Goal: Task Accomplishment & Management: Manage account settings

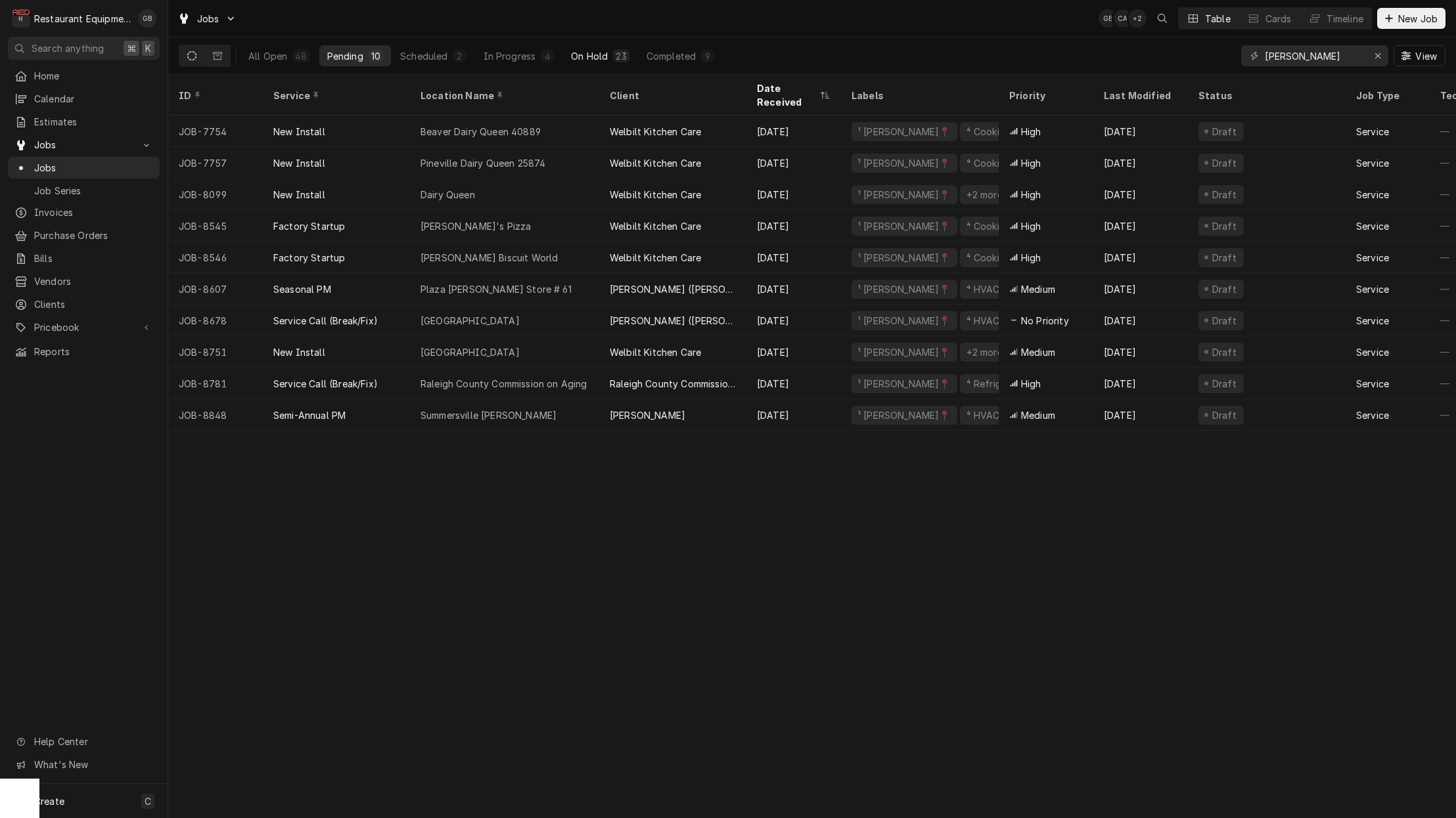
click at [582, 55] on div "On Hold" at bounding box center [589, 55] width 37 height 14
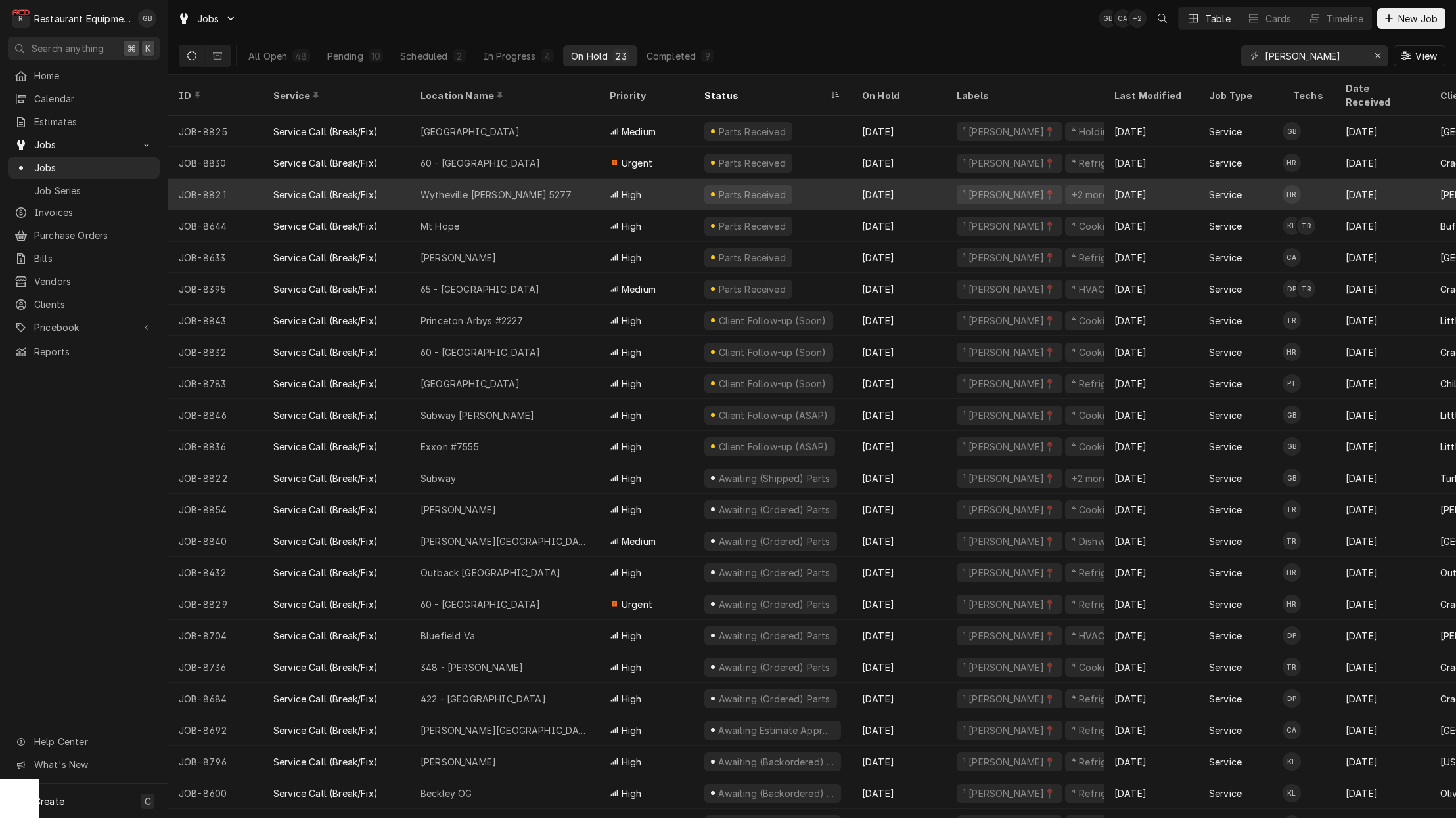
click at [494, 188] on div "Wytheville [PERSON_NAME] 5277" at bounding box center [504, 194] width 190 height 31
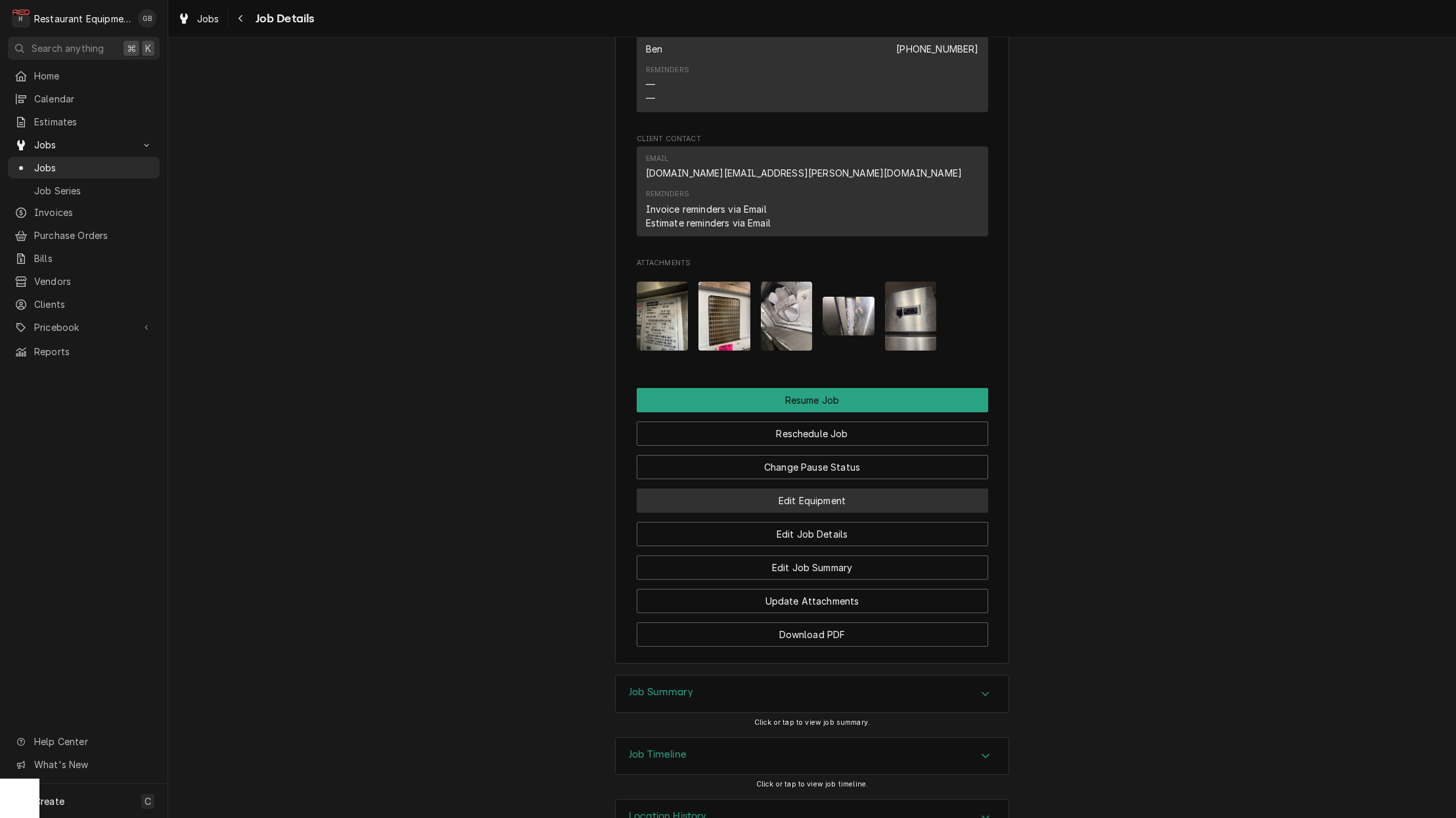
scroll to position [1900, 0]
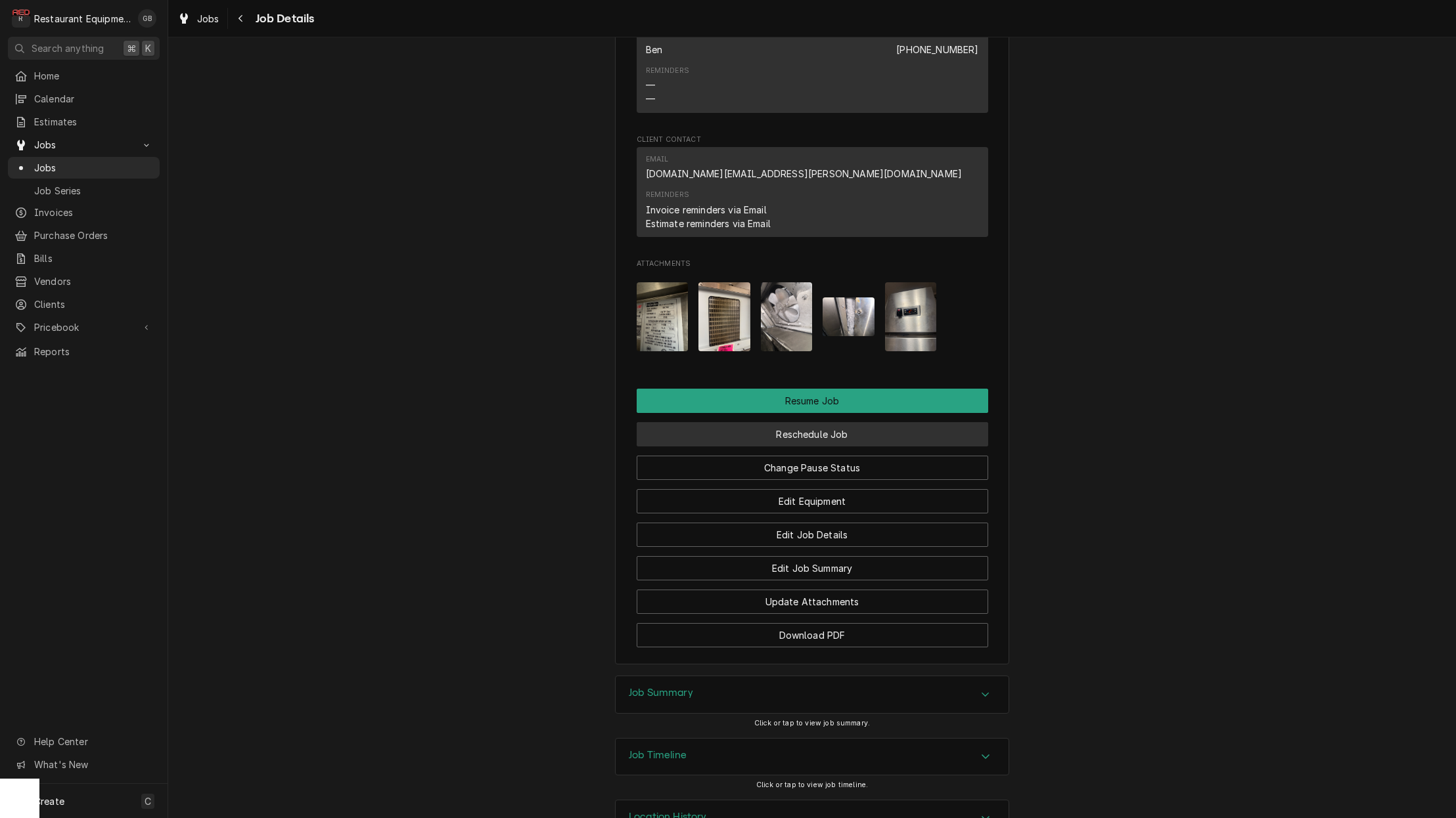
click at [811, 422] on button "Reschedule Job" at bounding box center [813, 434] width 351 height 24
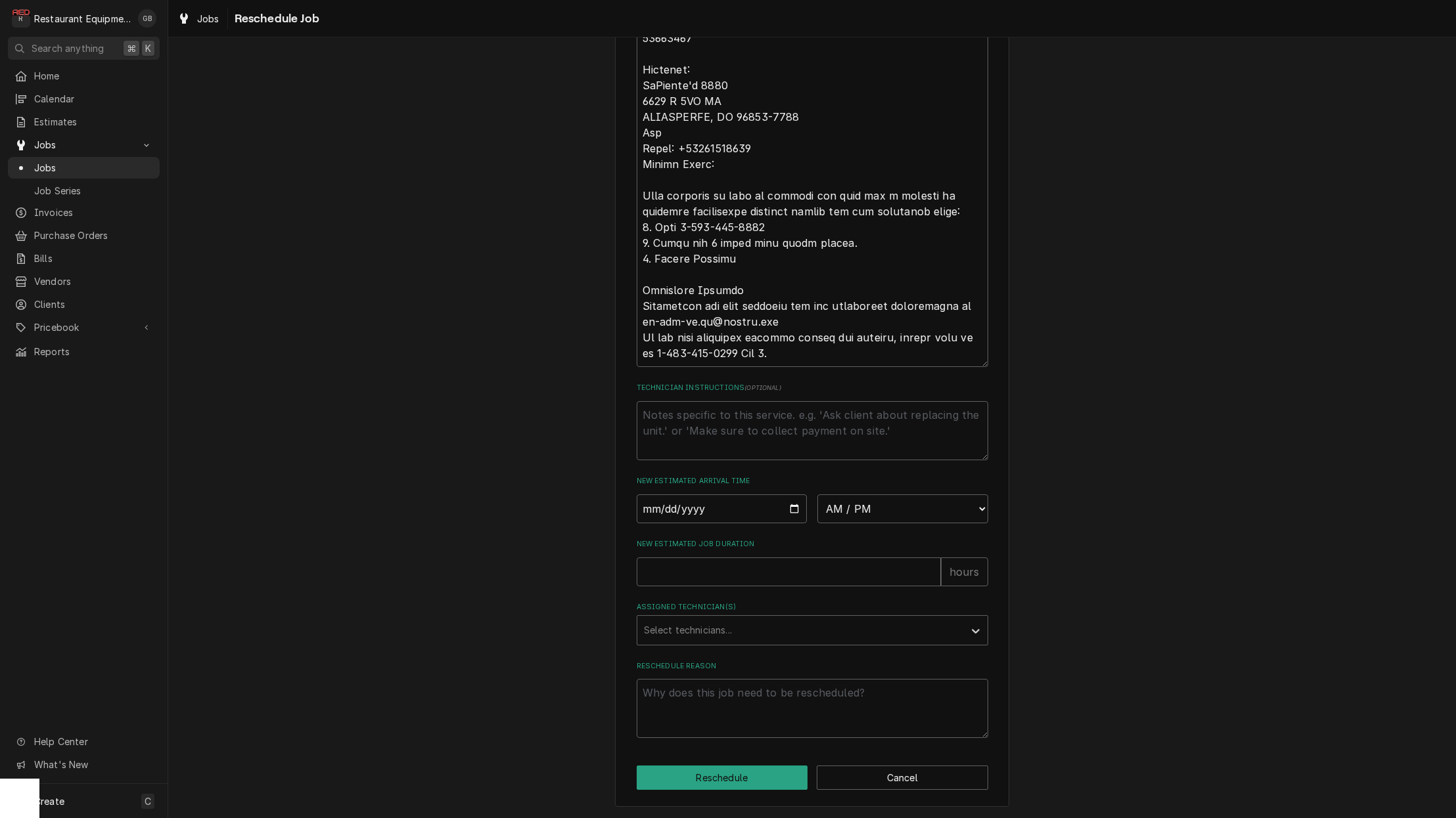
scroll to position [752, 0]
click at [668, 512] on input "Date" at bounding box center [722, 508] width 171 height 29
type input "2025-09-11"
type textarea "x"
click at [944, 527] on div "Please provide some additional details to reschedule this job. Roopairs Job ID …" at bounding box center [813, 35] width 351 height 1406
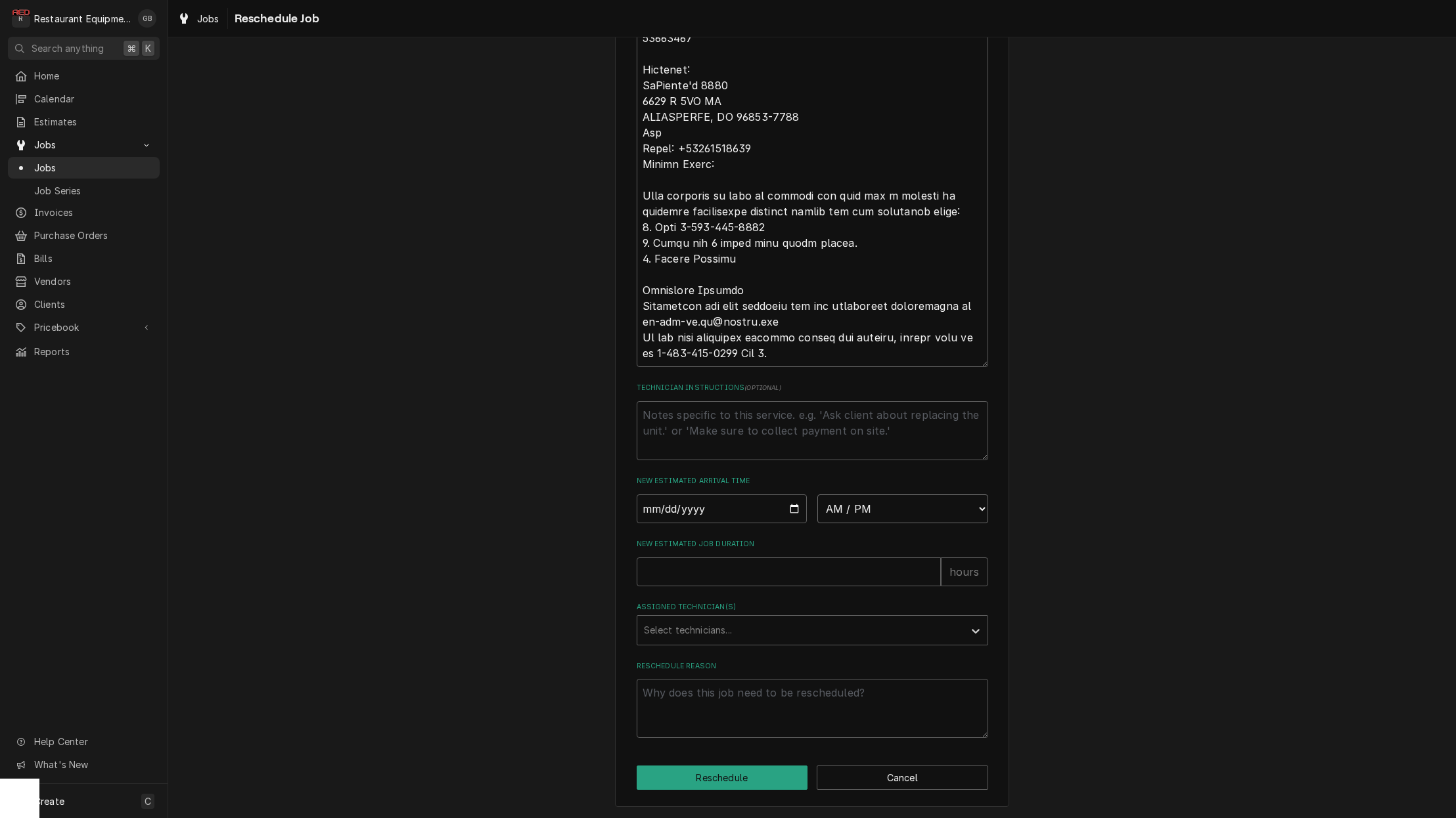
select select "08:45:00"
type textarea "x"
select select "09:15:00"
click at [698, 576] on input "New Estimated Job Duration" at bounding box center [789, 571] width 304 height 29
type textarea "x"
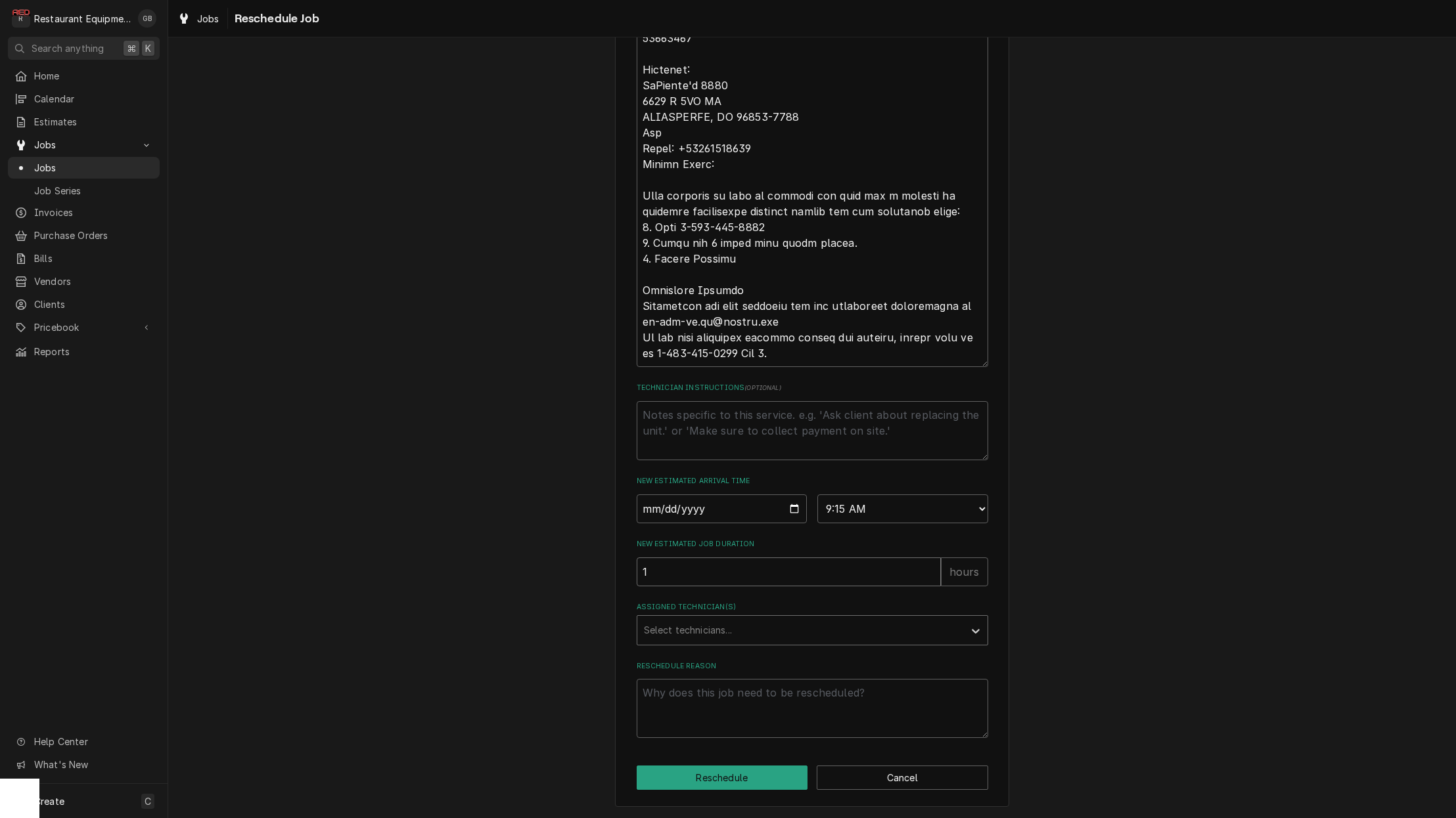
type input "1"
click at [857, 636] on div "Assigned Technician(s)" at bounding box center [800, 630] width 313 height 24
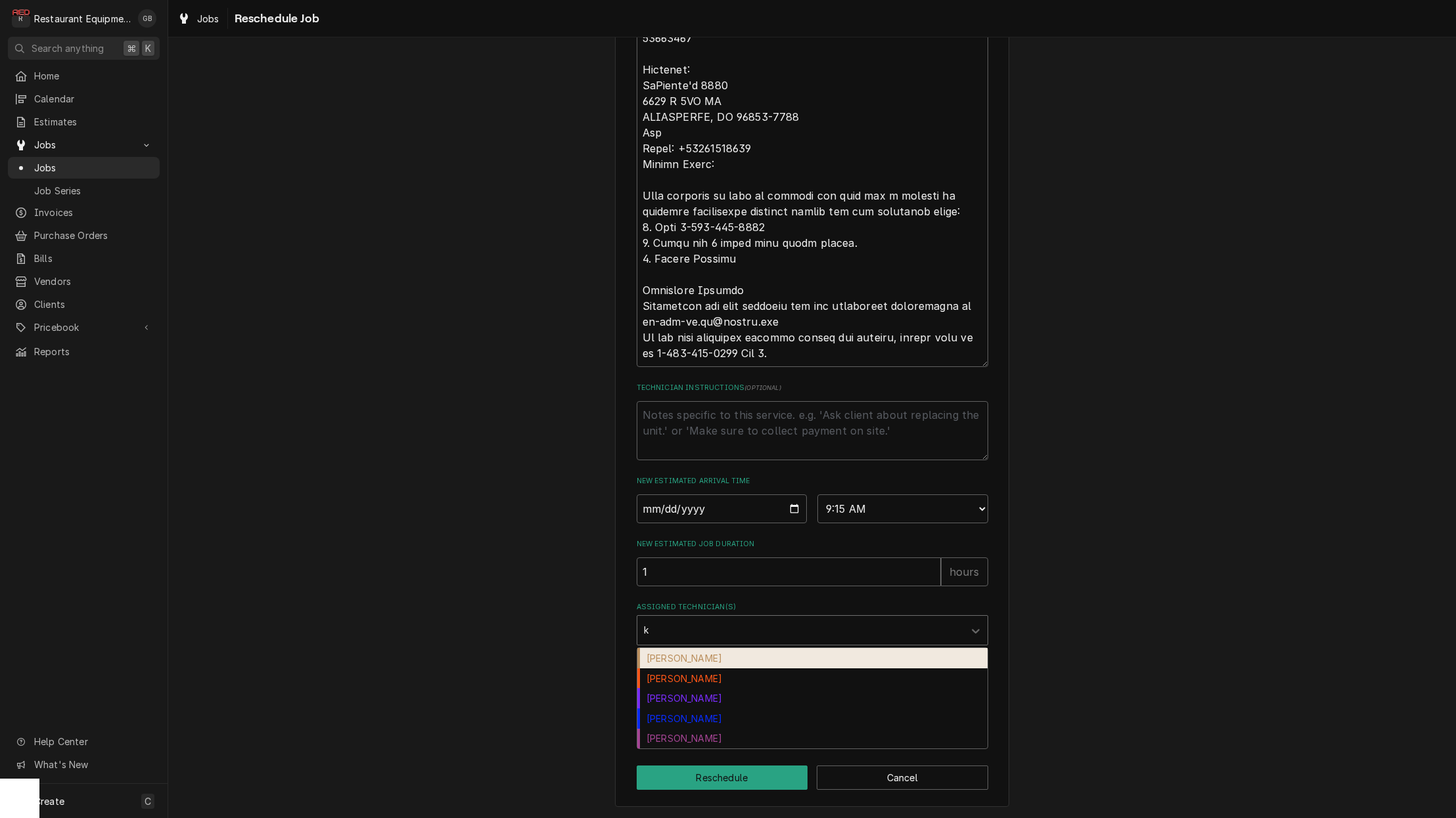
type input "ka"
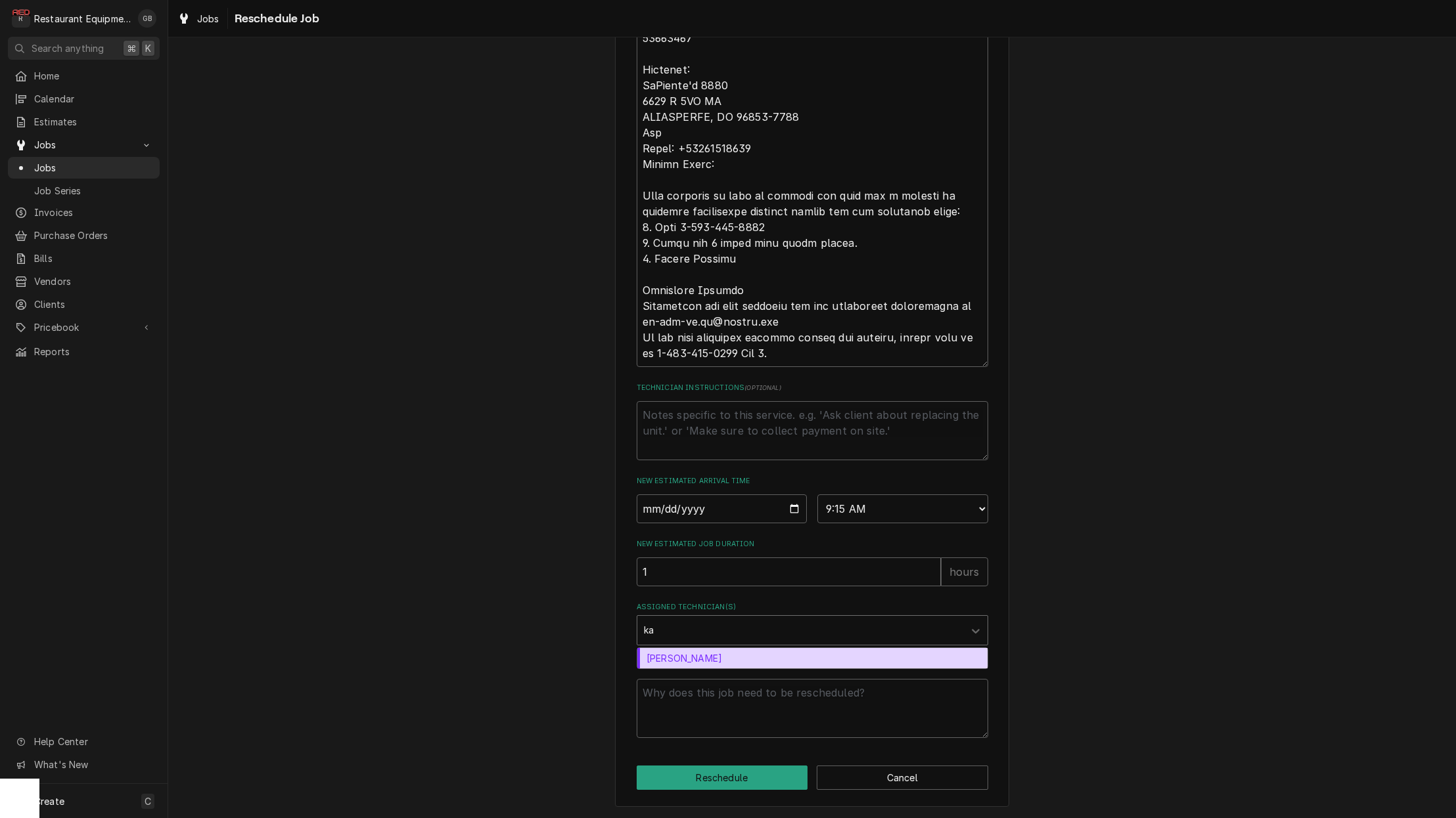
click at [693, 662] on div "Kaleb Lewis" at bounding box center [812, 658] width 350 height 20
type textarea "x"
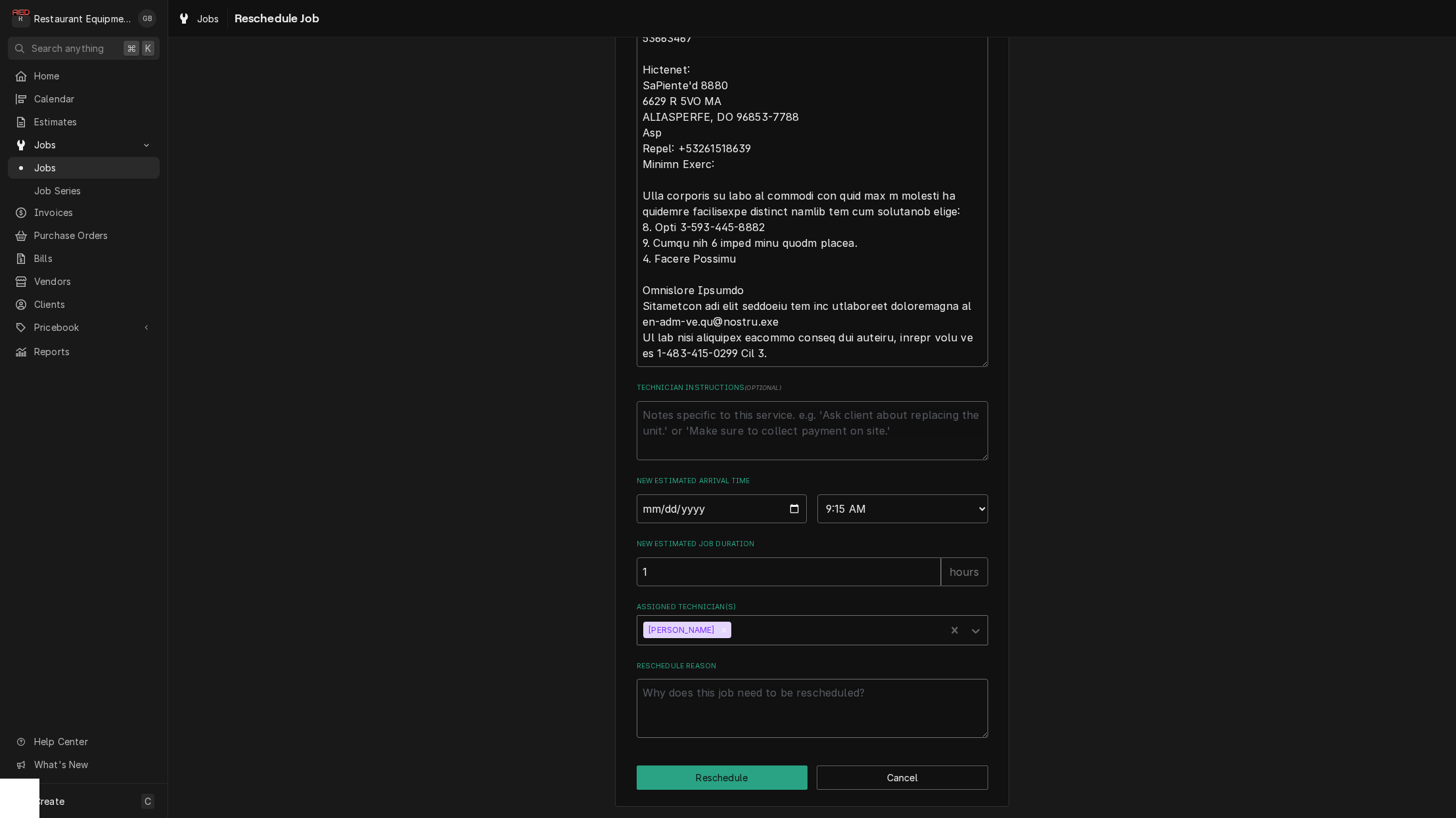
click at [696, 700] on textarea "Reschedule Reason" at bounding box center [813, 709] width 351 height 59
type textarea "x"
type textarea "p"
type textarea "x"
type textarea "pa"
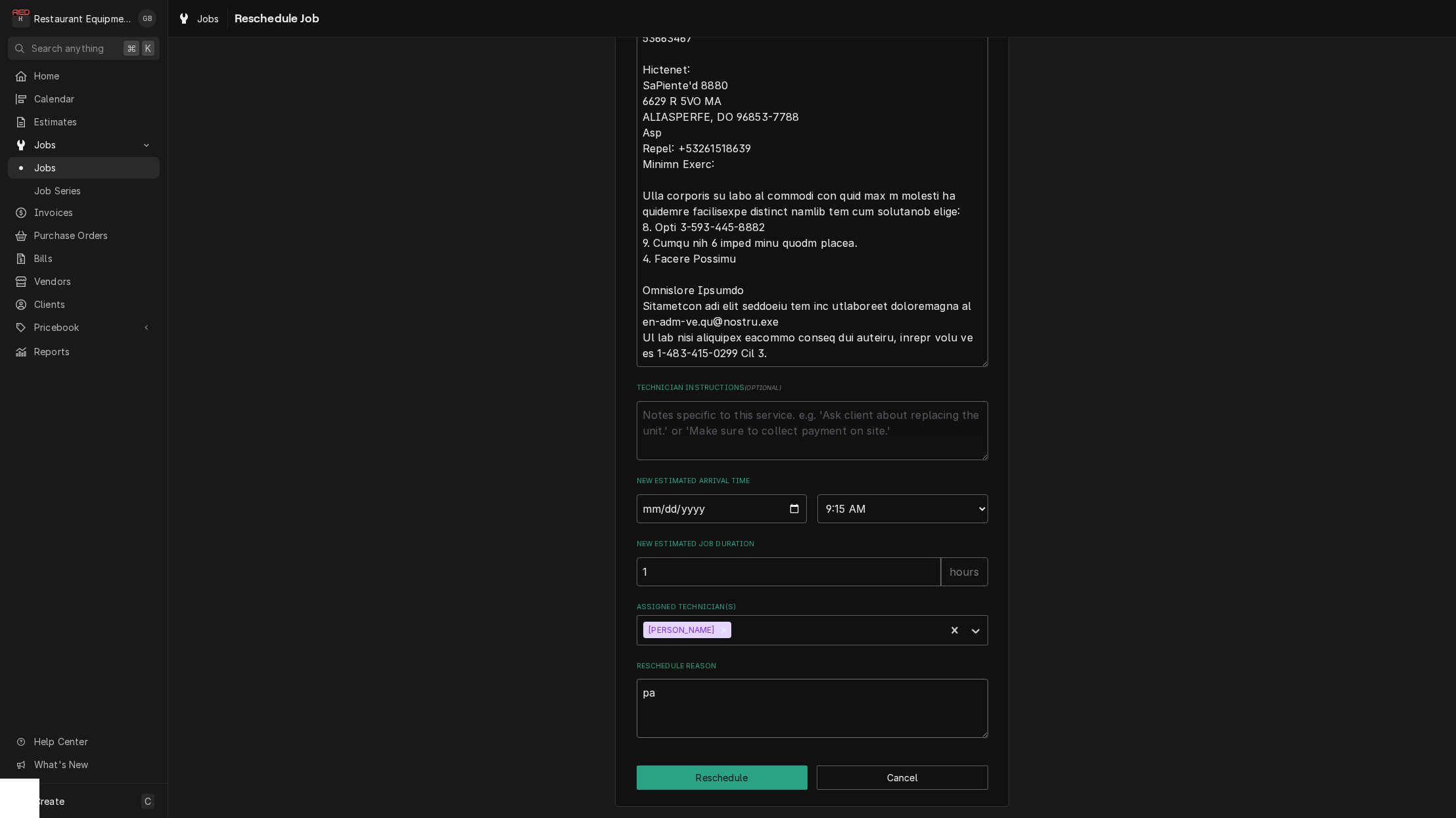
type textarea "x"
type textarea "par"
type textarea "x"
type textarea "part"
type textarea "x"
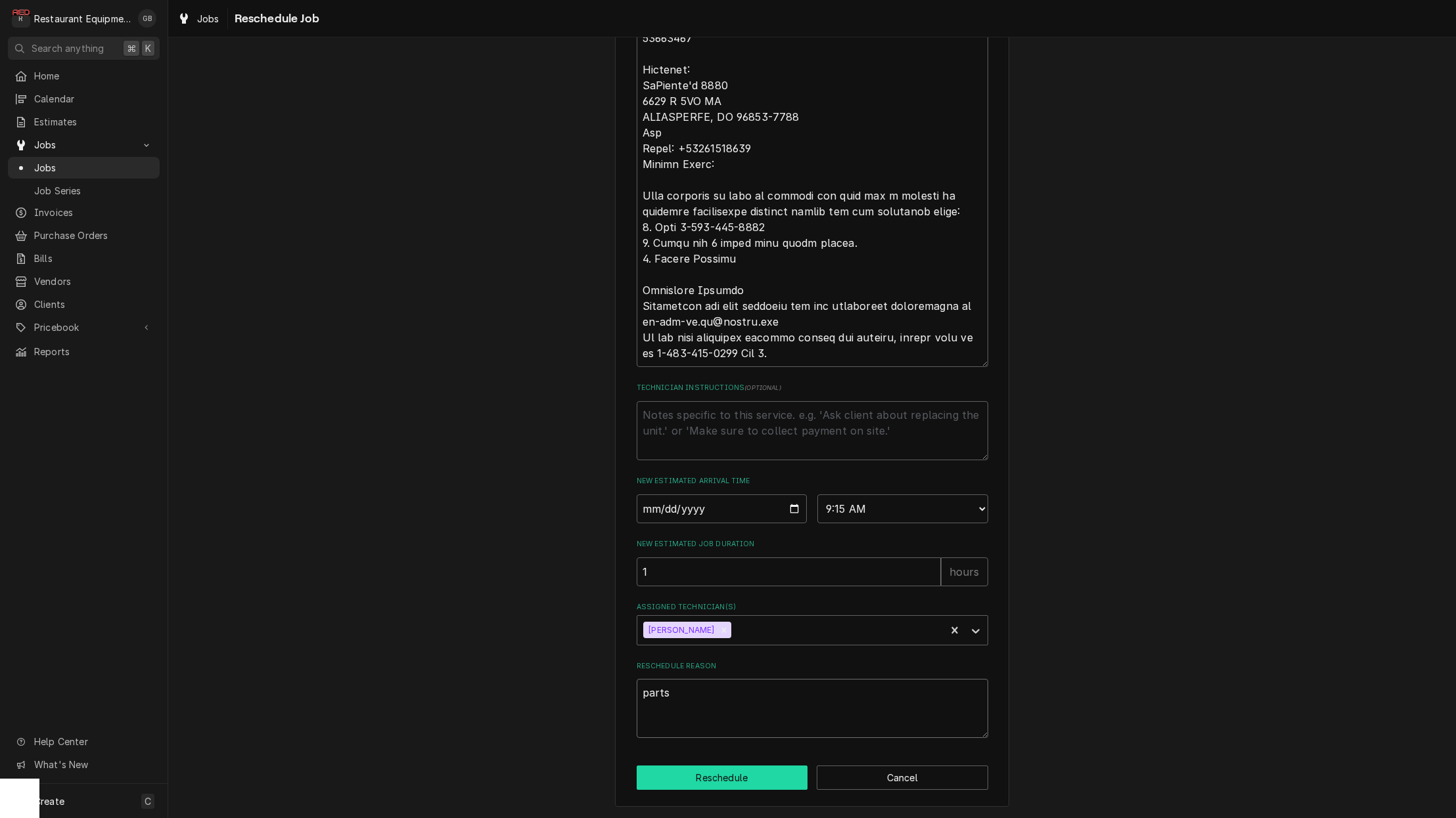
type textarea "parts"
click at [757, 771] on button "Reschedule" at bounding box center [722, 777] width 171 height 24
type textarea "x"
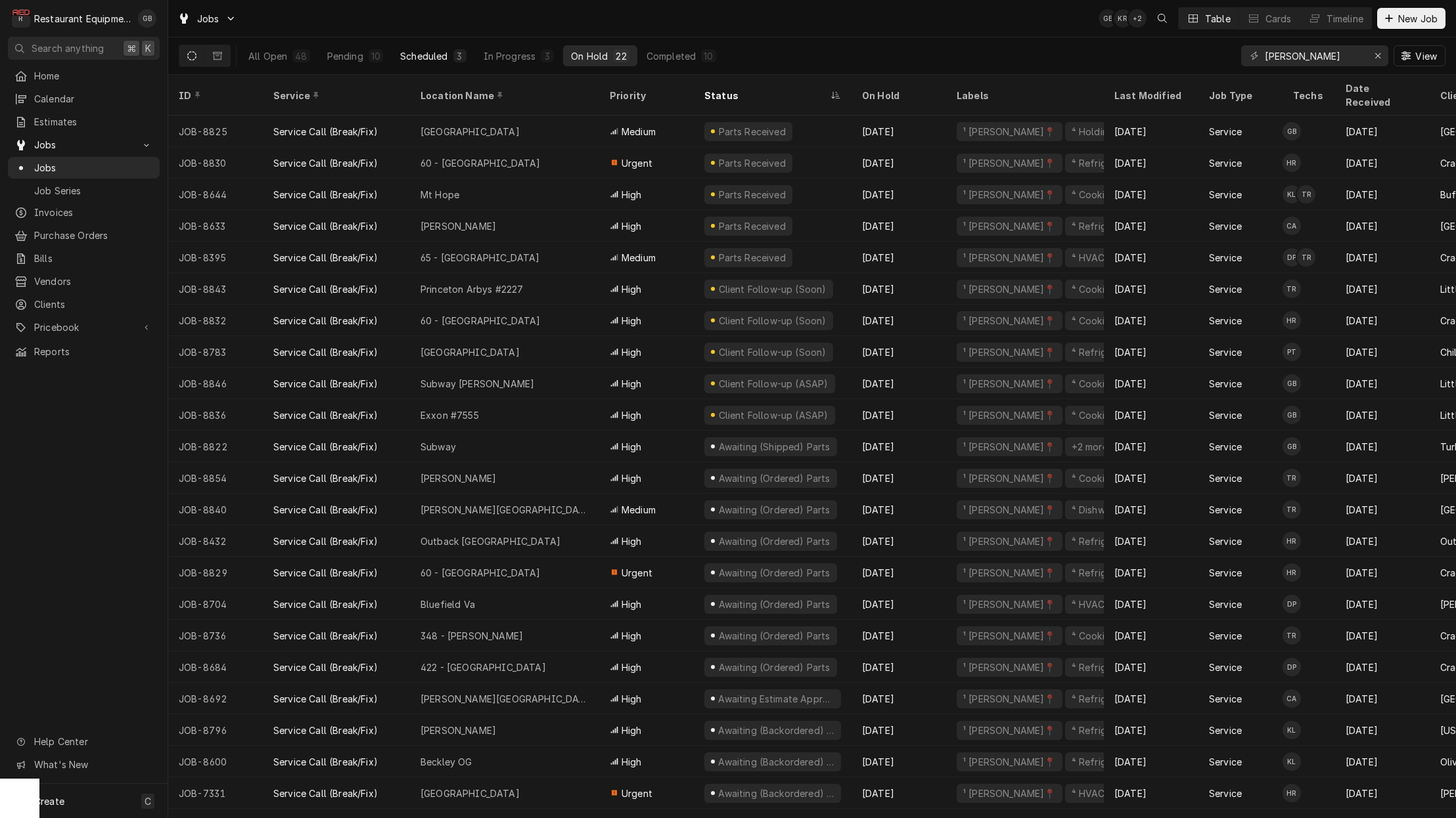
click at [458, 60] on div "3" at bounding box center [459, 55] width 8 height 14
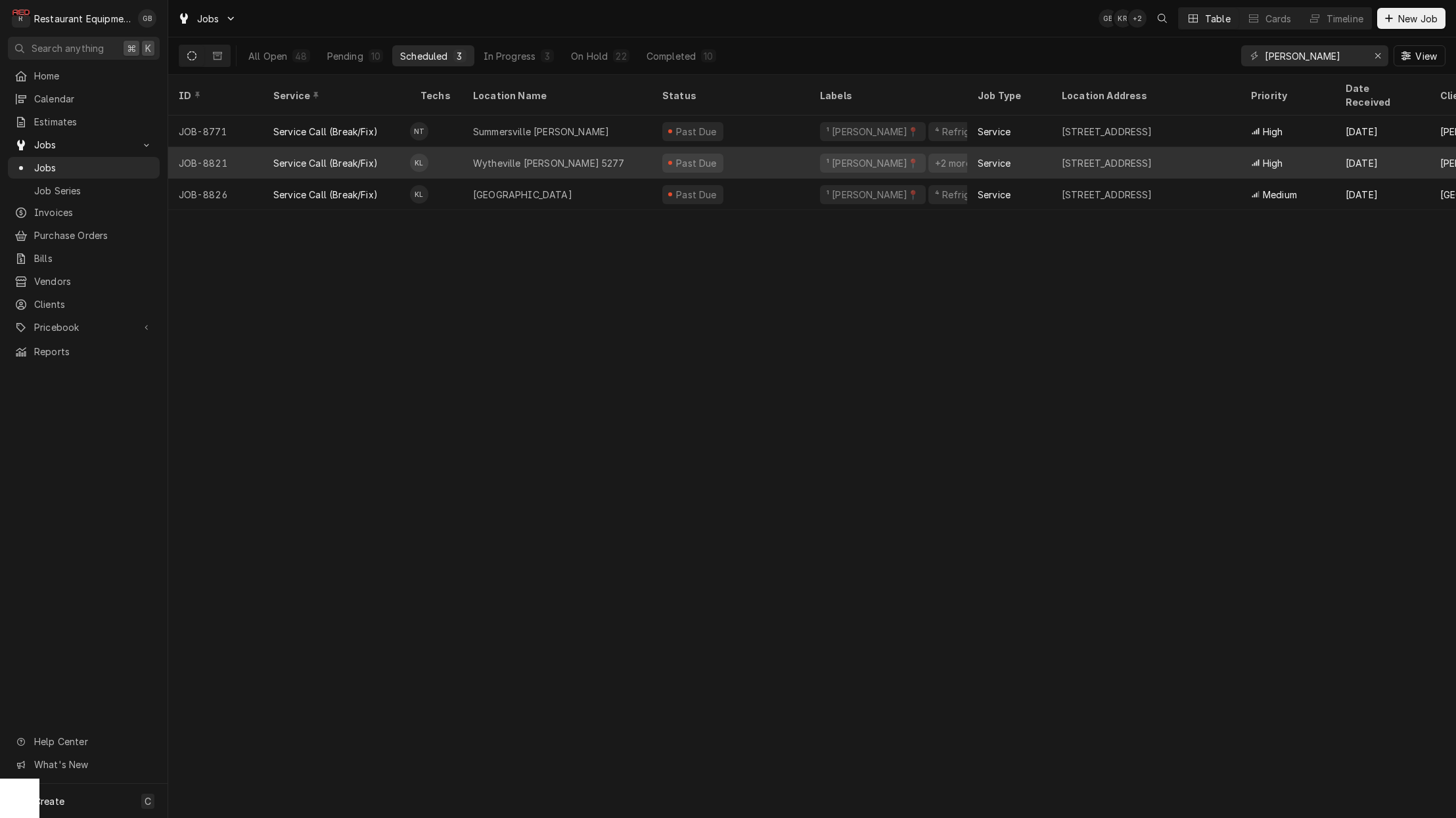
click at [561, 156] on div "Wytheville McDonald's 5277" at bounding box center [549, 163] width 152 height 14
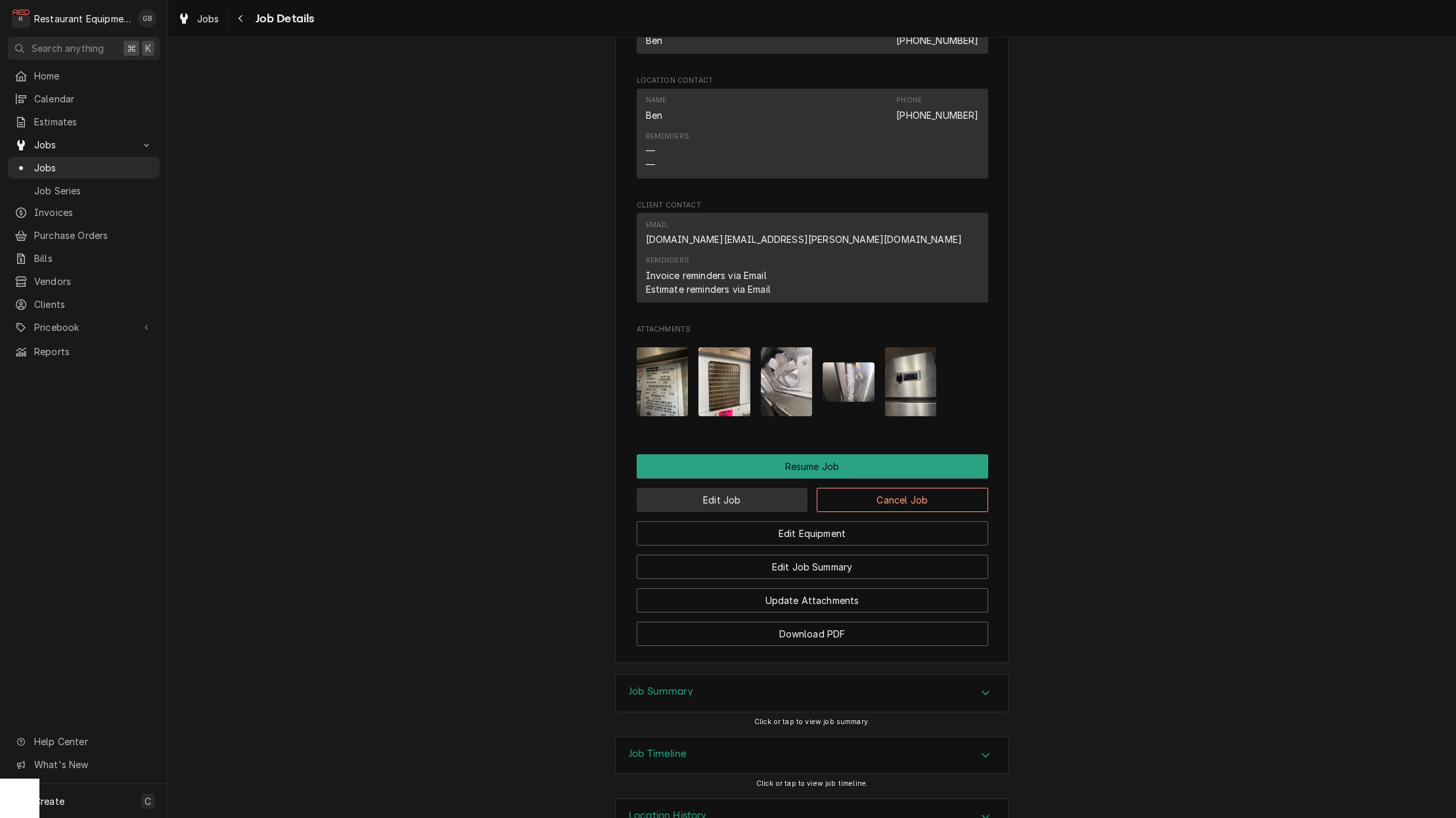
scroll to position [0, 2]
click at [731, 488] on button "Edit Job" at bounding box center [722, 500] width 171 height 24
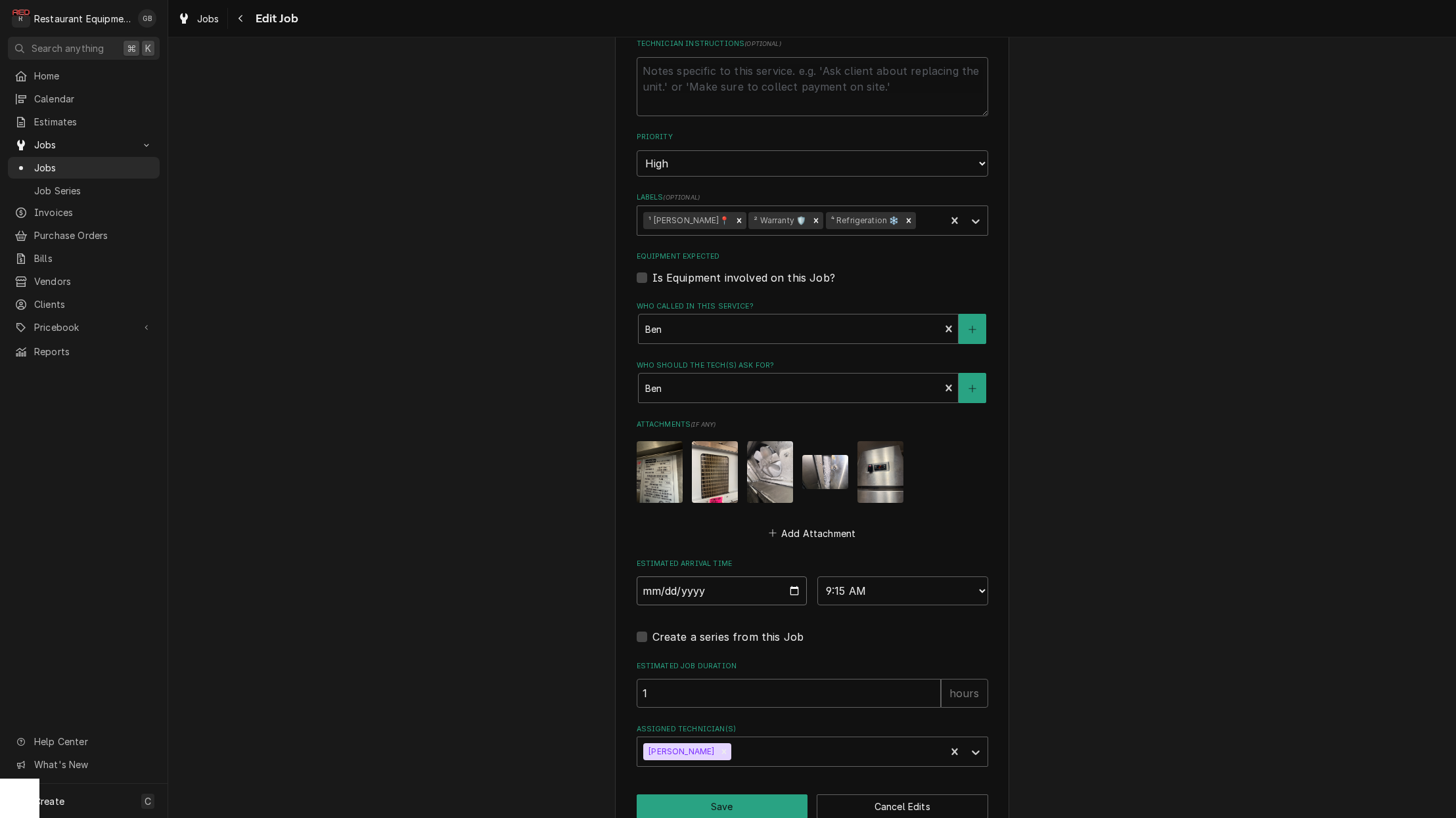
scroll to position [1240, 0]
click at [659, 579] on input "2025-09-11" at bounding box center [722, 592] width 171 height 29
click at [673, 579] on input "2025-09-11" at bounding box center [722, 592] width 171 height 29
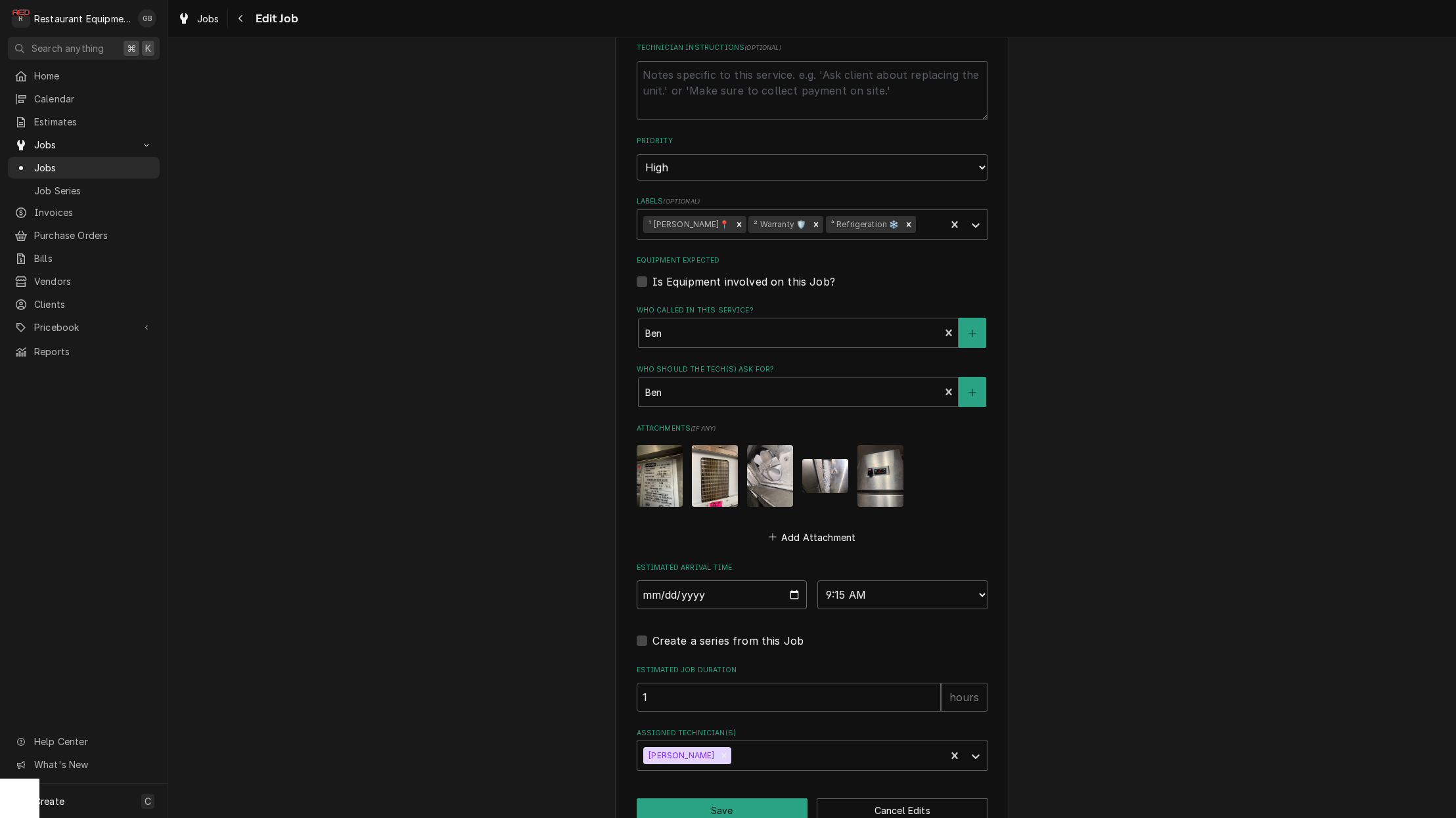
scroll to position [0, 0]
click at [673, 580] on input "[DATE]" at bounding box center [722, 594] width 171 height 29
type input "2025-09-12"
click at [799, 665] on label "Estimated Job Duration" at bounding box center [813, 670] width 351 height 10
click at [799, 683] on input "1" at bounding box center [789, 697] width 304 height 29
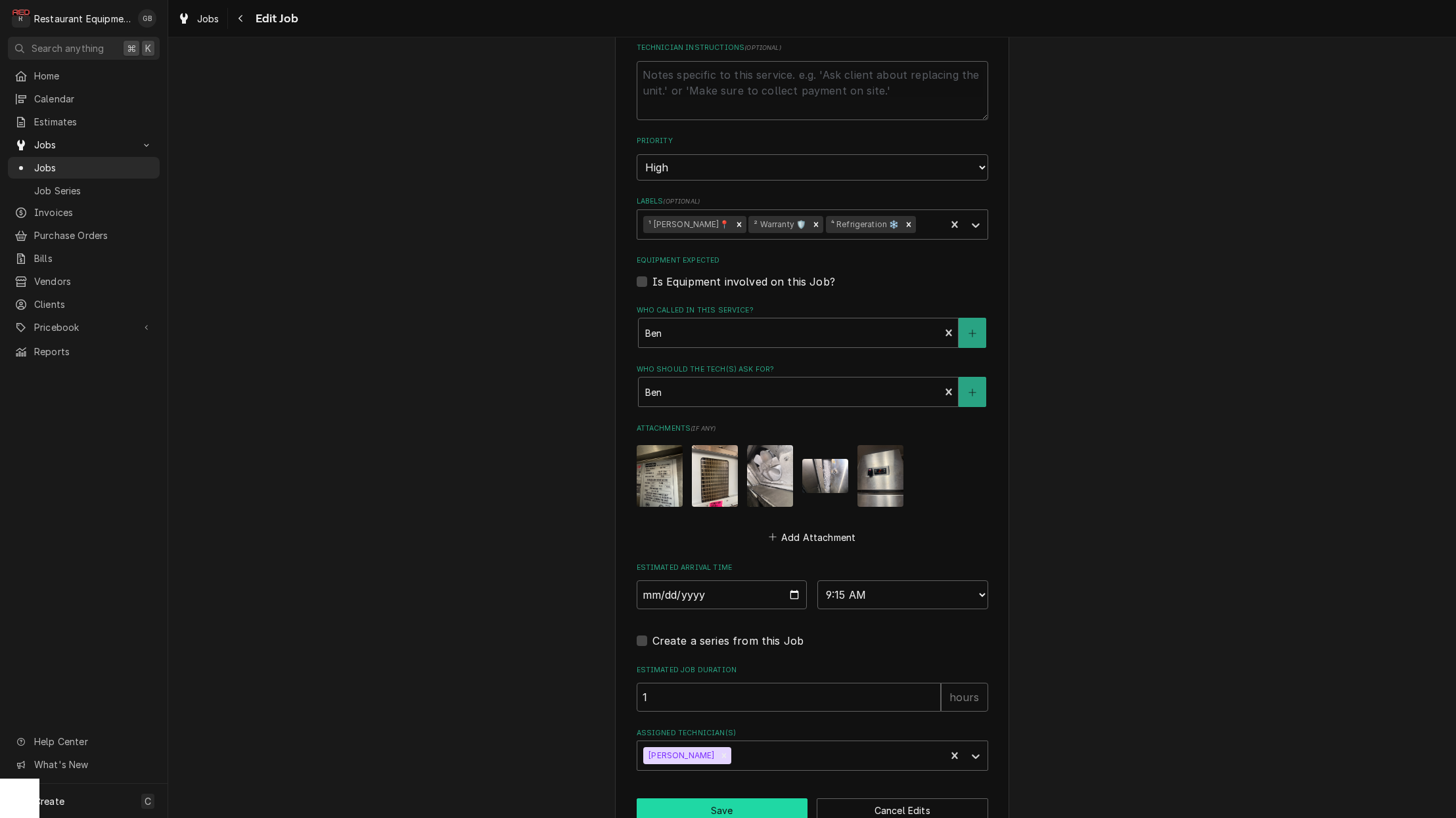
click at [743, 799] on button "Save" at bounding box center [722, 811] width 171 height 24
type textarea "x"
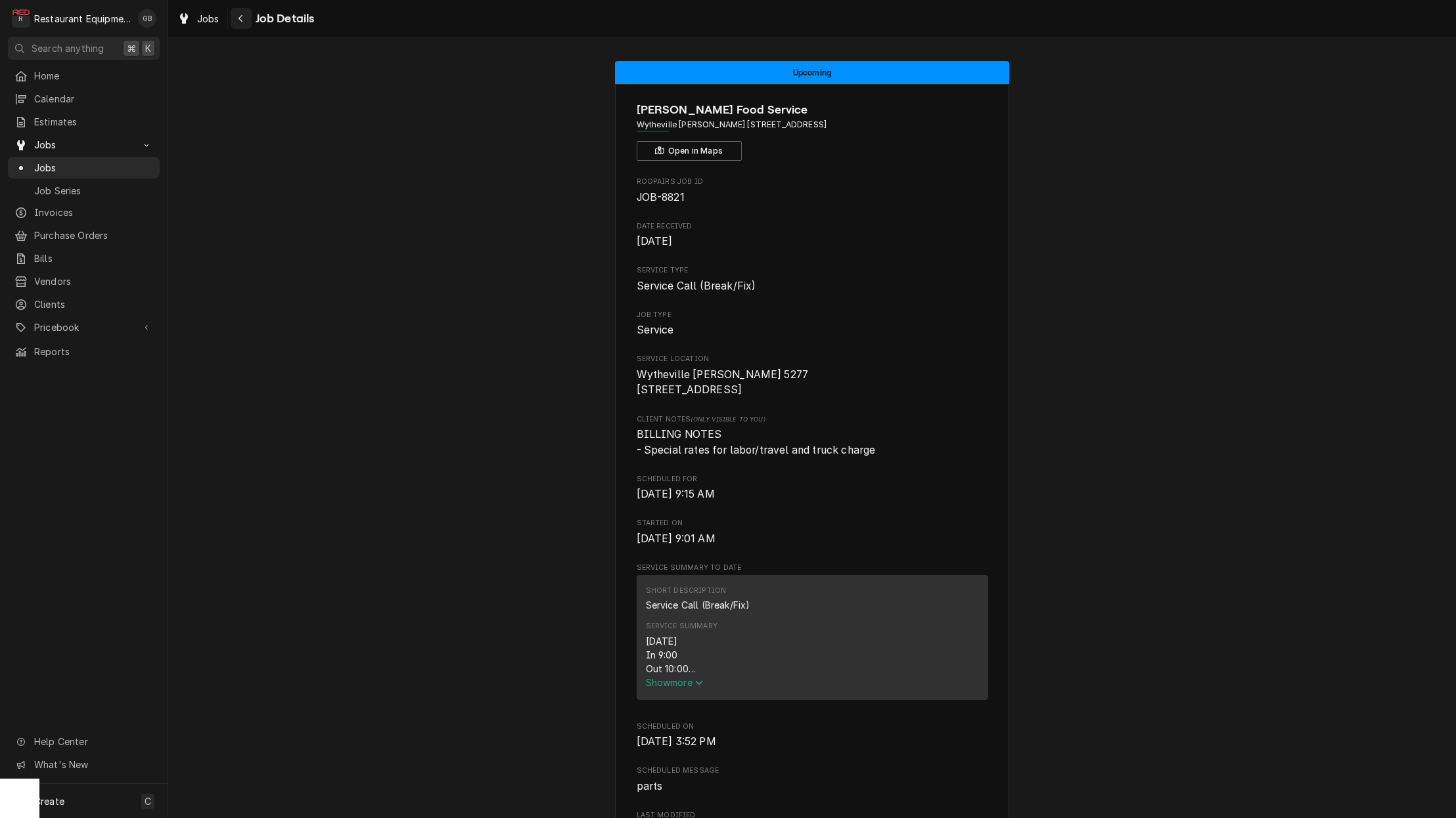
click at [233, 19] on button "Navigate back" at bounding box center [240, 18] width 21 height 21
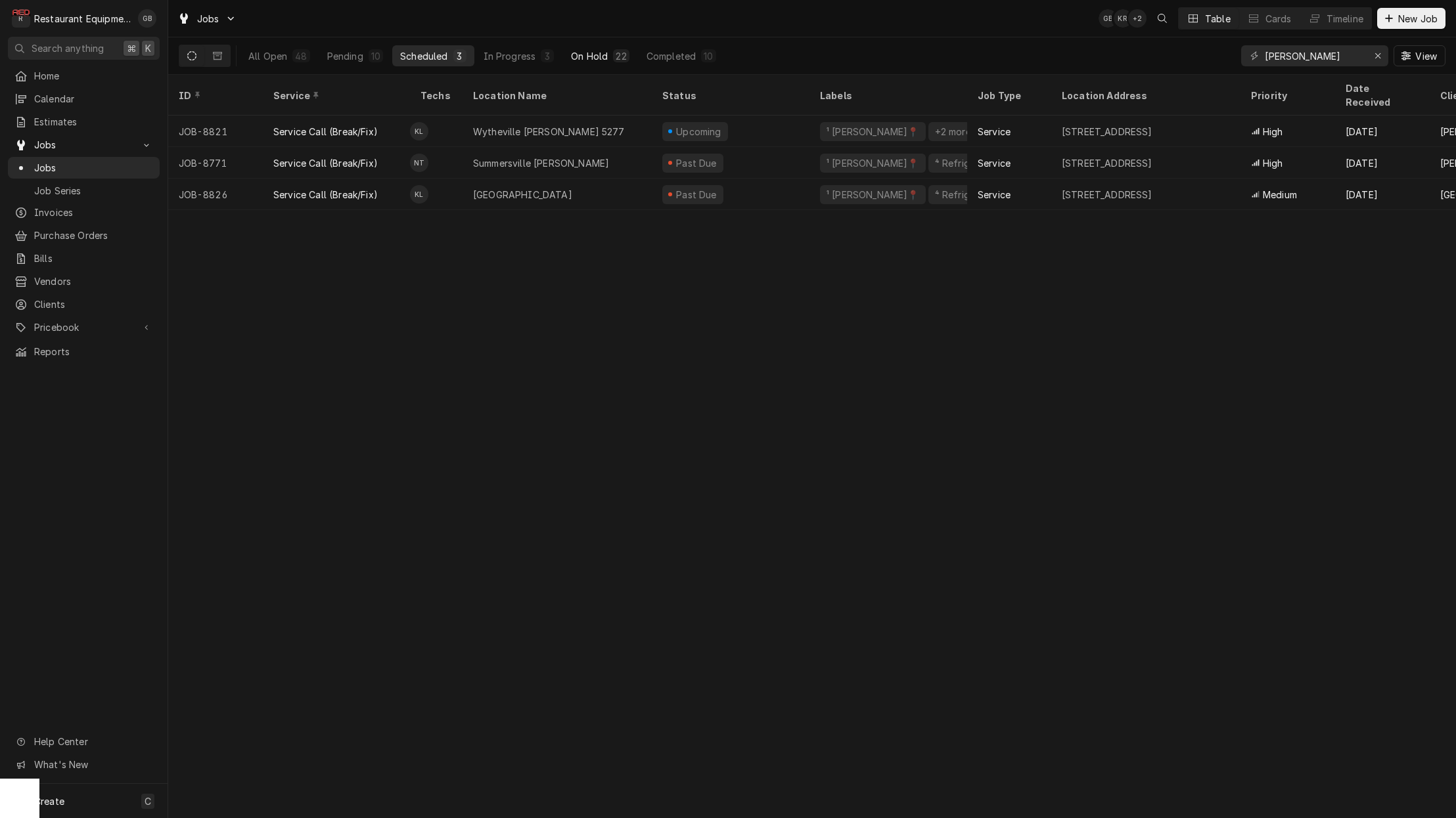
click at [606, 55] on button "On Hold 22" at bounding box center [600, 55] width 74 height 21
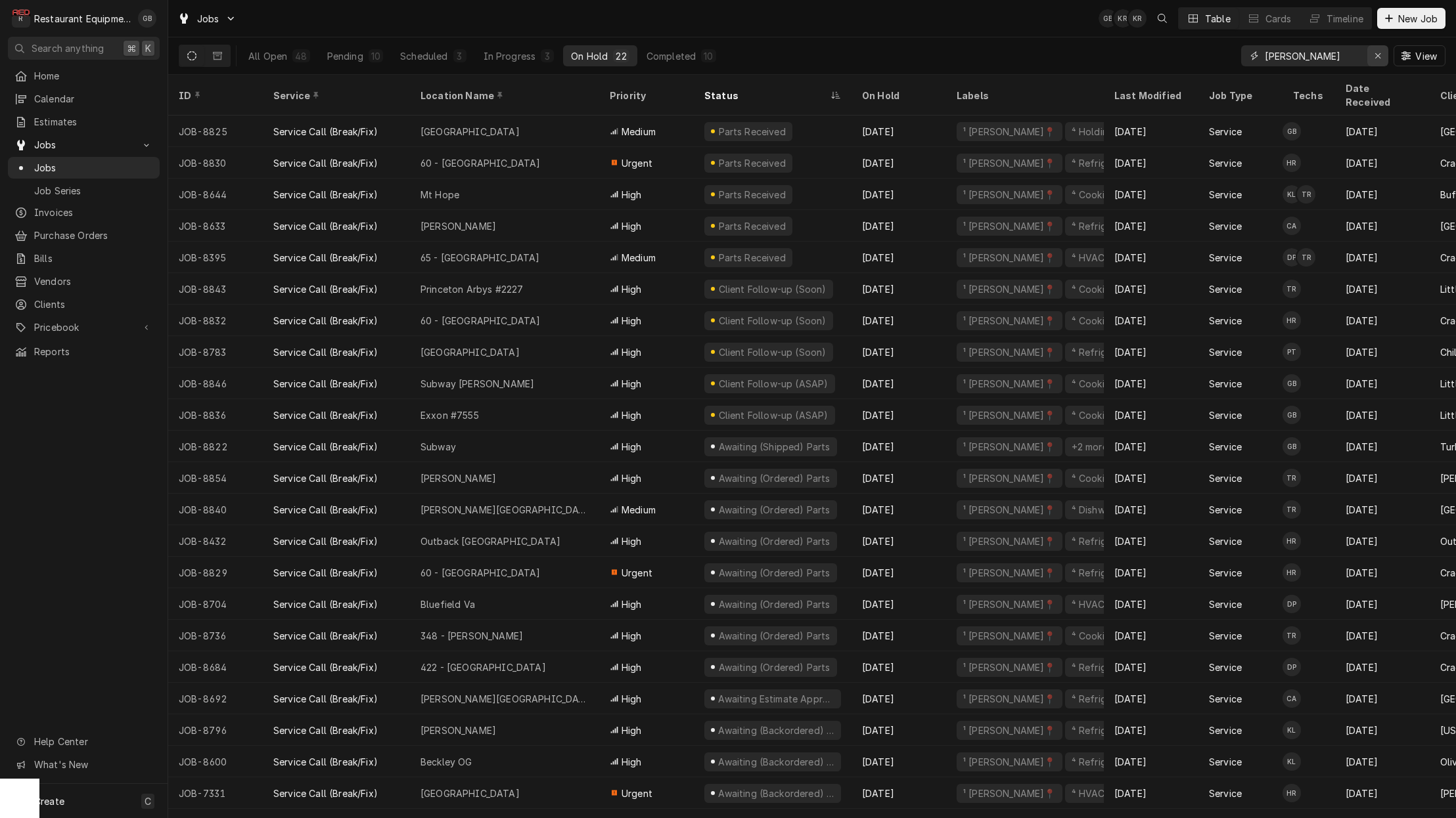
click at [1382, 56] on div "Erase input" at bounding box center [1377, 55] width 13 height 13
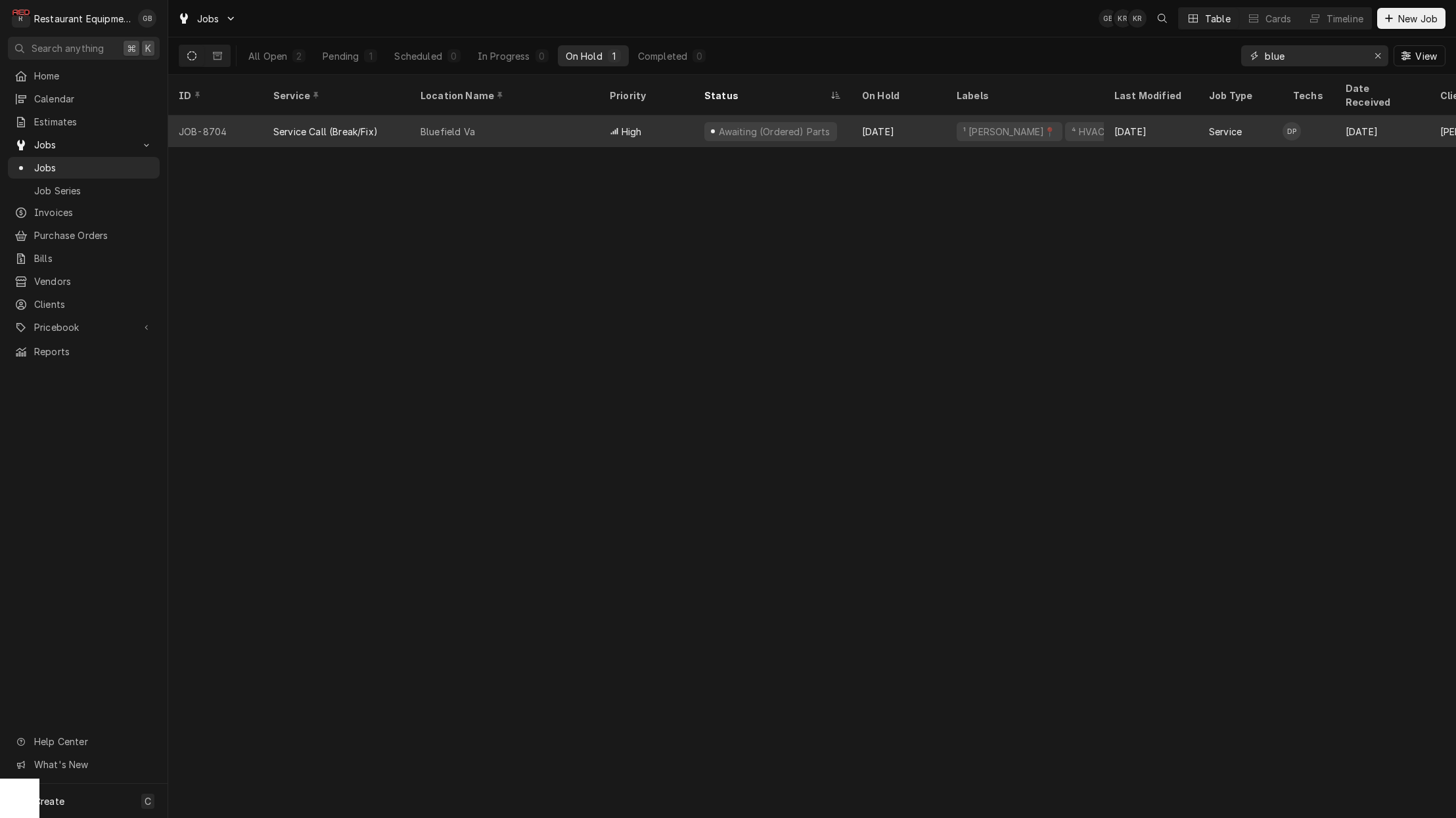
type input "blue"
click at [703, 123] on div "Awaiting (Ordered) Parts" at bounding box center [772, 131] width 158 height 31
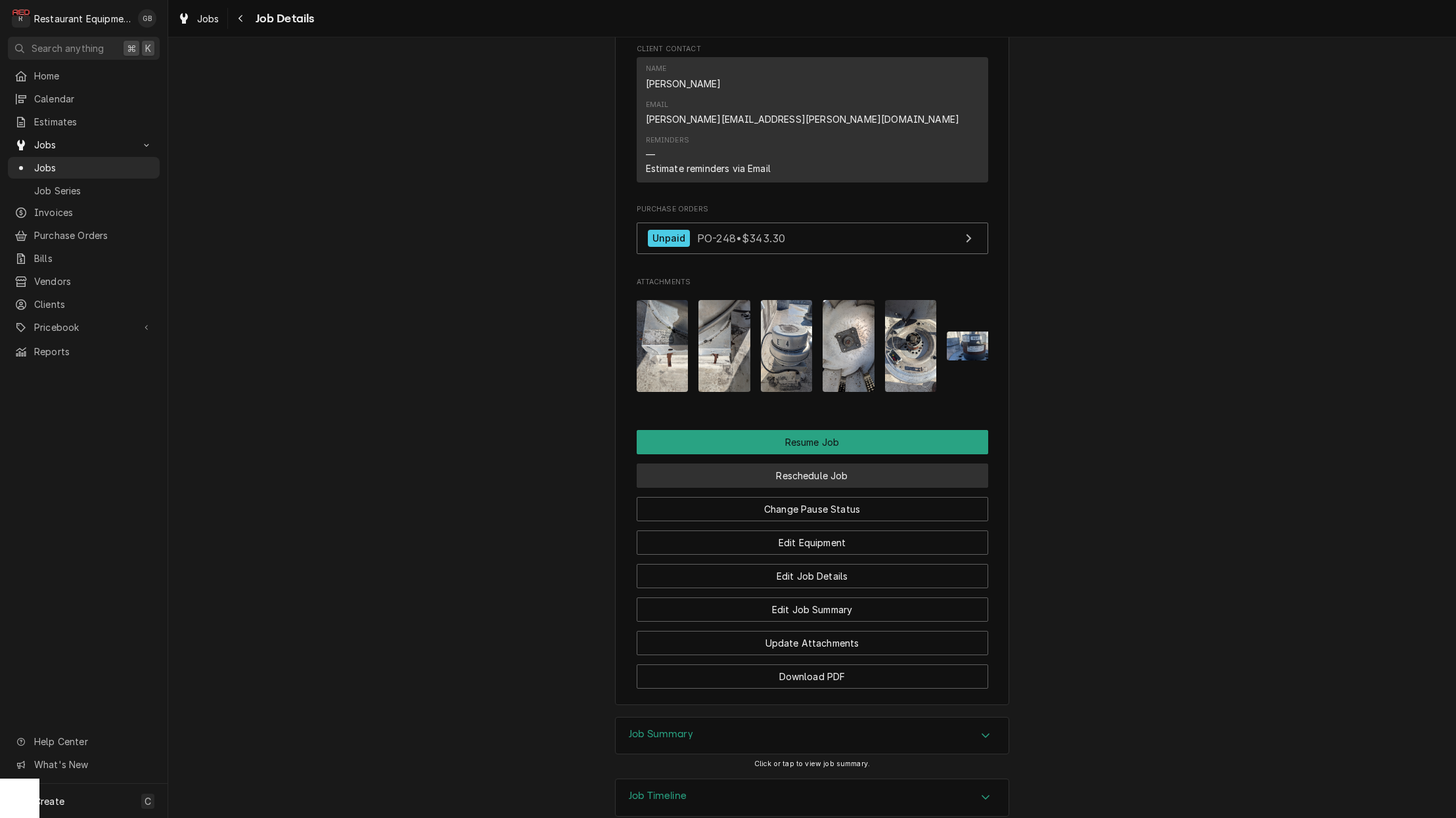
scroll to position [1452, 0]
click at [806, 464] on button "Reschedule Job" at bounding box center [813, 476] width 351 height 24
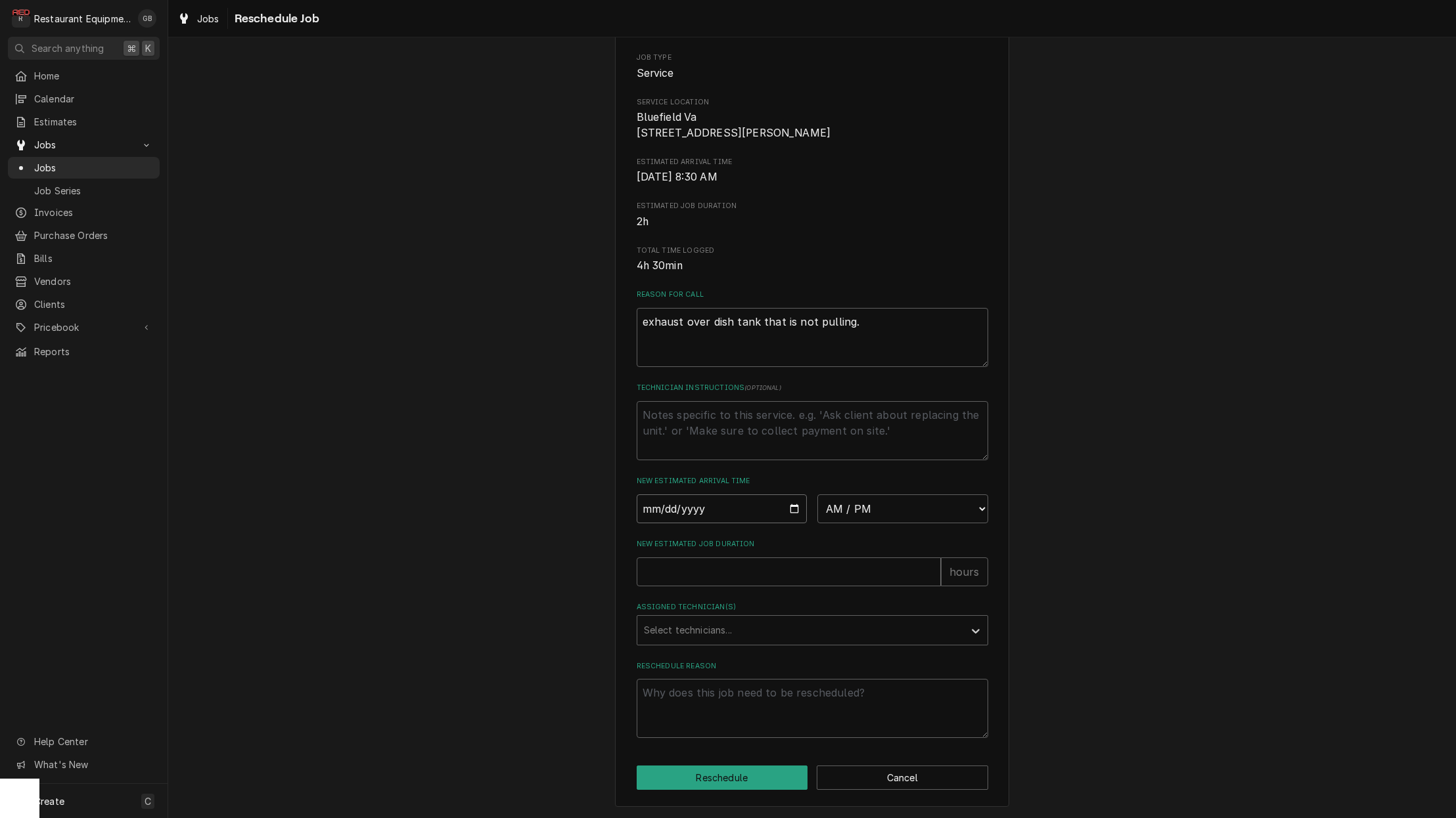
click at [664, 519] on input "Date" at bounding box center [722, 508] width 171 height 29
click at [695, 524] on div "Please provide some additional details to reschedule this job. Roopairs Job ID …" at bounding box center [813, 335] width 351 height 807
click at [694, 518] on input "Date" at bounding box center [722, 508] width 171 height 29
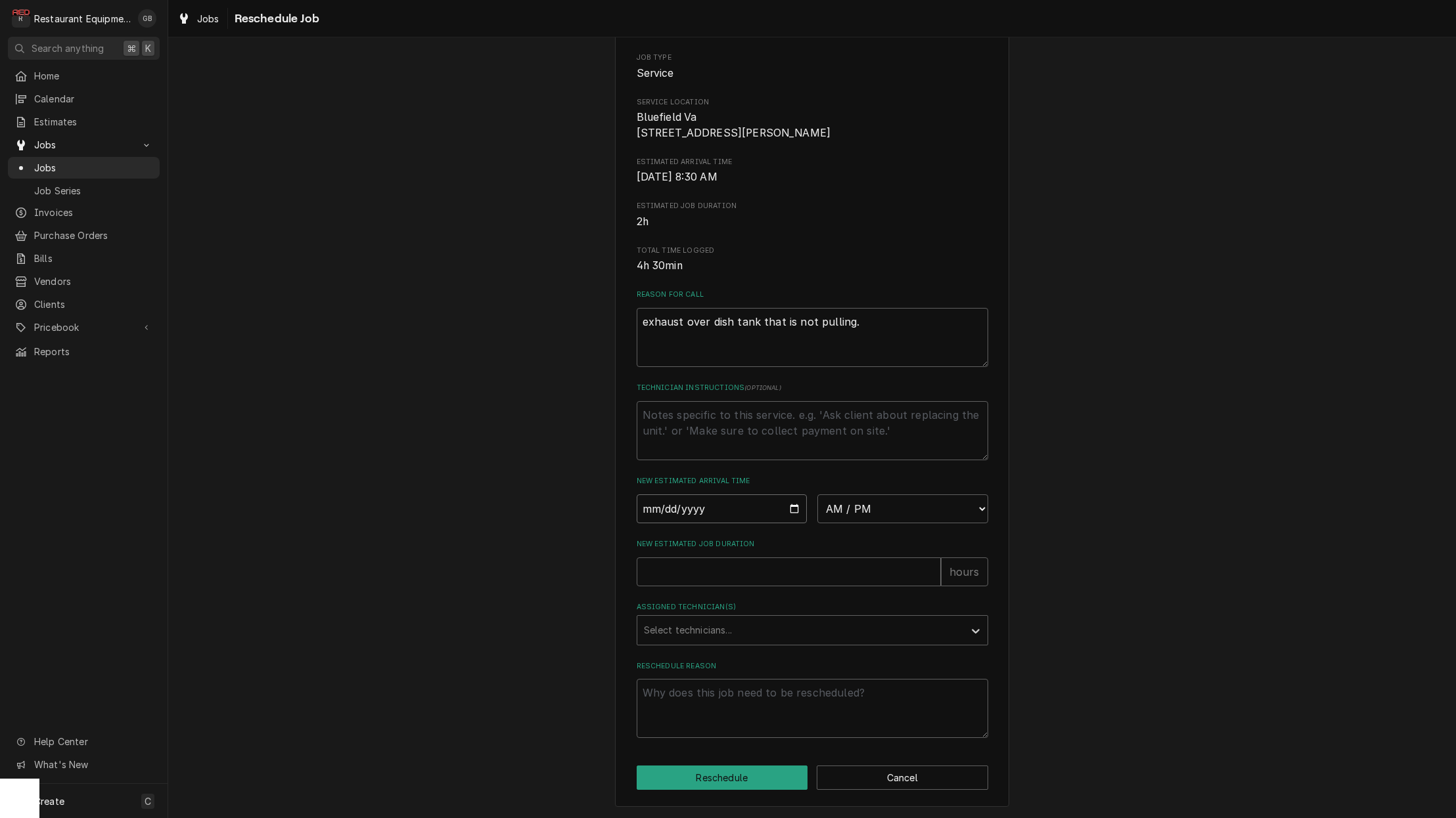
click at [666, 521] on input "Date" at bounding box center [722, 508] width 171 height 29
click at [657, 516] on input "Date" at bounding box center [722, 508] width 171 height 29
click at [686, 519] on input "Date" at bounding box center [722, 508] width 171 height 29
click at [709, 518] on input "Date" at bounding box center [722, 508] width 171 height 29
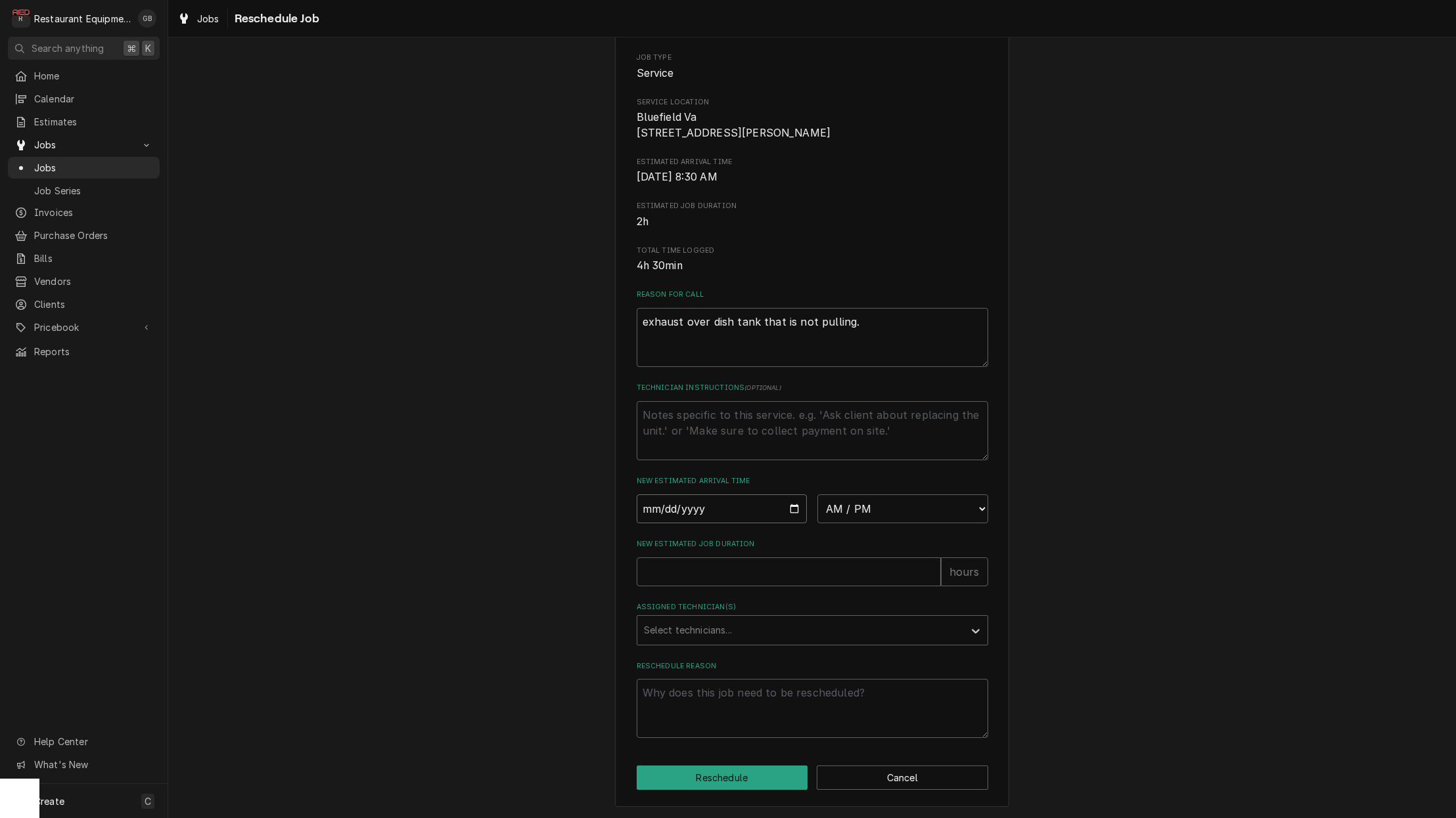
scroll to position [0, 0]
click at [709, 518] on input "Date" at bounding box center [722, 508] width 171 height 29
type input "2025-09-19"
type textarea "x"
type input "2025-09-12"
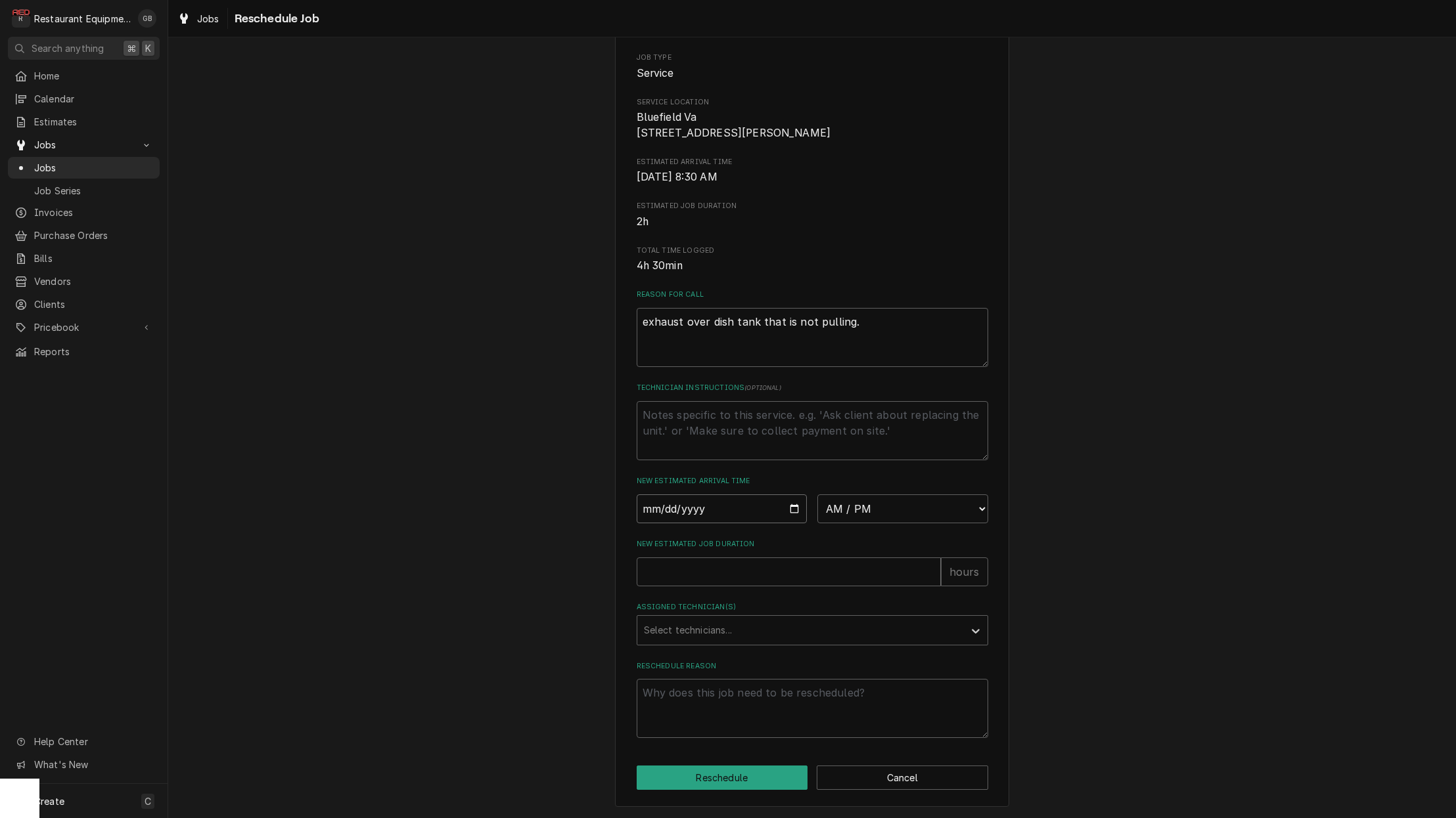
type textarea "x"
select select "08:15:00"
click at [716, 587] on input "New Estimated Job Duration" at bounding box center [789, 571] width 304 height 29
click at [714, 584] on input "New Estimated Job Duration" at bounding box center [789, 571] width 304 height 29
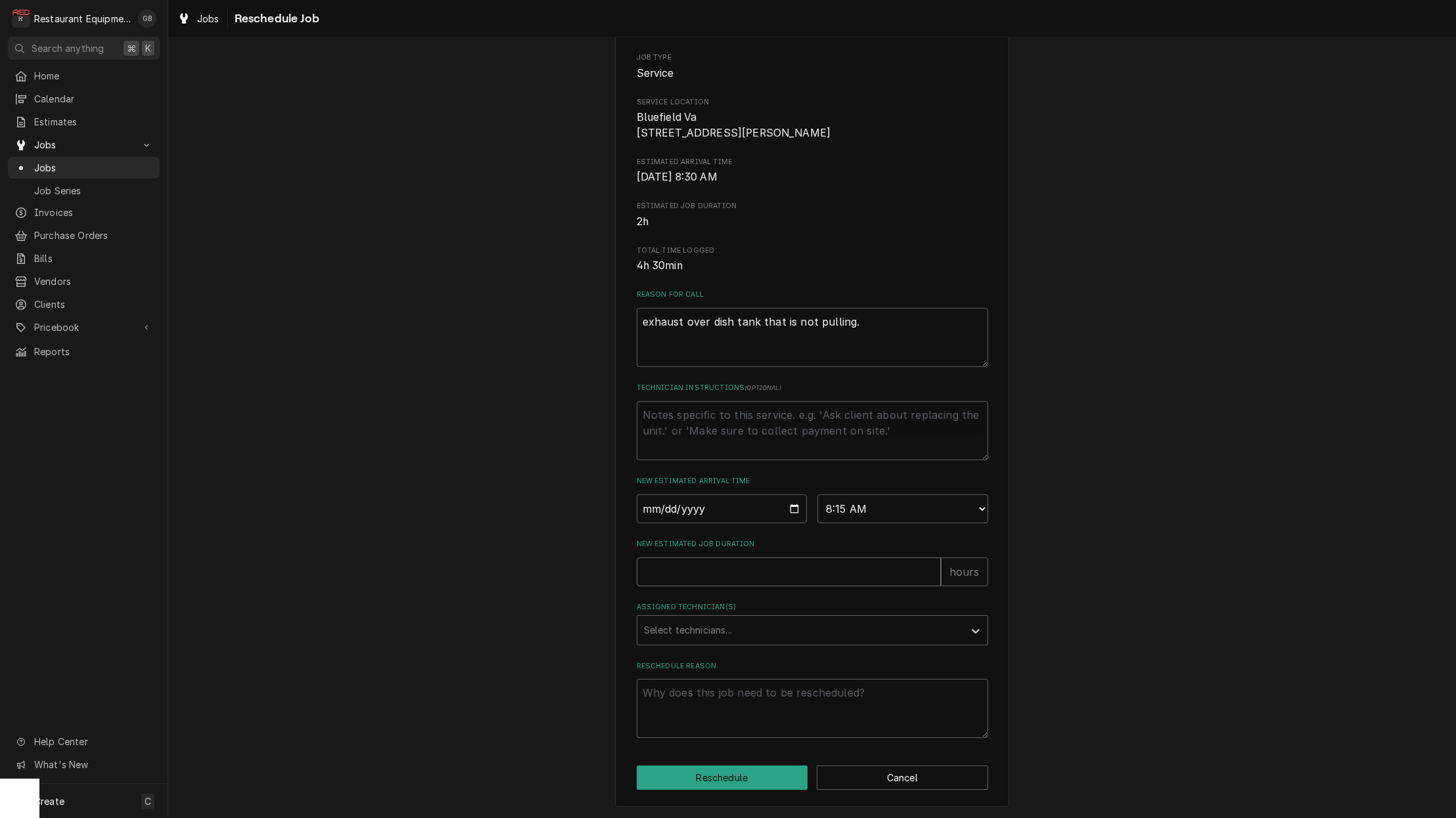
type textarea "x"
type input "1"
click at [932, 636] on div "Assigned Technician(s)" at bounding box center [800, 630] width 313 height 24
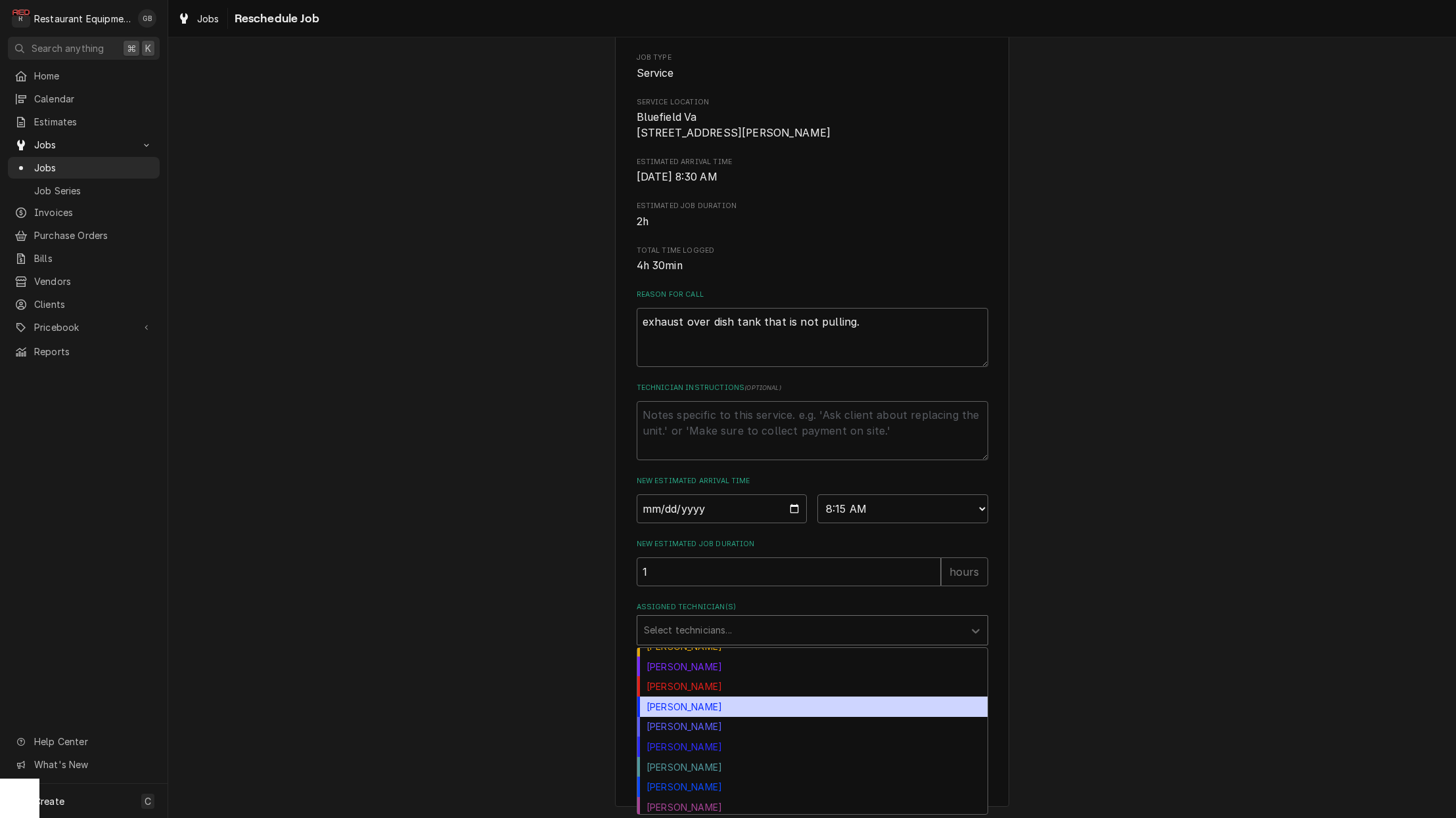
scroll to position [176, 0]
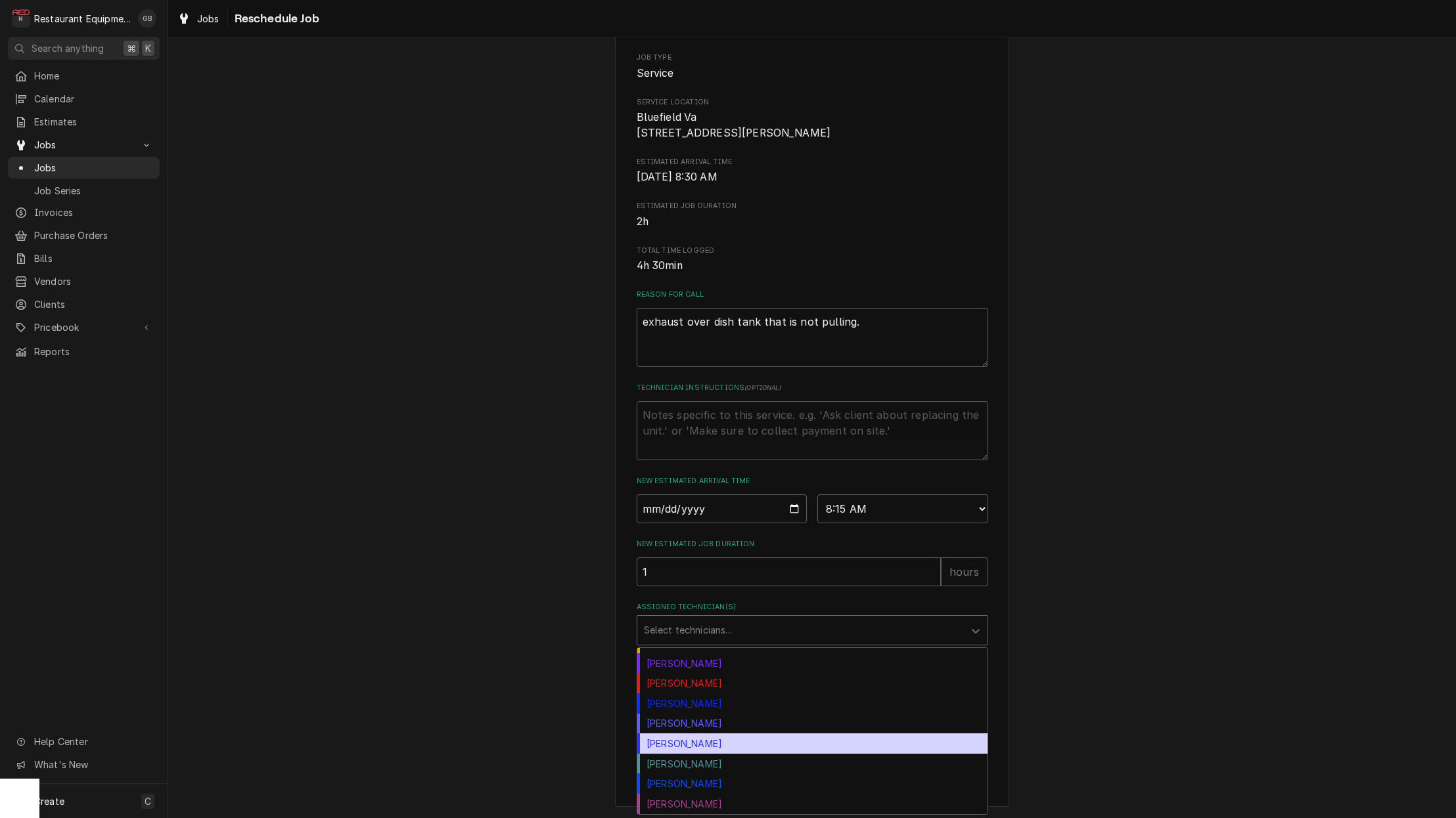
click at [697, 751] on div "Thomas Ross" at bounding box center [812, 744] width 350 height 20
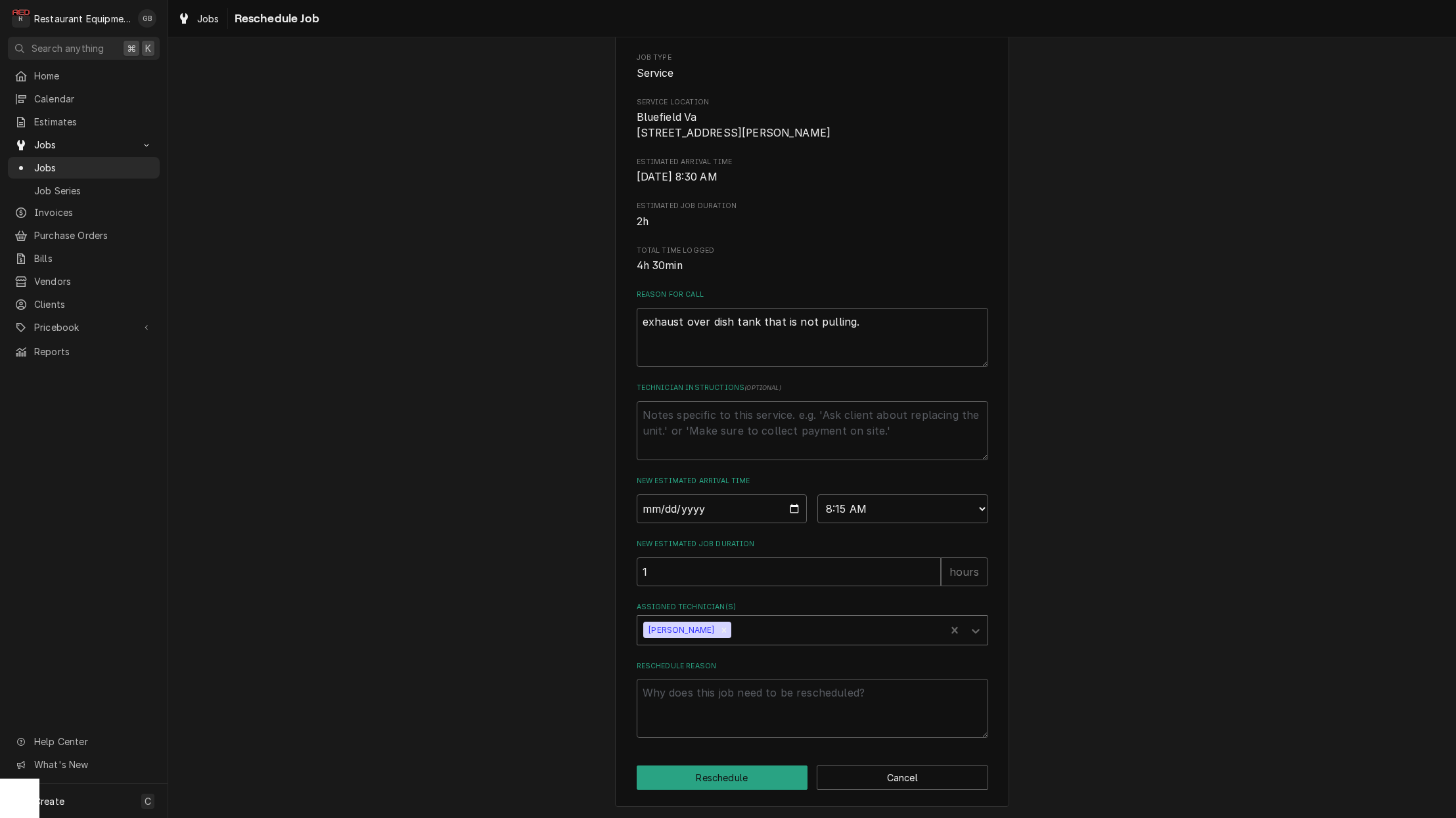
scroll to position [0, 0]
click at [971, 641] on div "Assigned Technician(s)" at bounding box center [975, 629] width 24 height 25
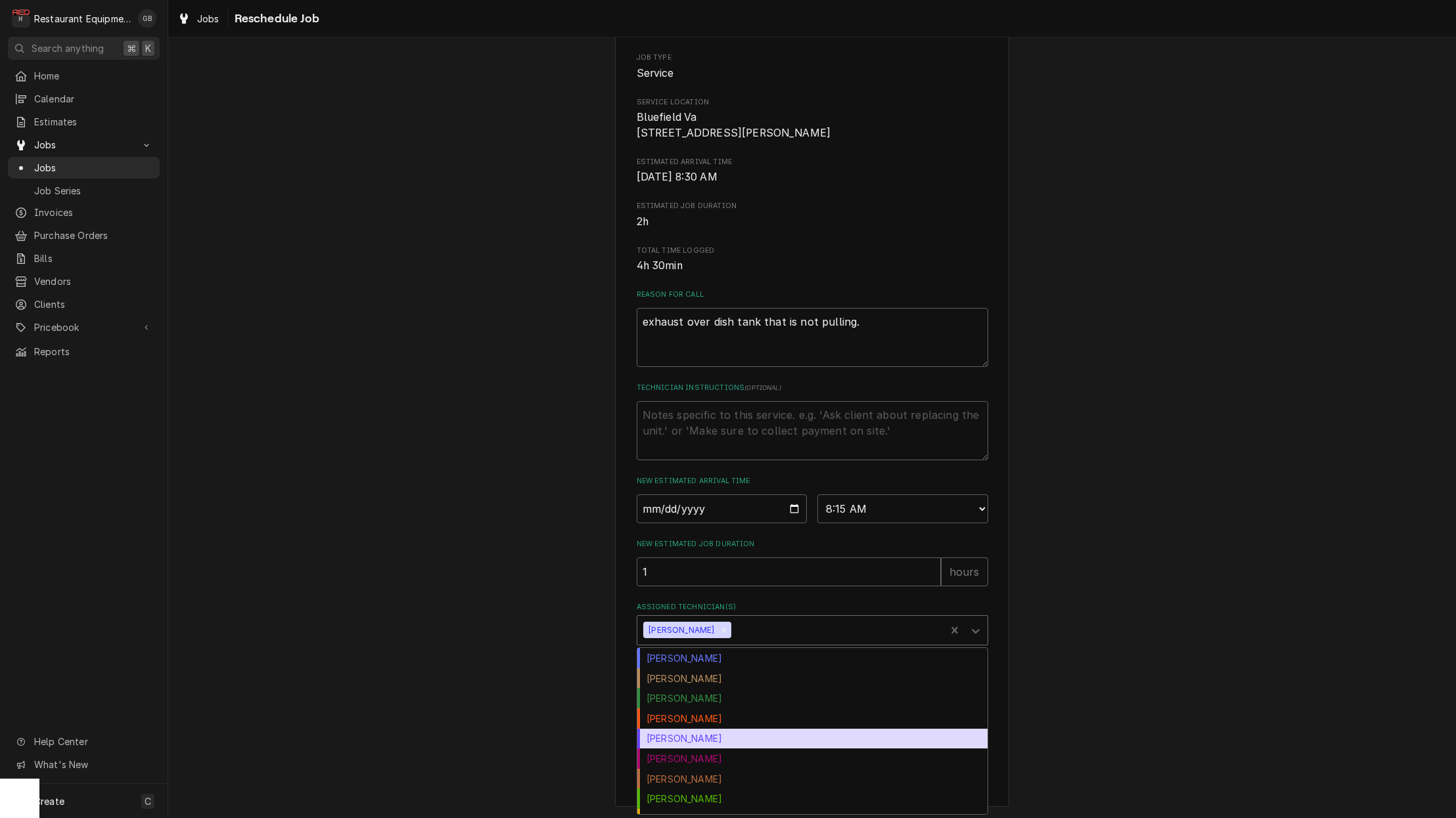
click at [736, 733] on div "Donovan Pruitt" at bounding box center [812, 739] width 350 height 20
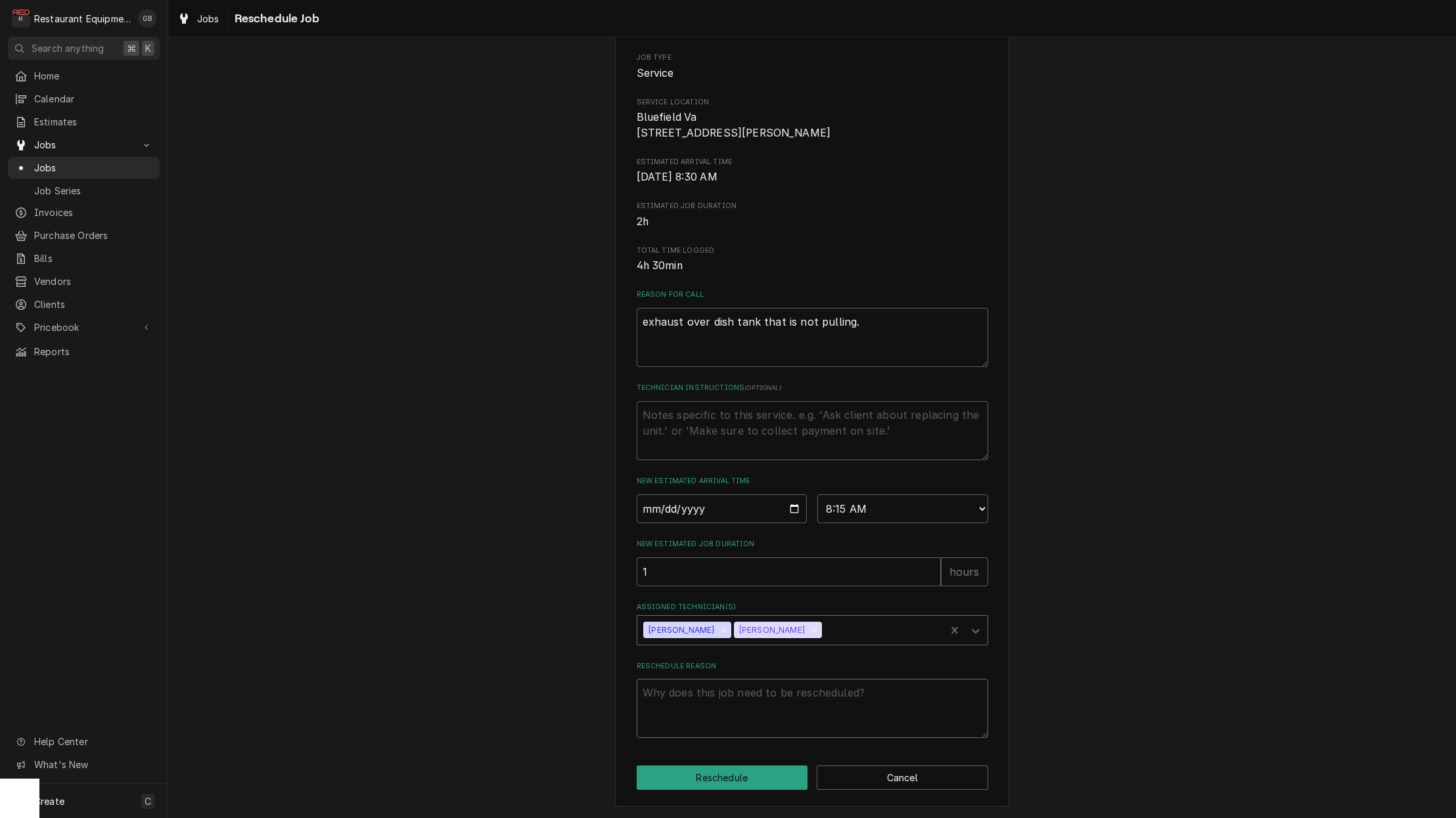
click at [703, 712] on textarea "Reschedule Reason" at bounding box center [813, 709] width 351 height 59
type textarea "x"
type textarea "p"
type textarea "x"
type textarea "pa"
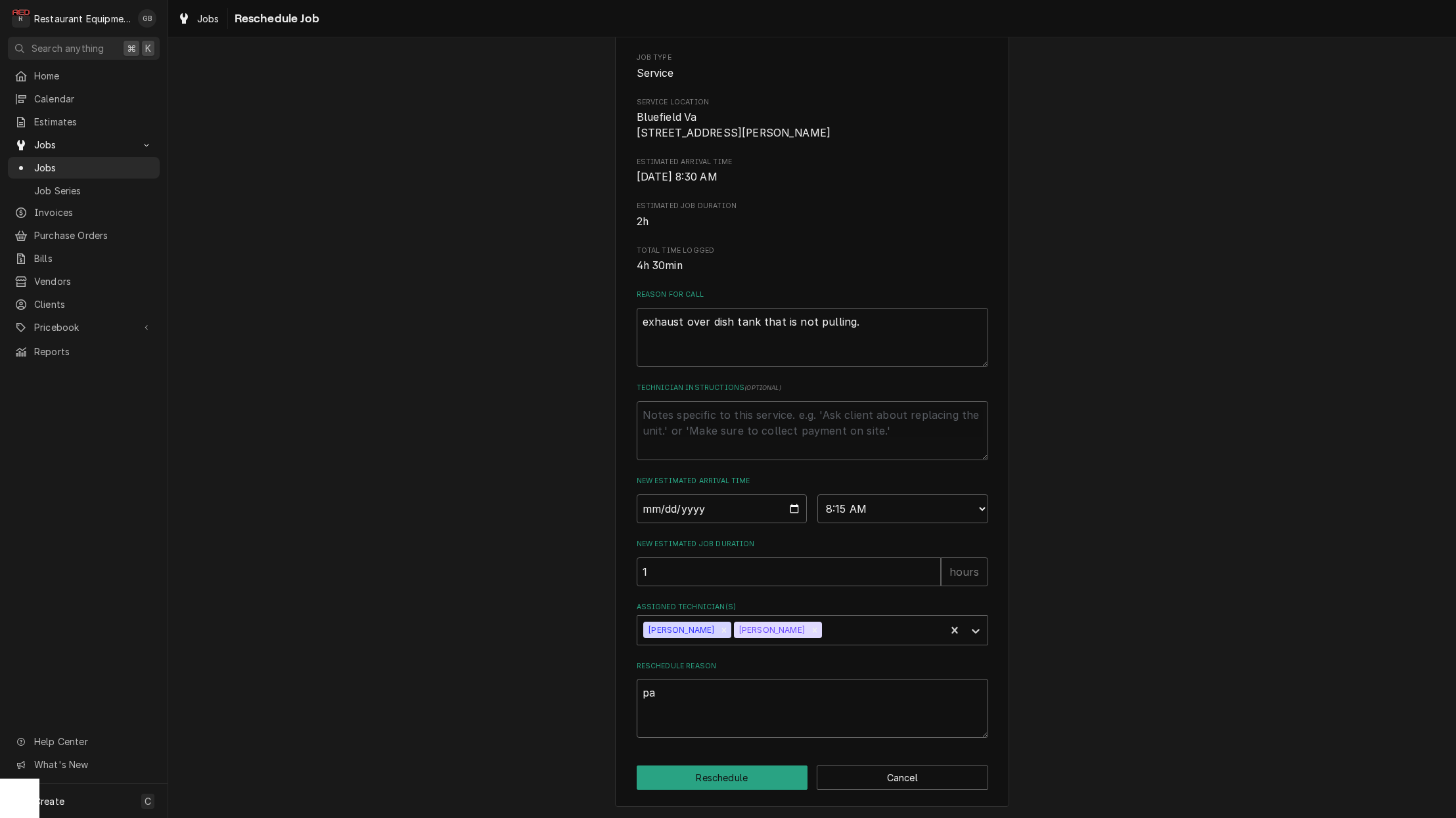
type textarea "x"
type textarea "par"
type textarea "x"
type textarea "part"
type textarea "x"
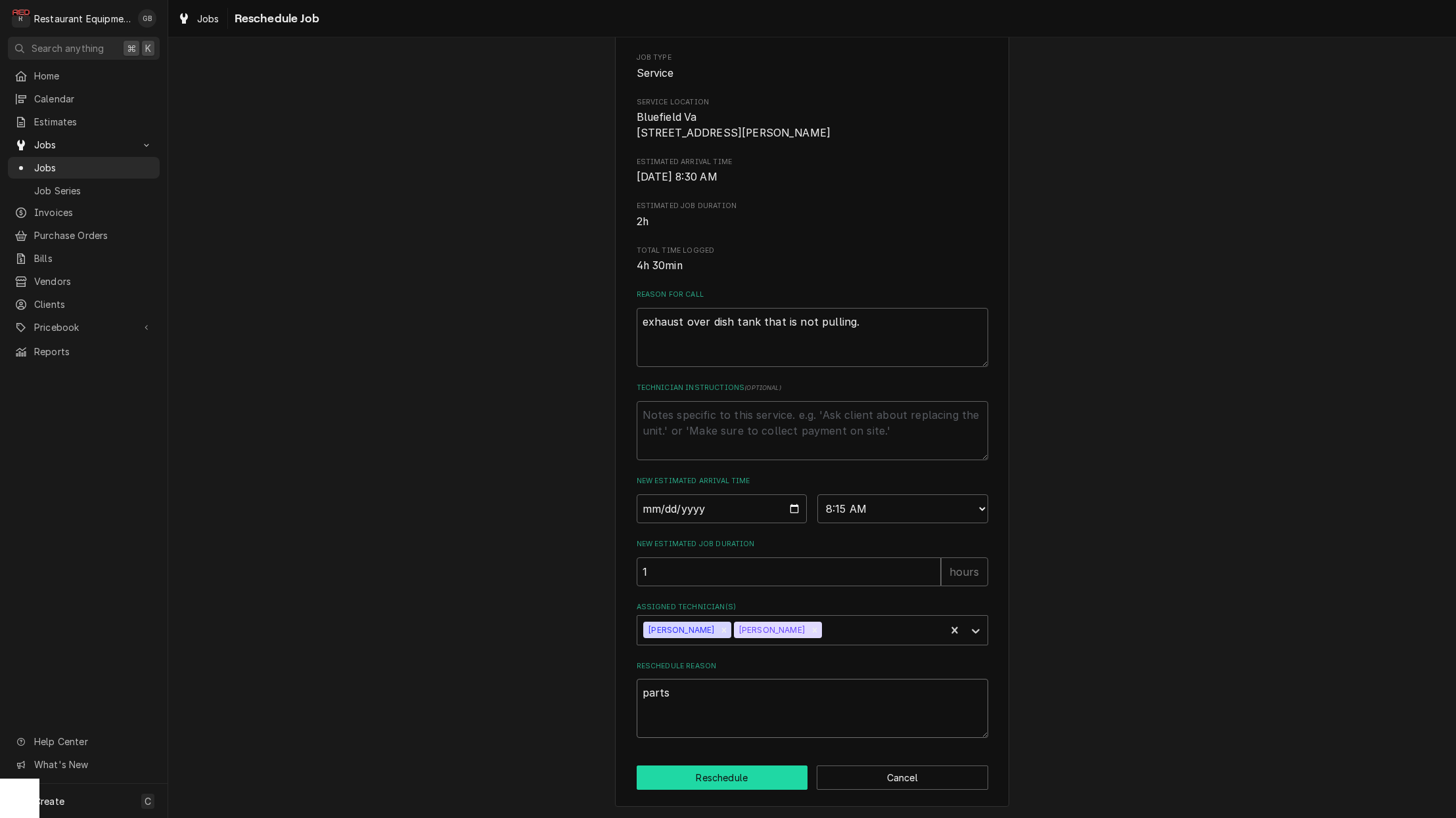
type textarea "parts"
click at [712, 780] on button "Reschedule" at bounding box center [722, 777] width 171 height 24
type textarea "x"
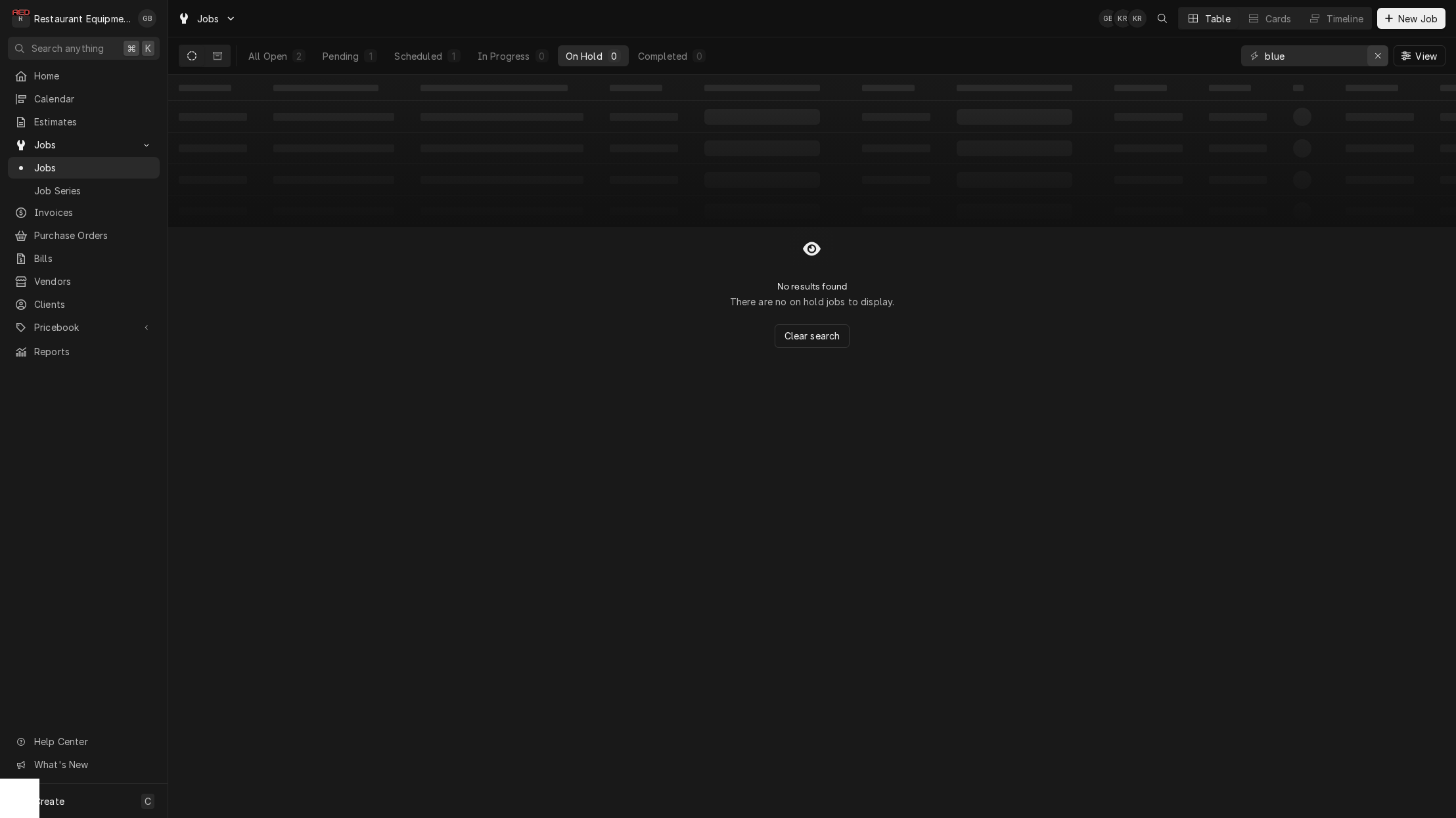
scroll to position [0, 1]
click at [1372, 61] on div "Erase input" at bounding box center [1377, 55] width 13 height 13
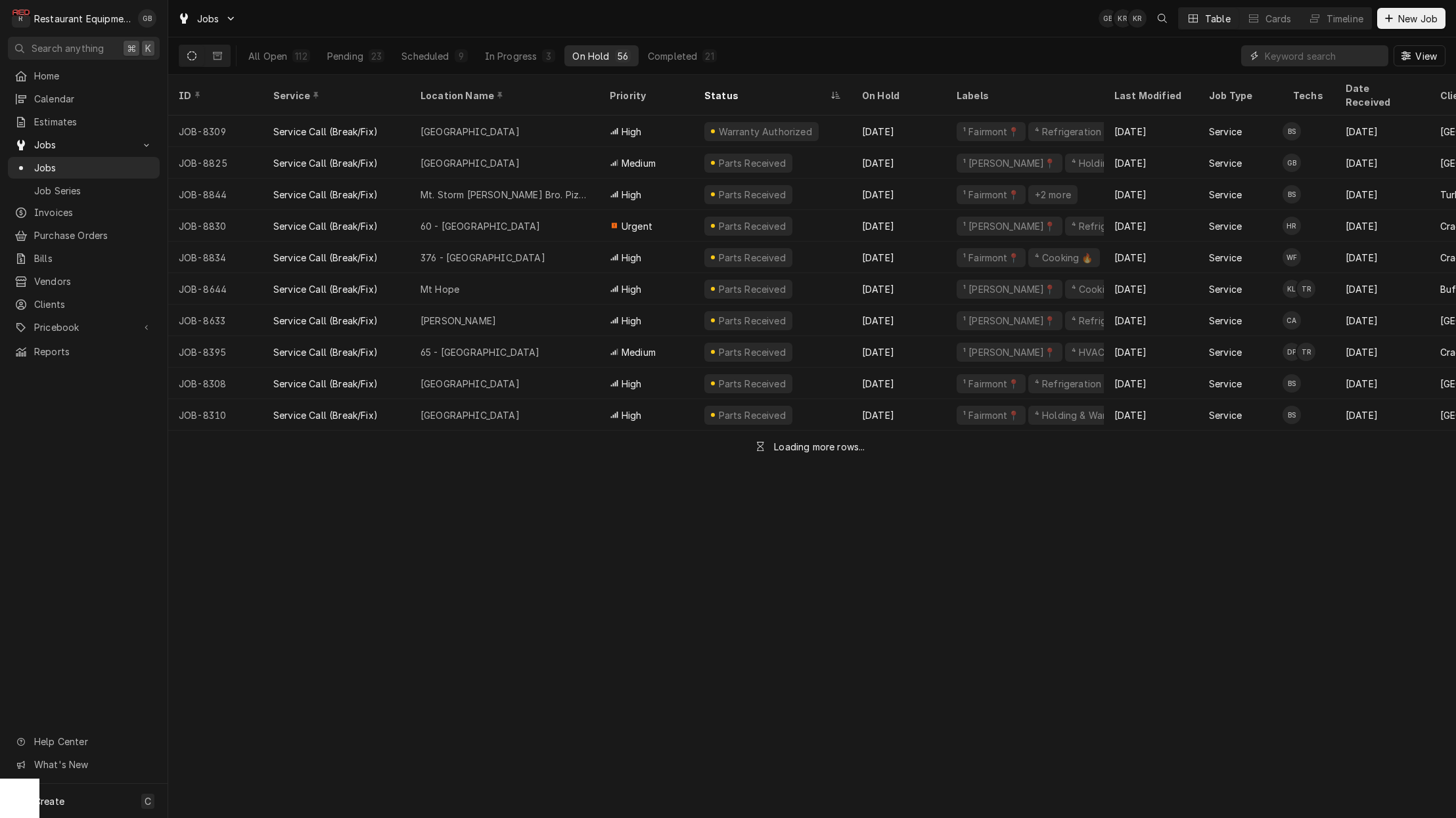
scroll to position [0, 0]
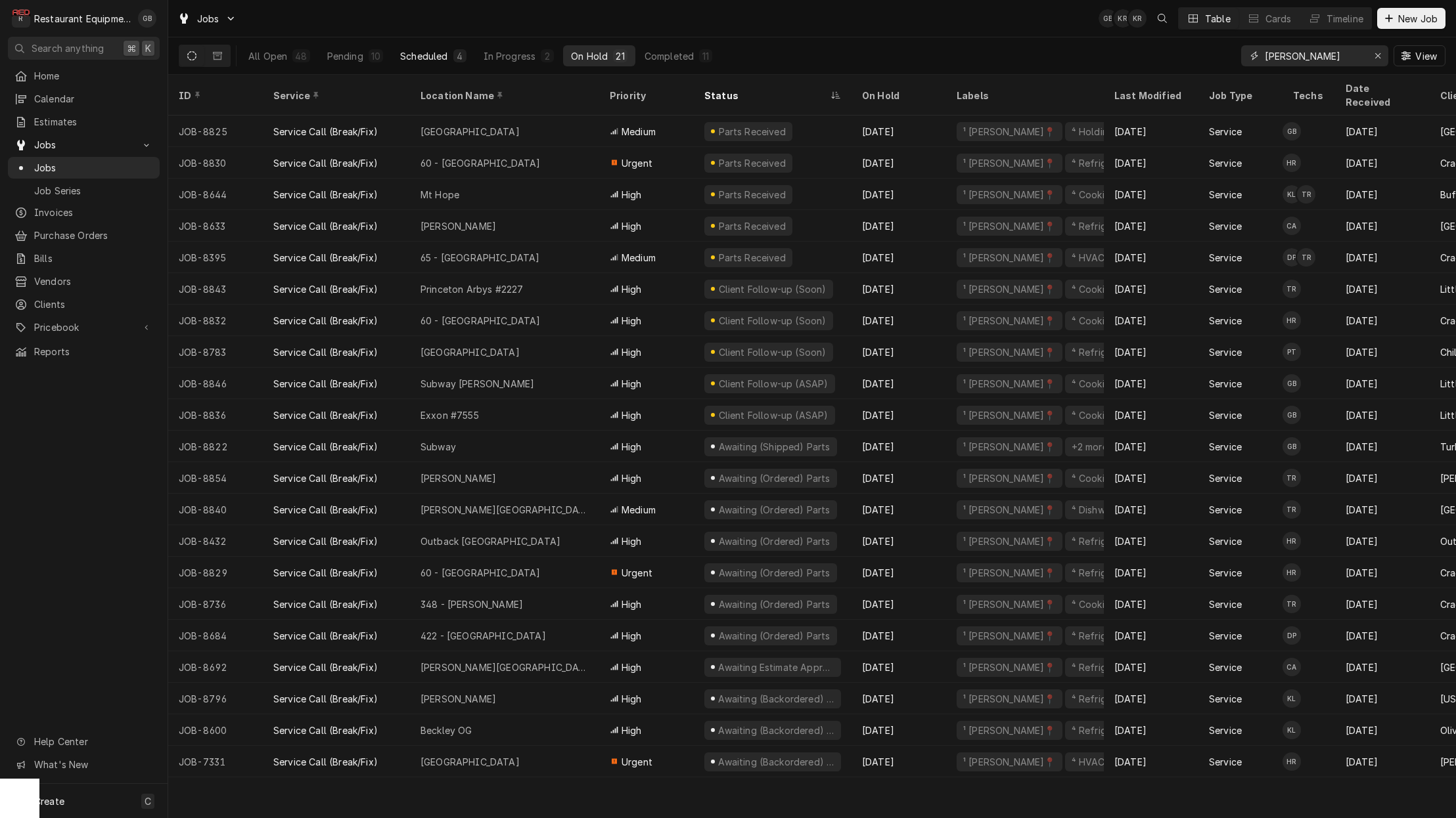
type input "[PERSON_NAME]"
click at [430, 46] on button "Scheduled 4" at bounding box center [433, 55] width 81 height 21
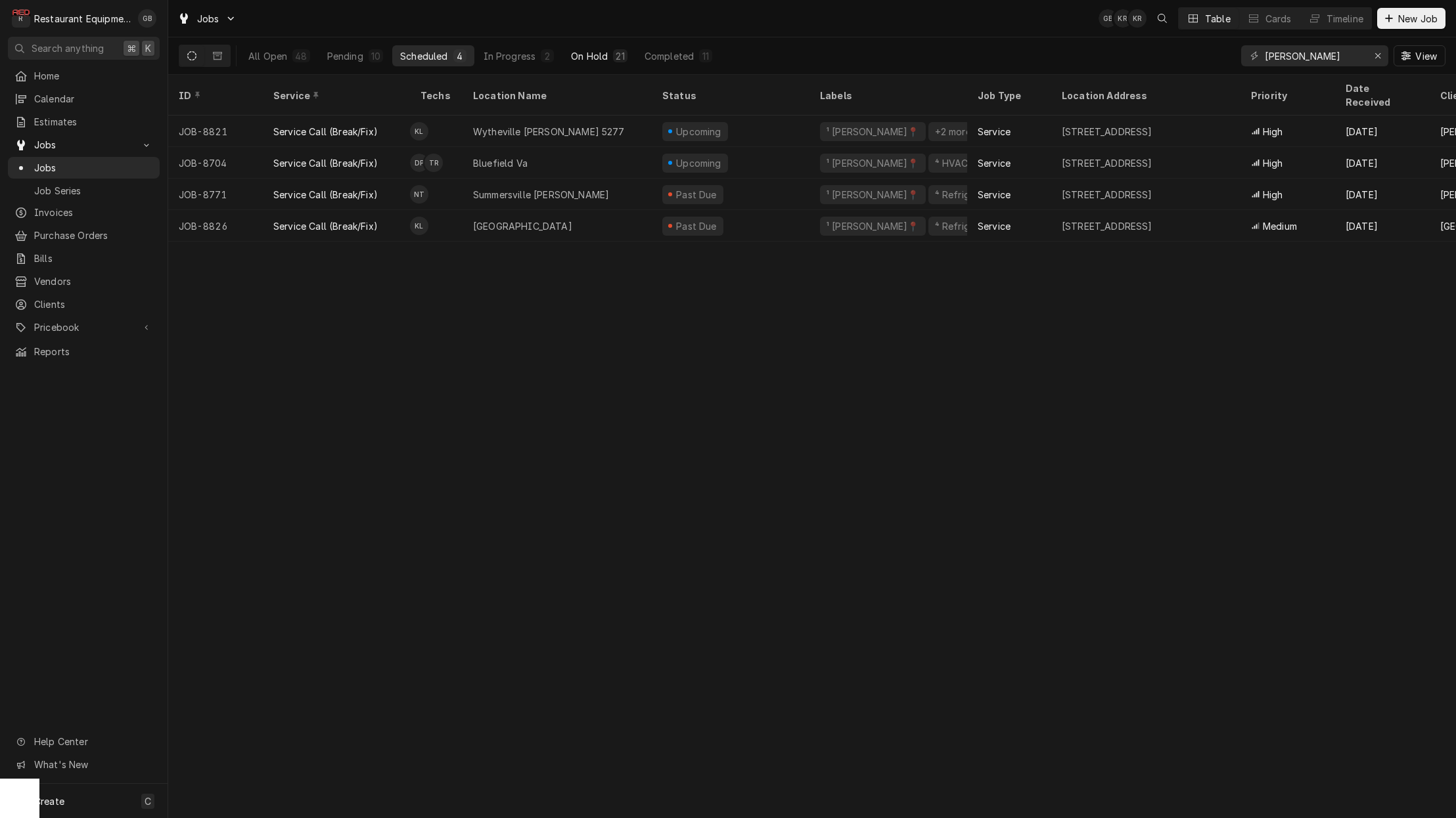
scroll to position [0, 1]
click at [584, 58] on div "On Hold" at bounding box center [589, 55] width 37 height 14
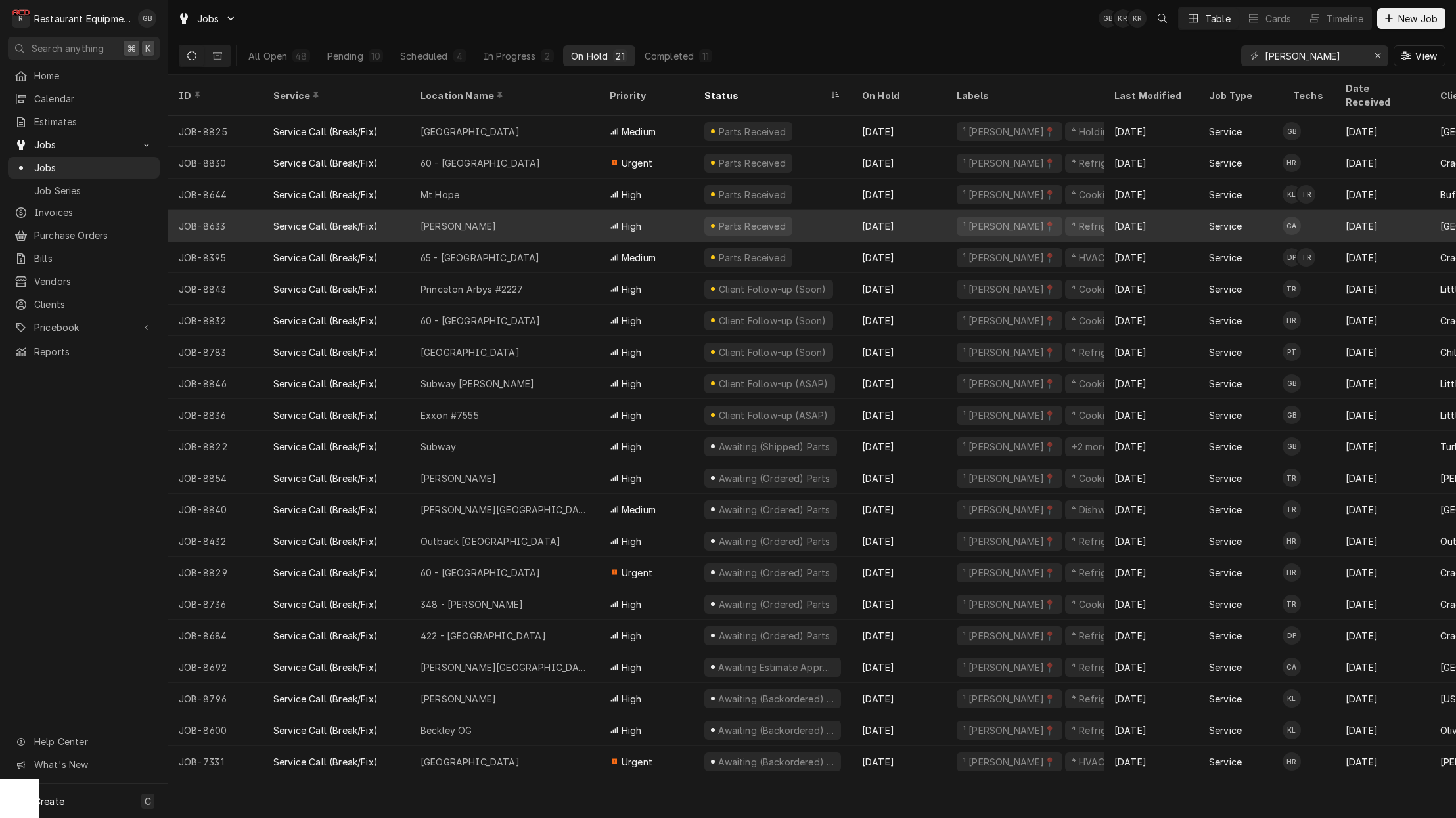
drag, startPoint x: 505, startPoint y: 217, endPoint x: 496, endPoint y: 216, distance: 9.1
click at [505, 216] on div "[PERSON_NAME]" at bounding box center [504, 226] width 190 height 31
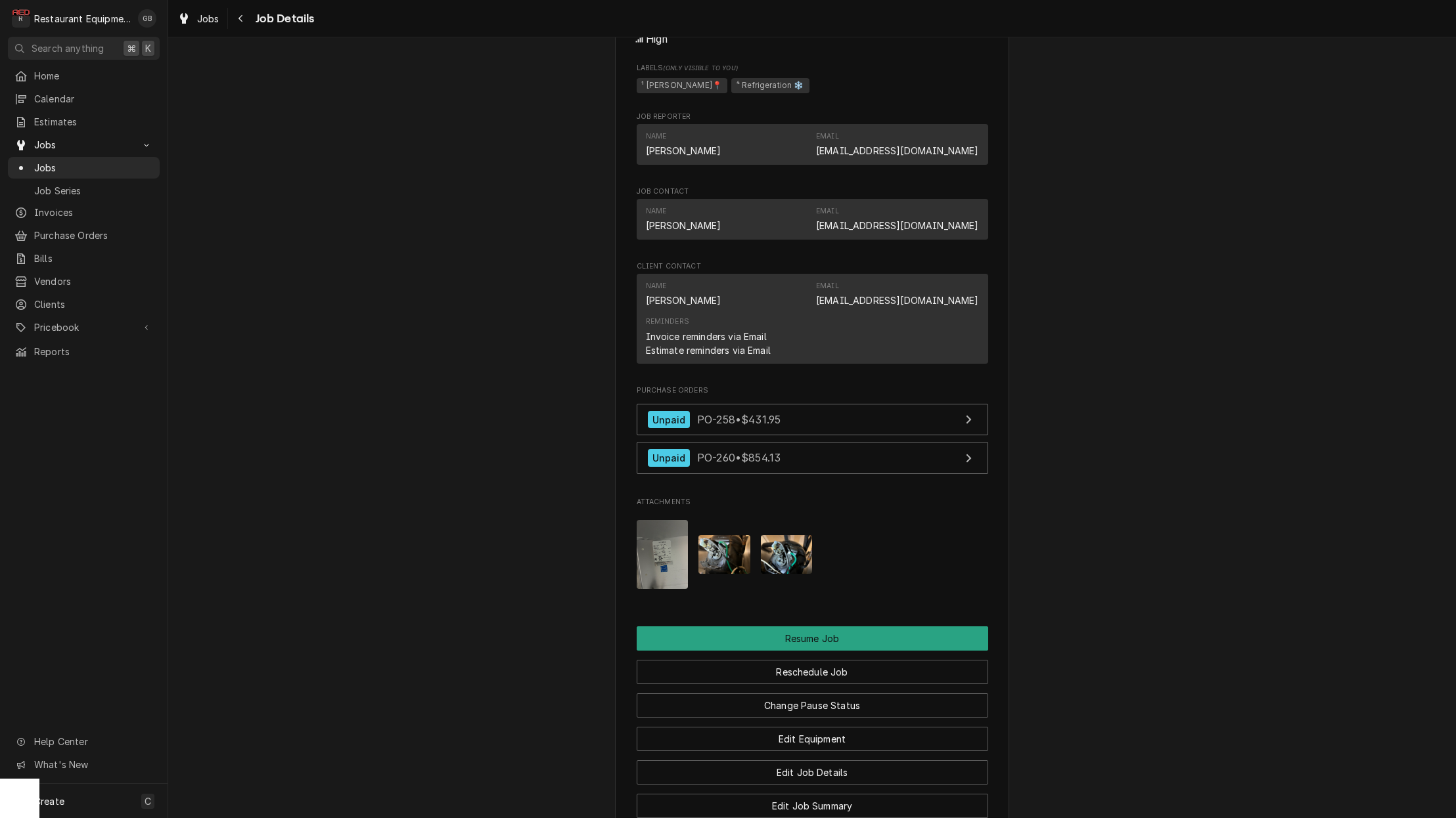
scroll to position [1093, 0]
click at [840, 664] on button "Reschedule Job" at bounding box center [813, 671] width 351 height 24
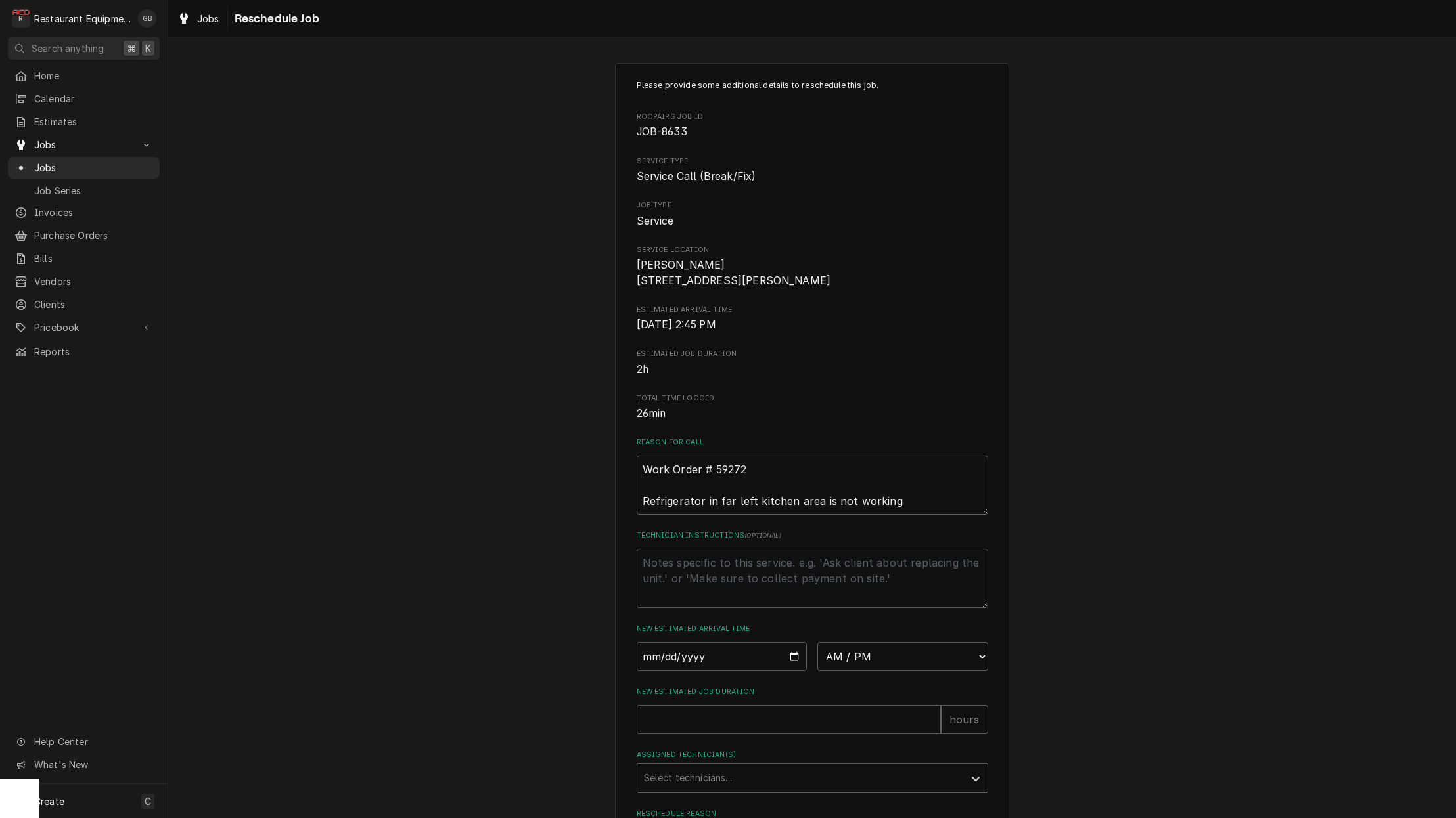
scroll to position [0, 1]
click at [678, 578] on textarea "Technician Instructions ( optional )" at bounding box center [813, 575] width 351 height 59
drag, startPoint x: 655, startPoint y: 663, endPoint x: 674, endPoint y: 654, distance: 21.0
click at [672, 659] on input "Date" at bounding box center [722, 651] width 171 height 29
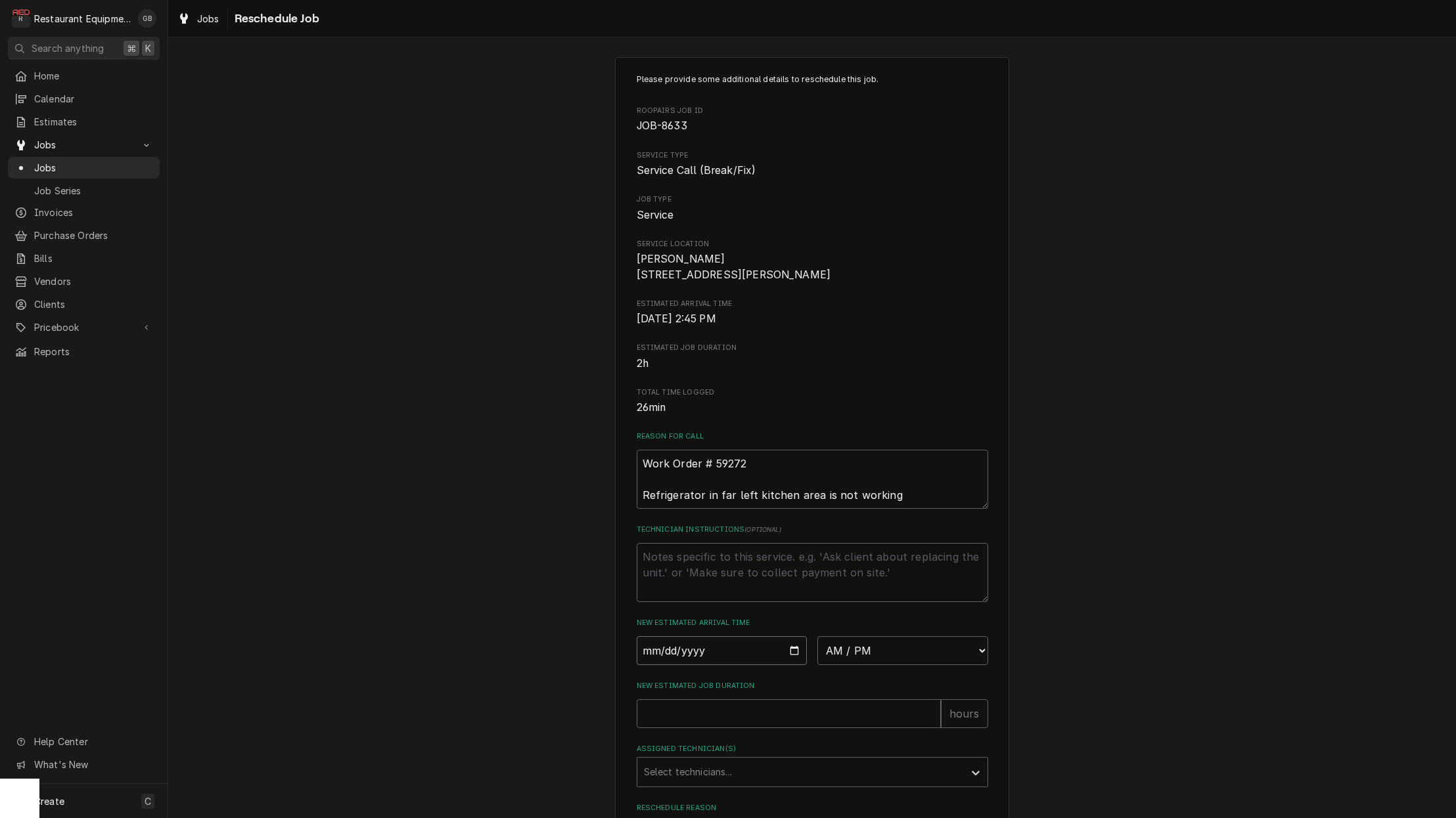
click at [642, 665] on input "Date" at bounding box center [722, 651] width 171 height 29
type input "2025-09-12"
type textarea "x"
type input "2025-09-19"
type textarea "x"
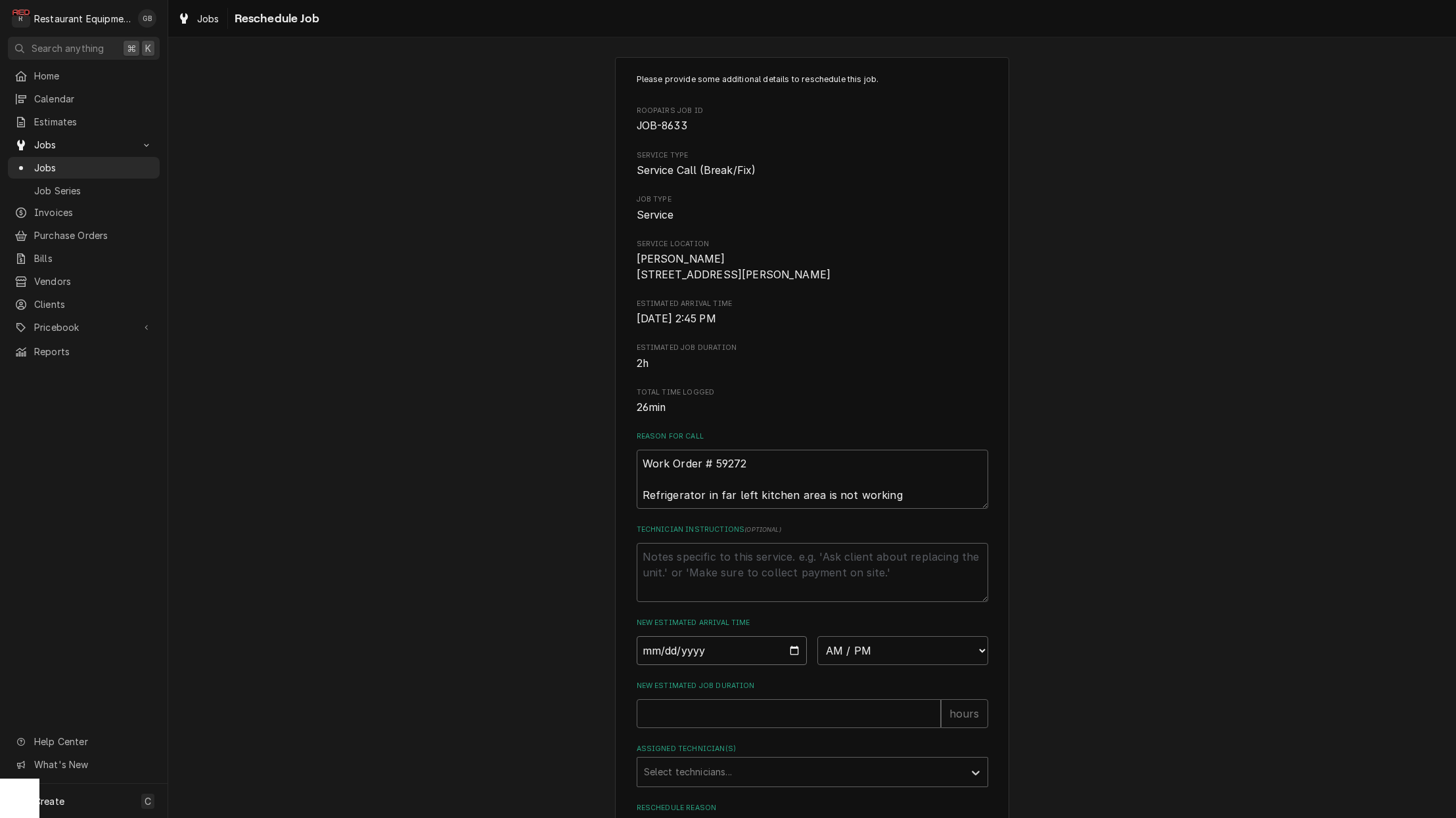
type input "2025-09-12"
type textarea "x"
click at [854, 674] on div "Please provide some additional details to reschedule this job. Roopairs Job ID …" at bounding box center [813, 477] width 351 height 807
select select "08:30:00"
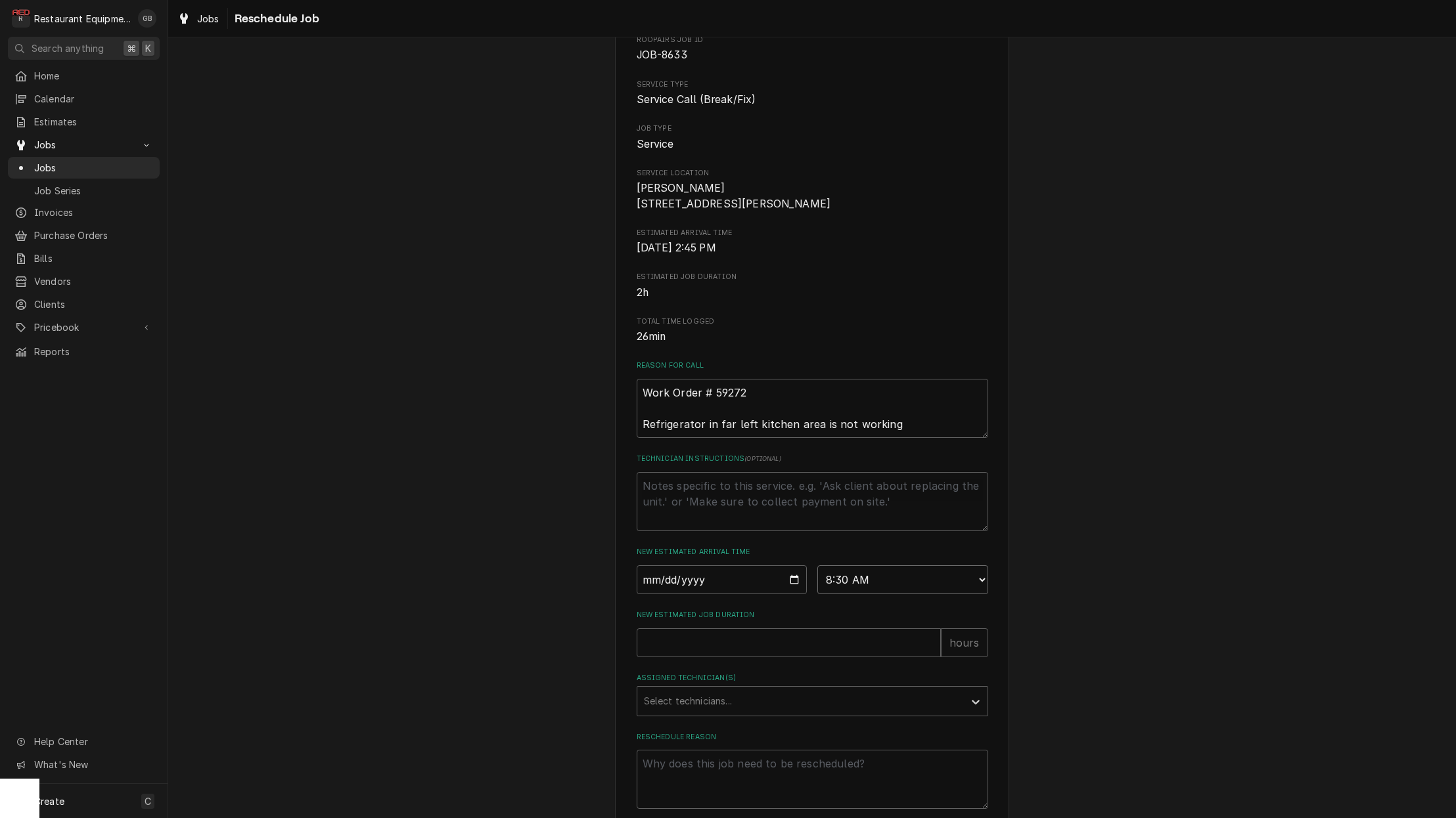
scroll to position [79, 0]
click at [820, 668] on div "Please provide some additional details to reschedule this job. Roopairs Job ID …" at bounding box center [813, 404] width 351 height 807
click at [800, 654] on input "New Estimated Job Duration" at bounding box center [789, 641] width 304 height 29
type textarea "x"
type input "1"
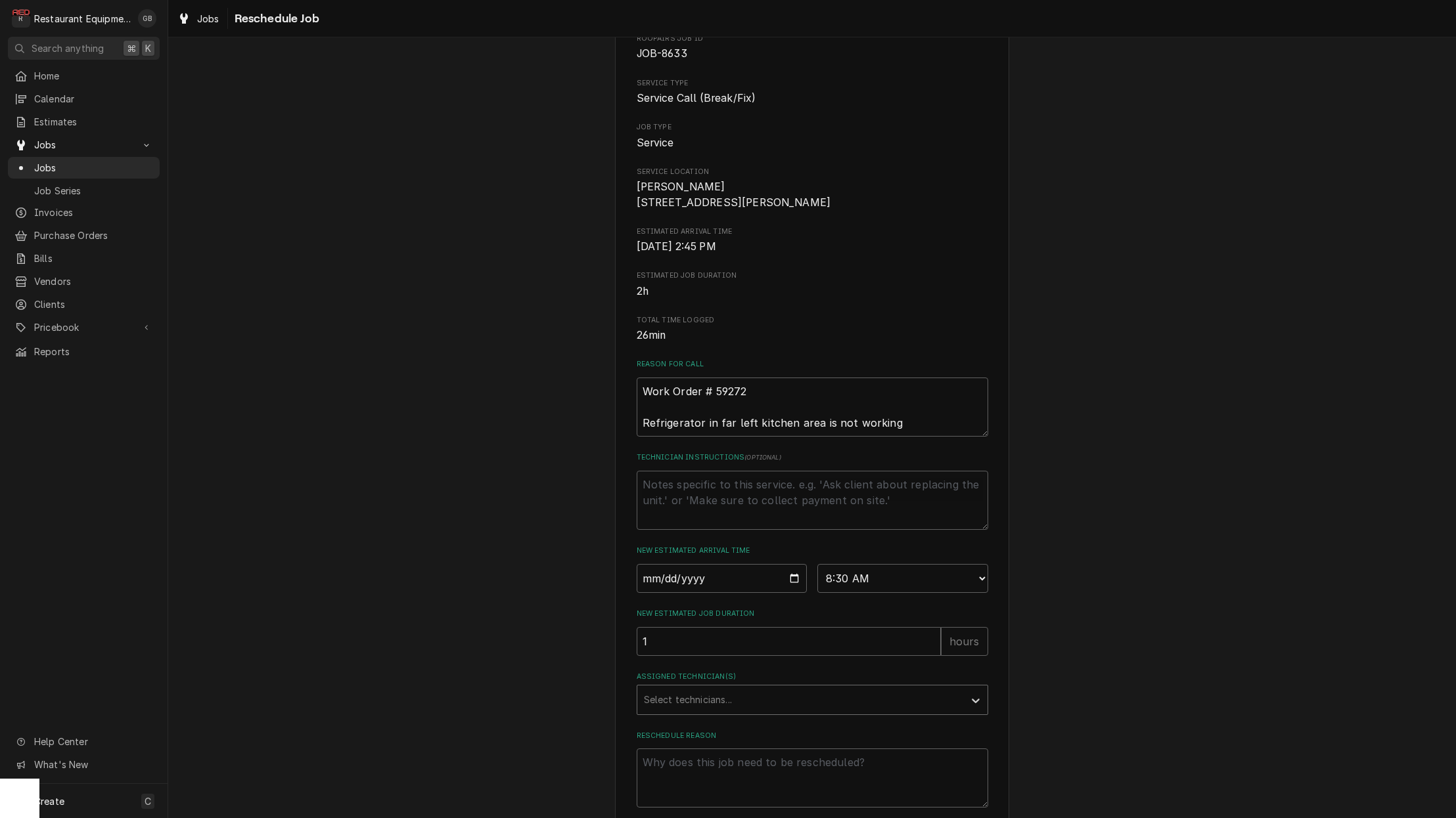
click at [860, 708] on div "Assigned Technician(s)" at bounding box center [800, 701] width 313 height 24
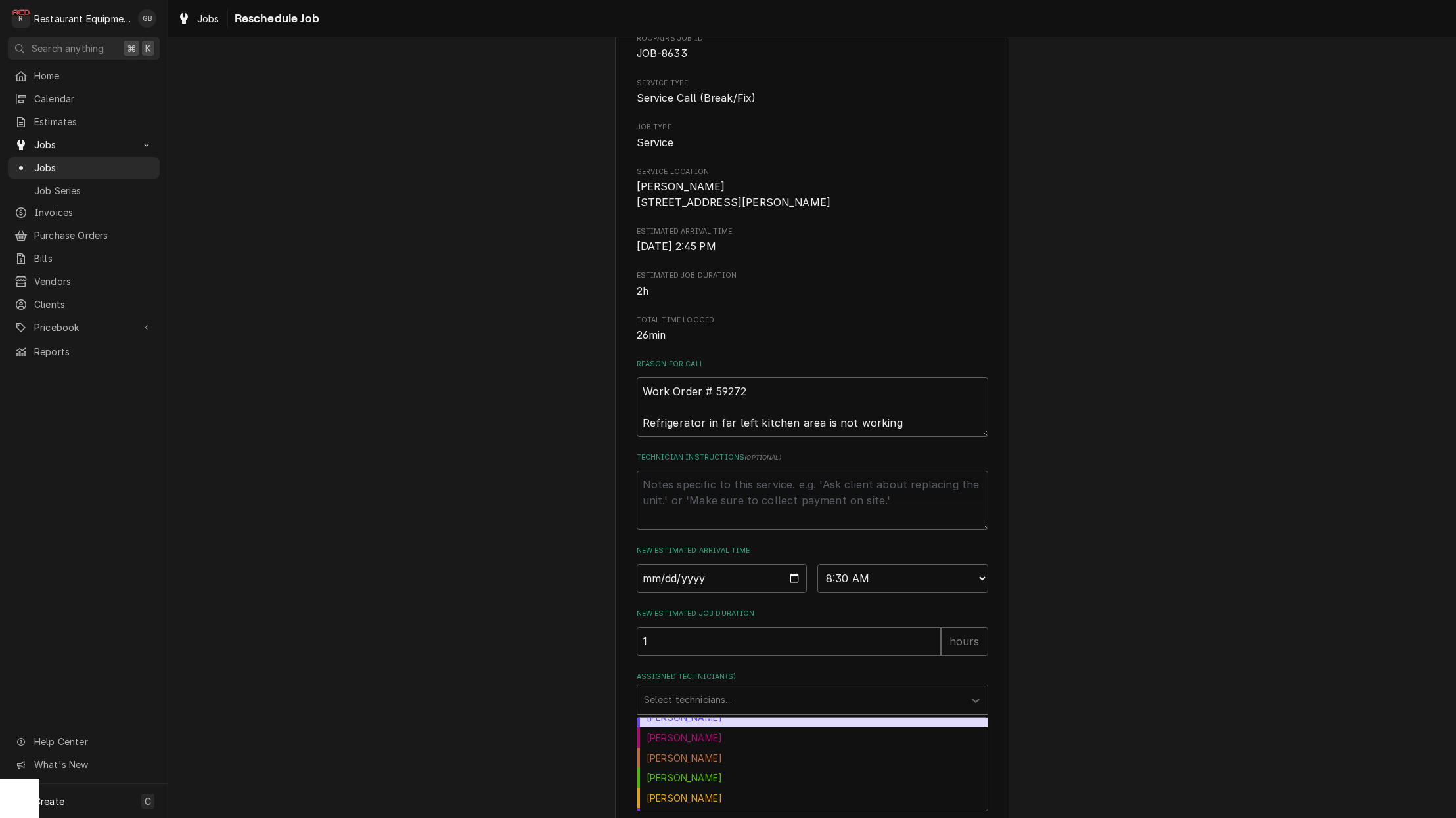
scroll to position [96, 0]
click at [707, 754] on div "Hunter Ralston" at bounding box center [812, 752] width 350 height 20
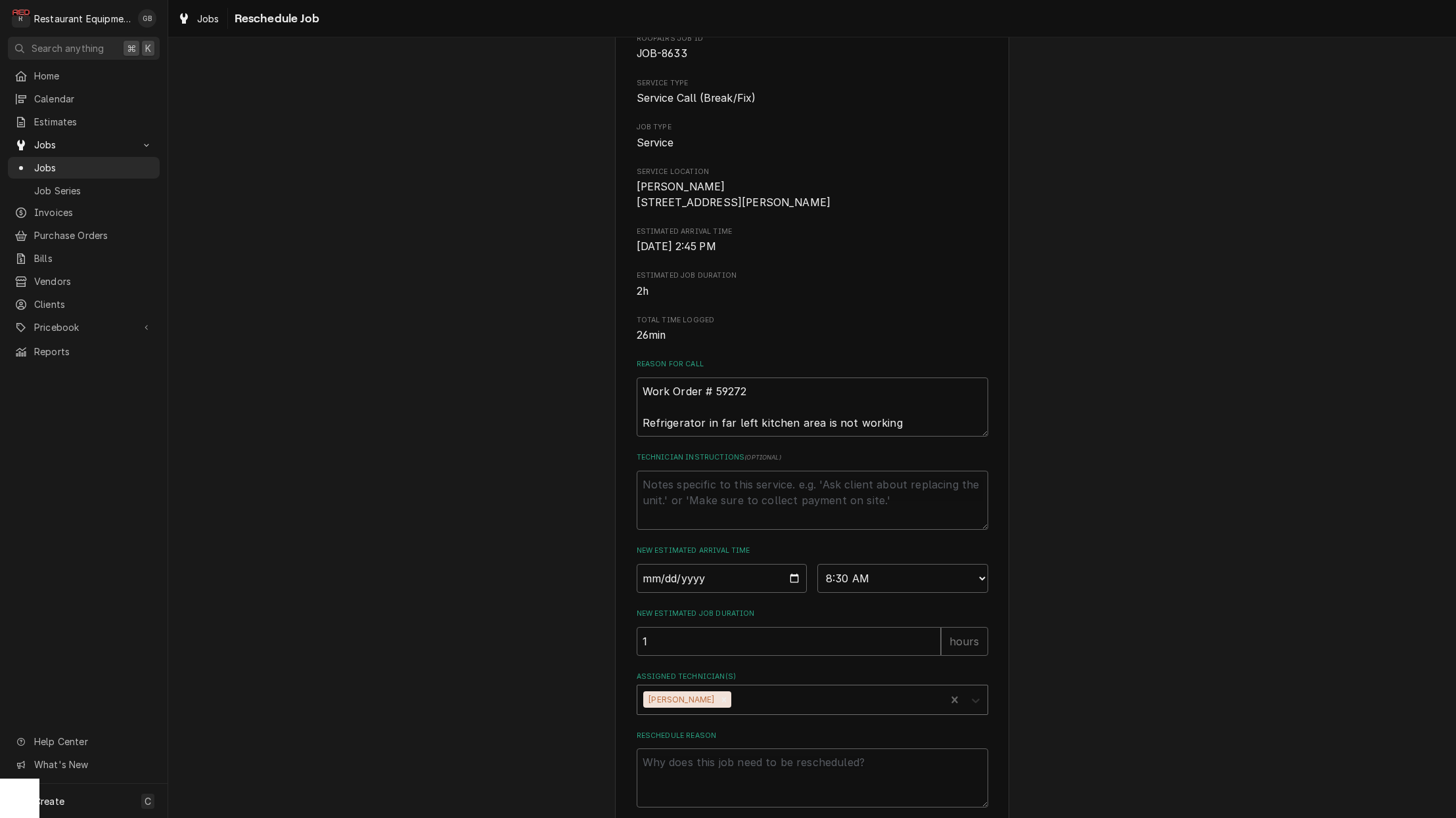
click at [980, 707] on icon "Assigned Technician(s)" at bounding box center [975, 701] width 13 height 13
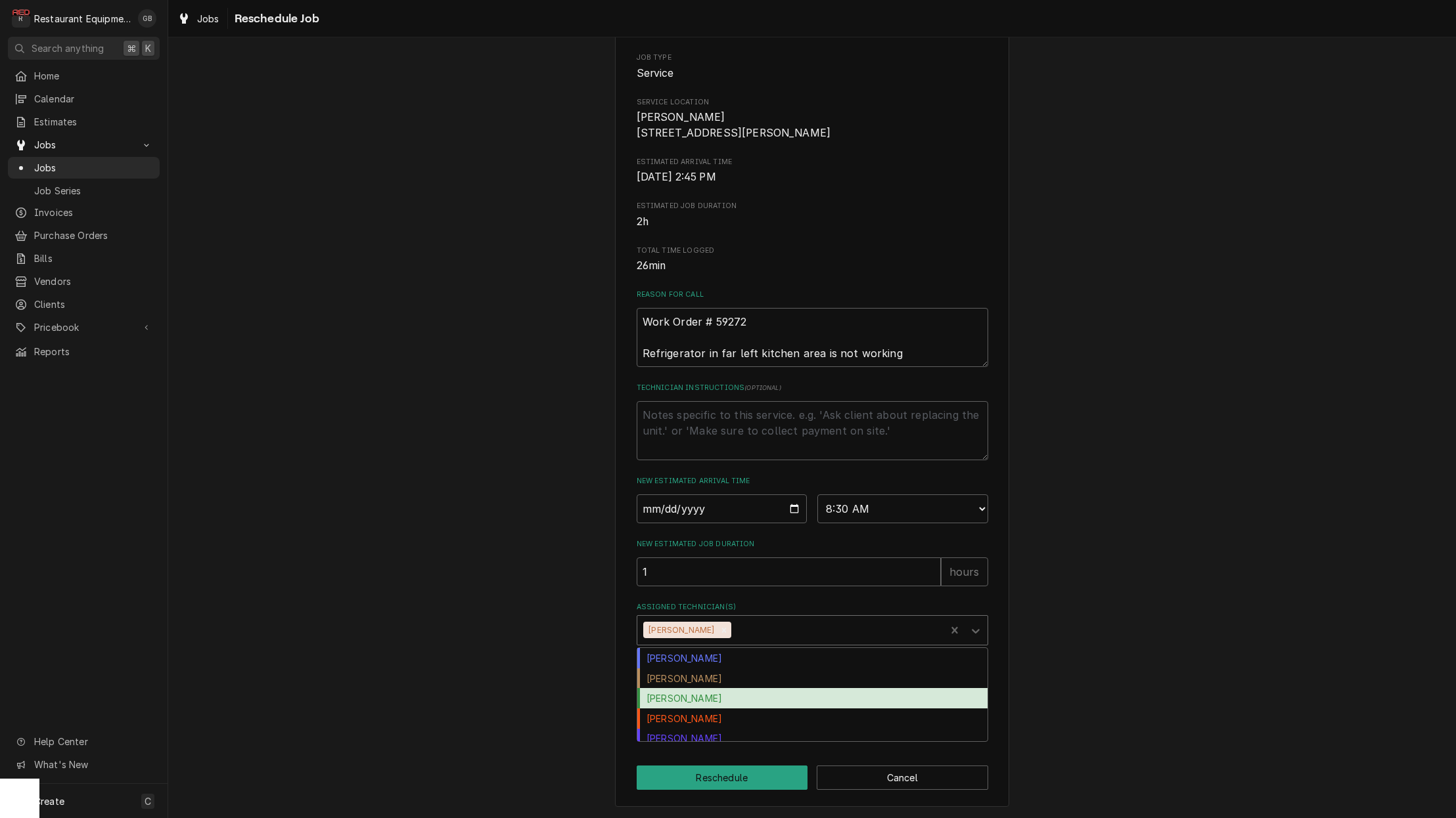
scroll to position [153, 0]
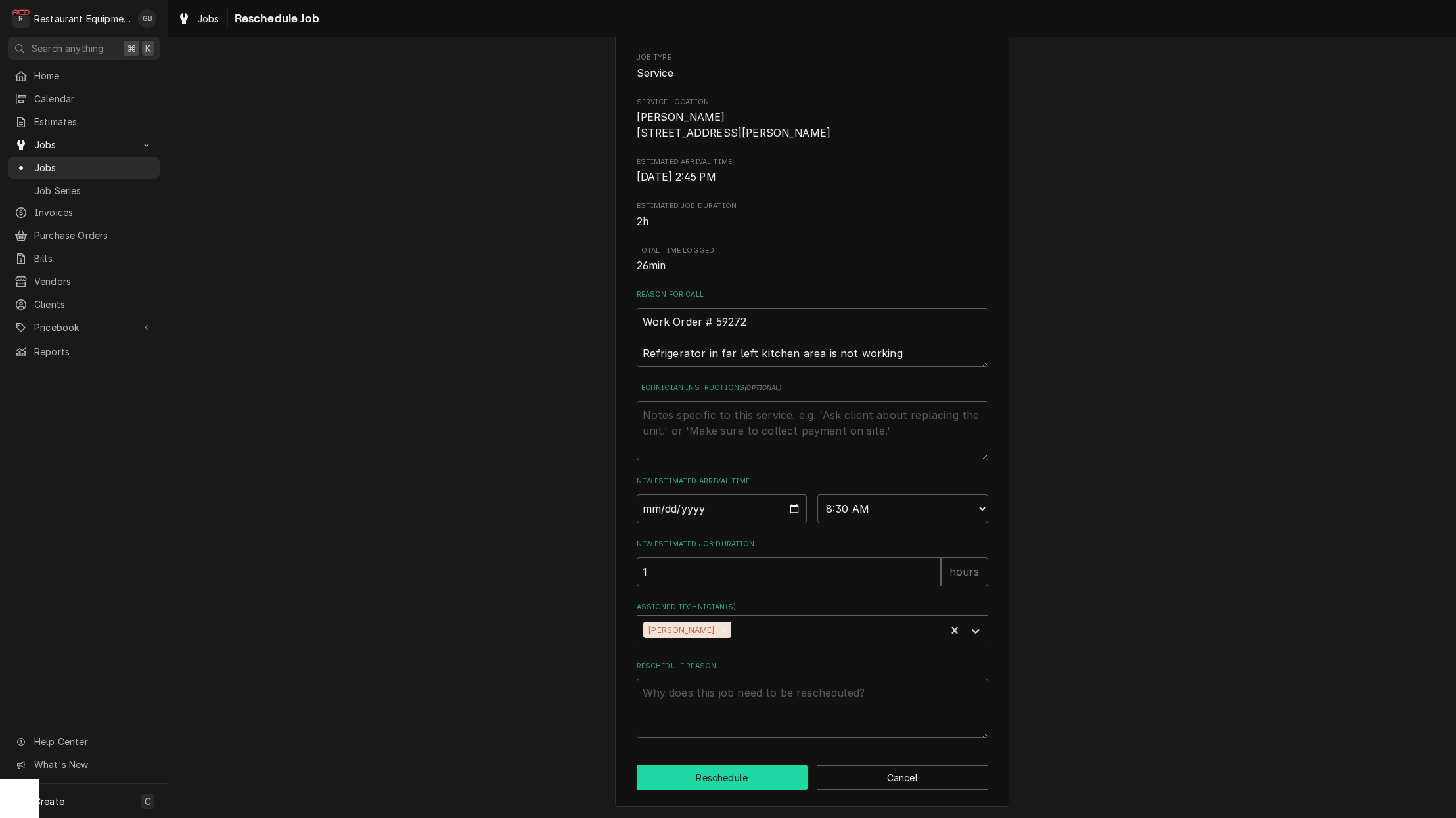
click at [704, 775] on button "Reschedule" at bounding box center [722, 777] width 171 height 24
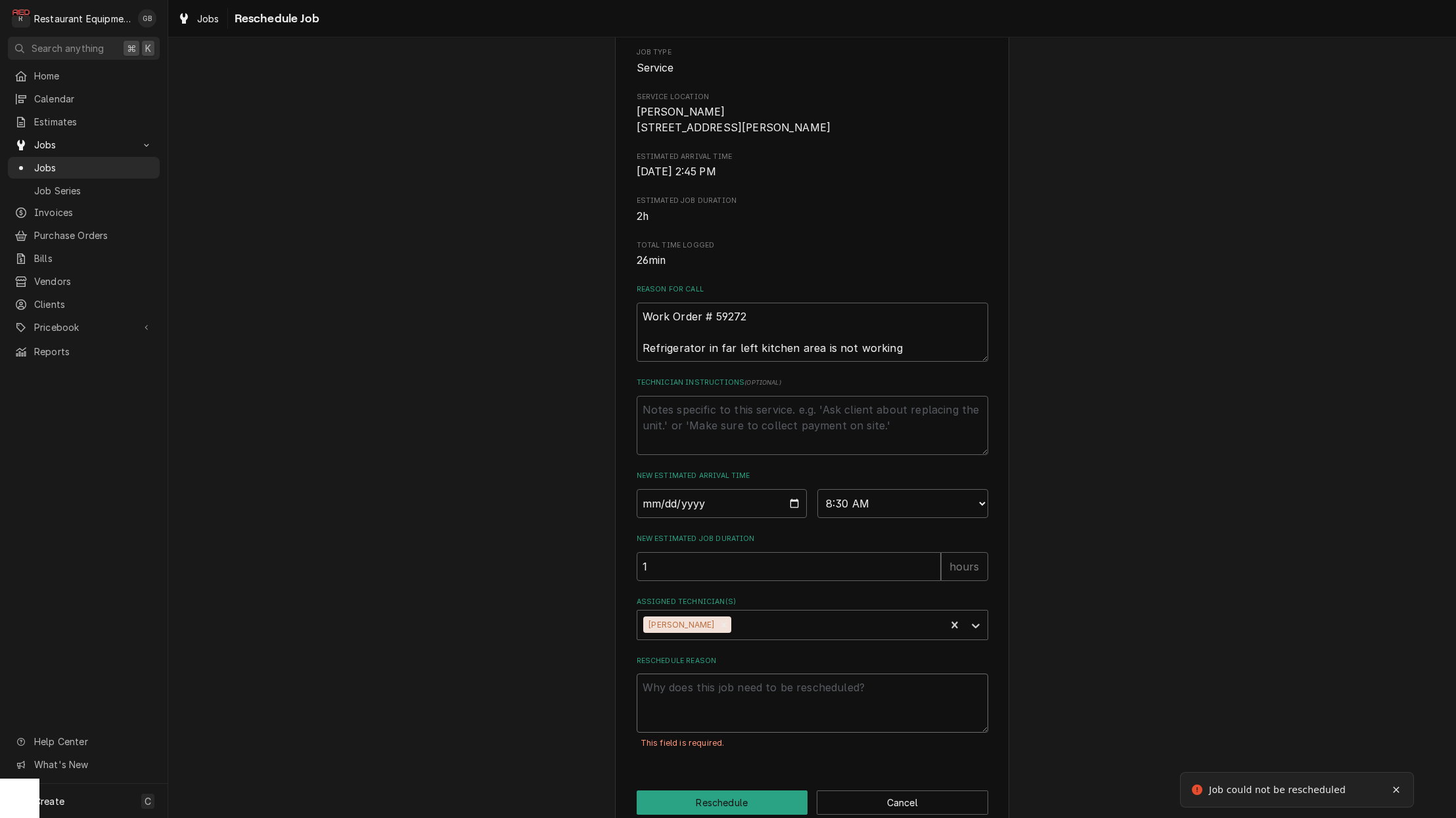
click at [703, 733] on textarea "Reschedule Reason" at bounding box center [813, 703] width 351 height 59
type textarea "x"
type textarea "p"
type textarea "x"
type textarea "pa"
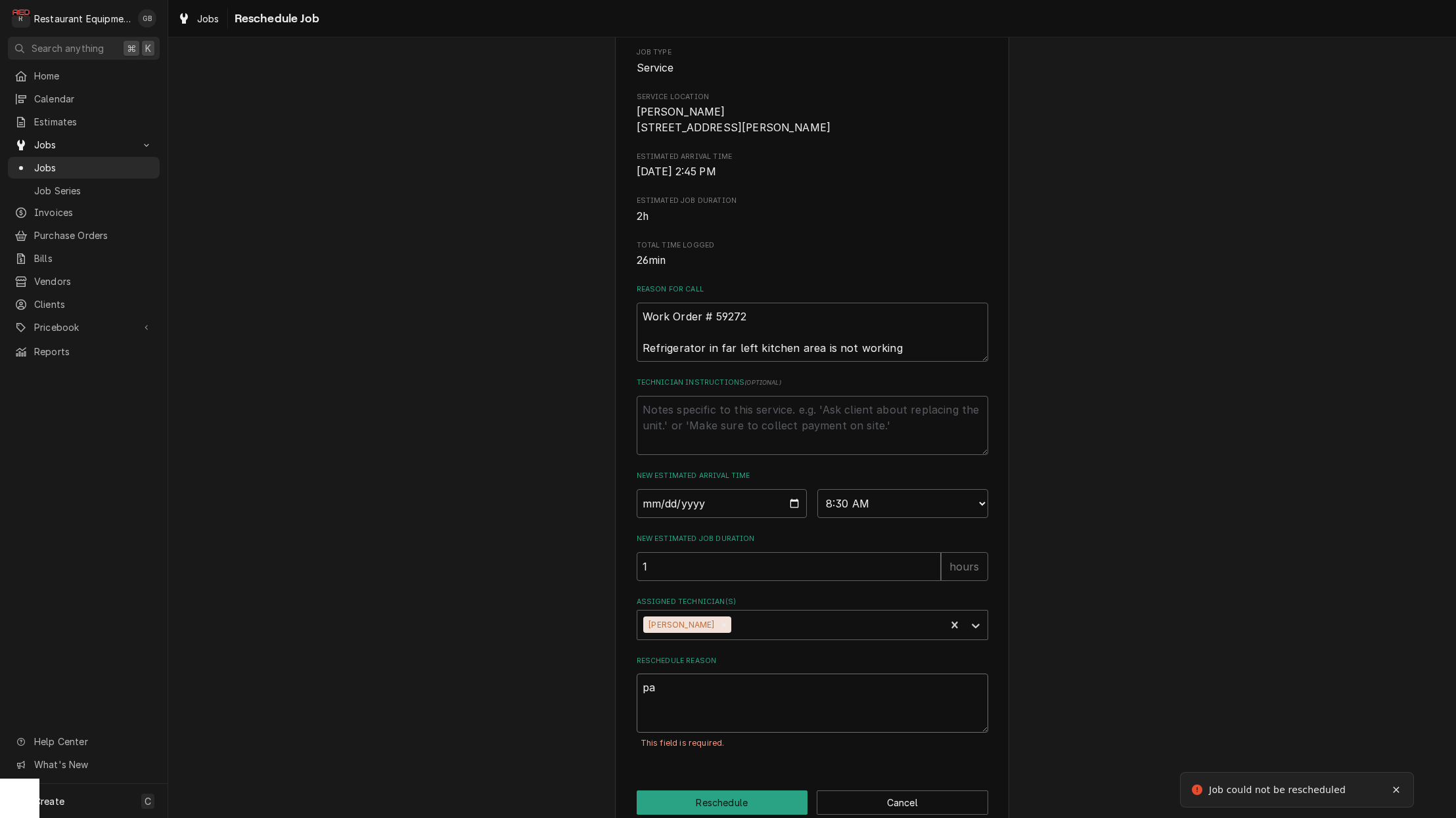
type textarea "x"
type textarea "par"
type textarea "x"
type textarea "part"
type textarea "x"
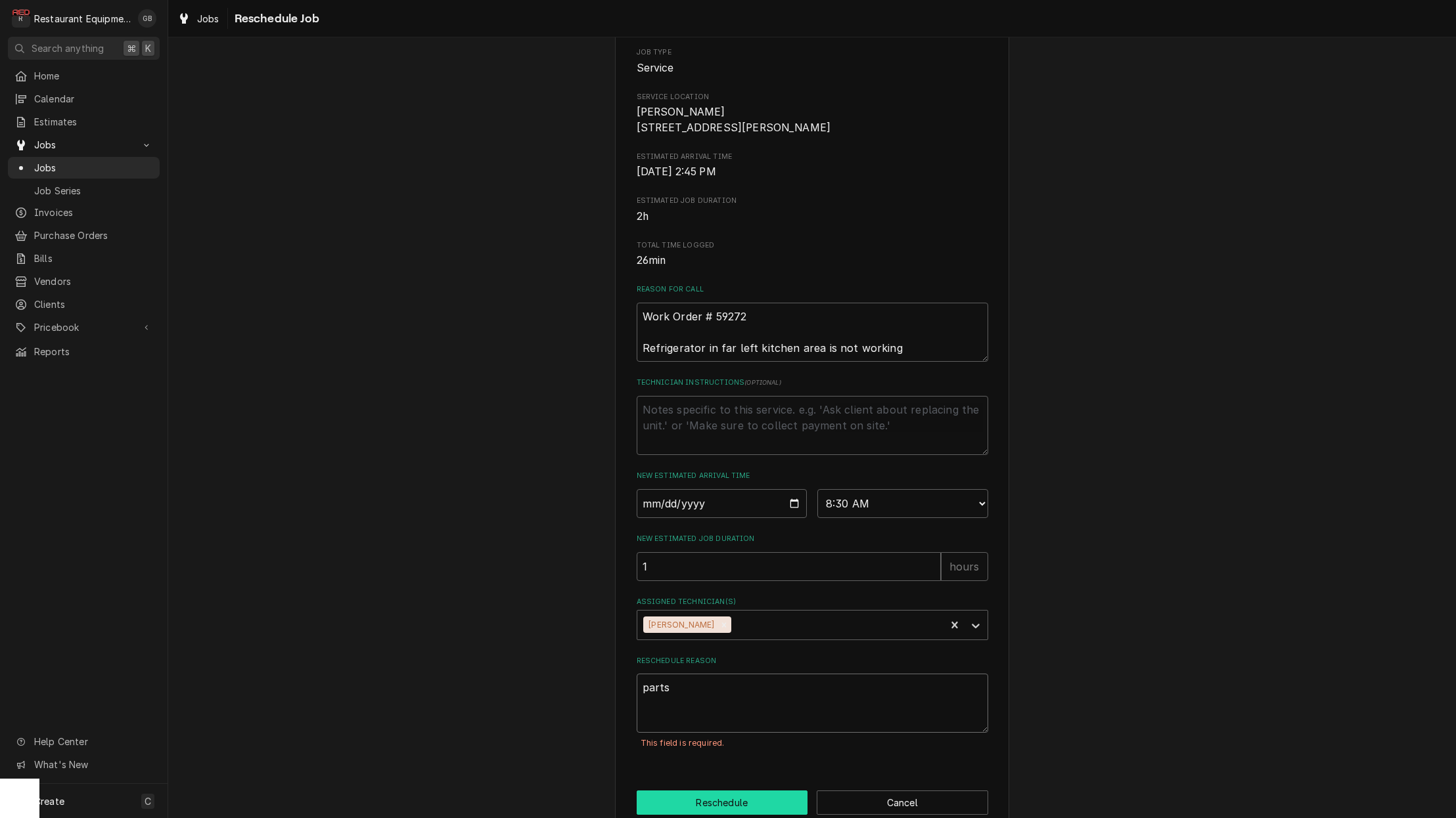
type textarea "parts"
click at [738, 800] on button "Reschedule" at bounding box center [722, 802] width 171 height 24
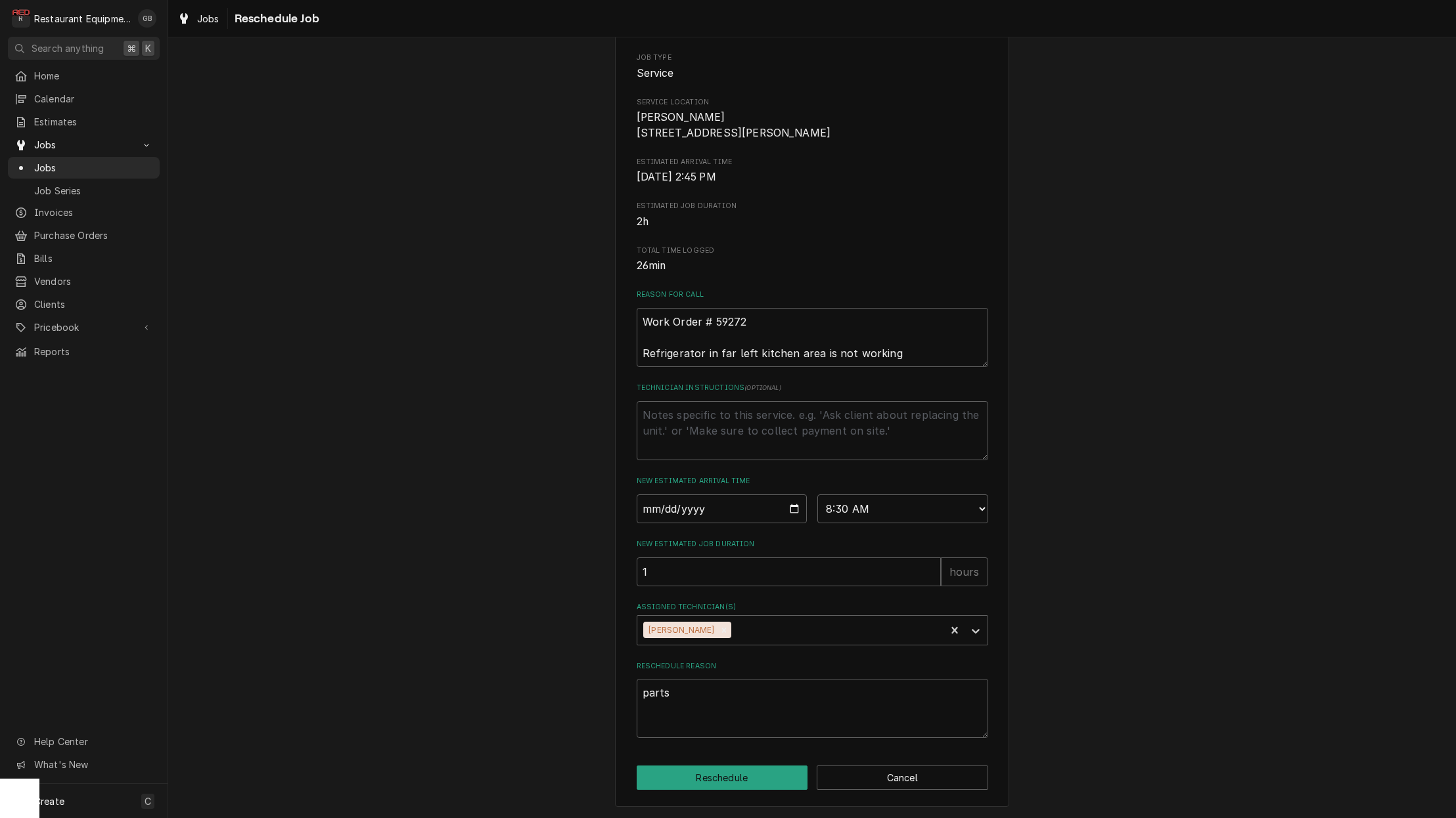
type textarea "x"
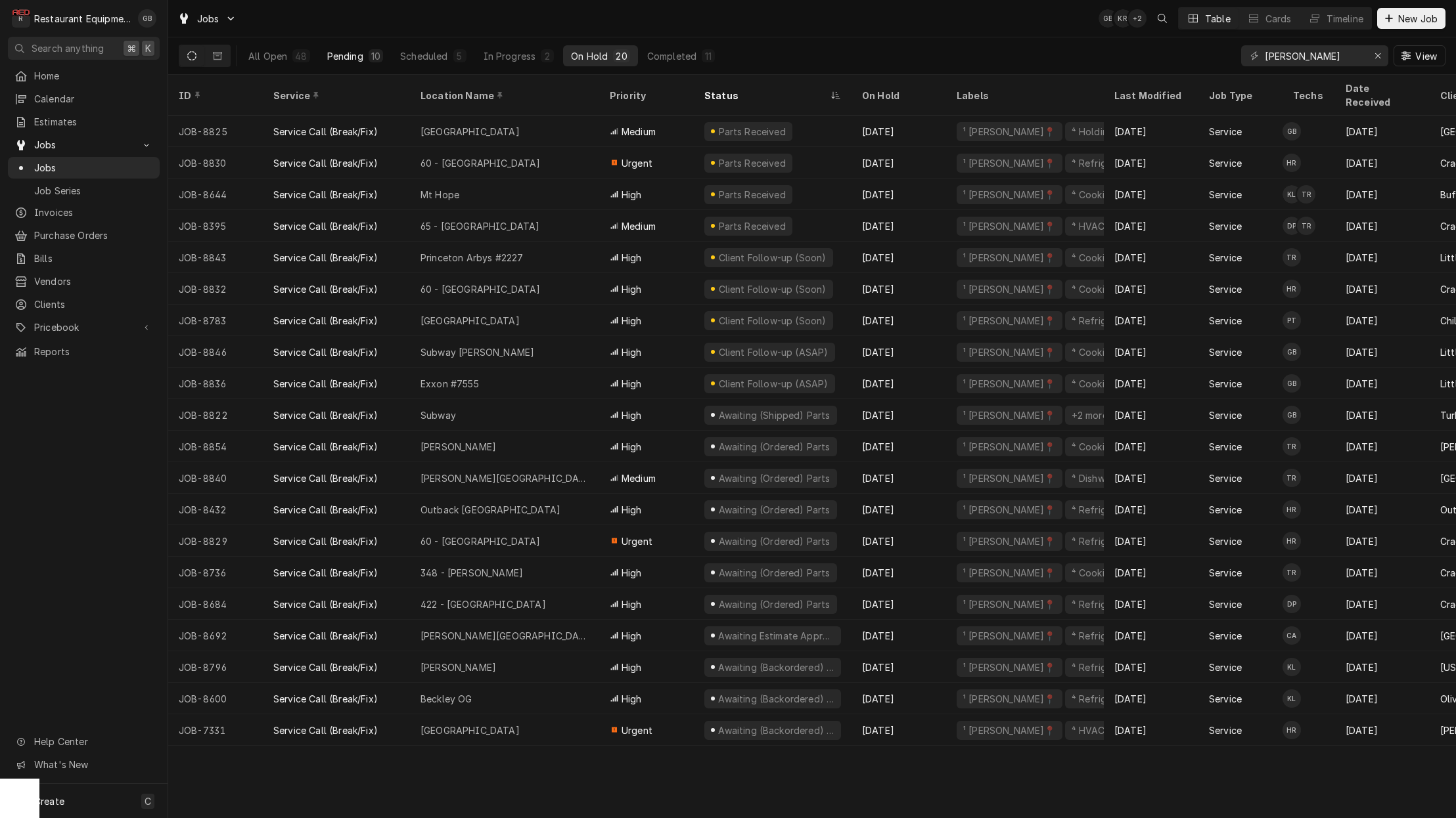
click at [360, 51] on div "Pending" at bounding box center [345, 55] width 36 height 14
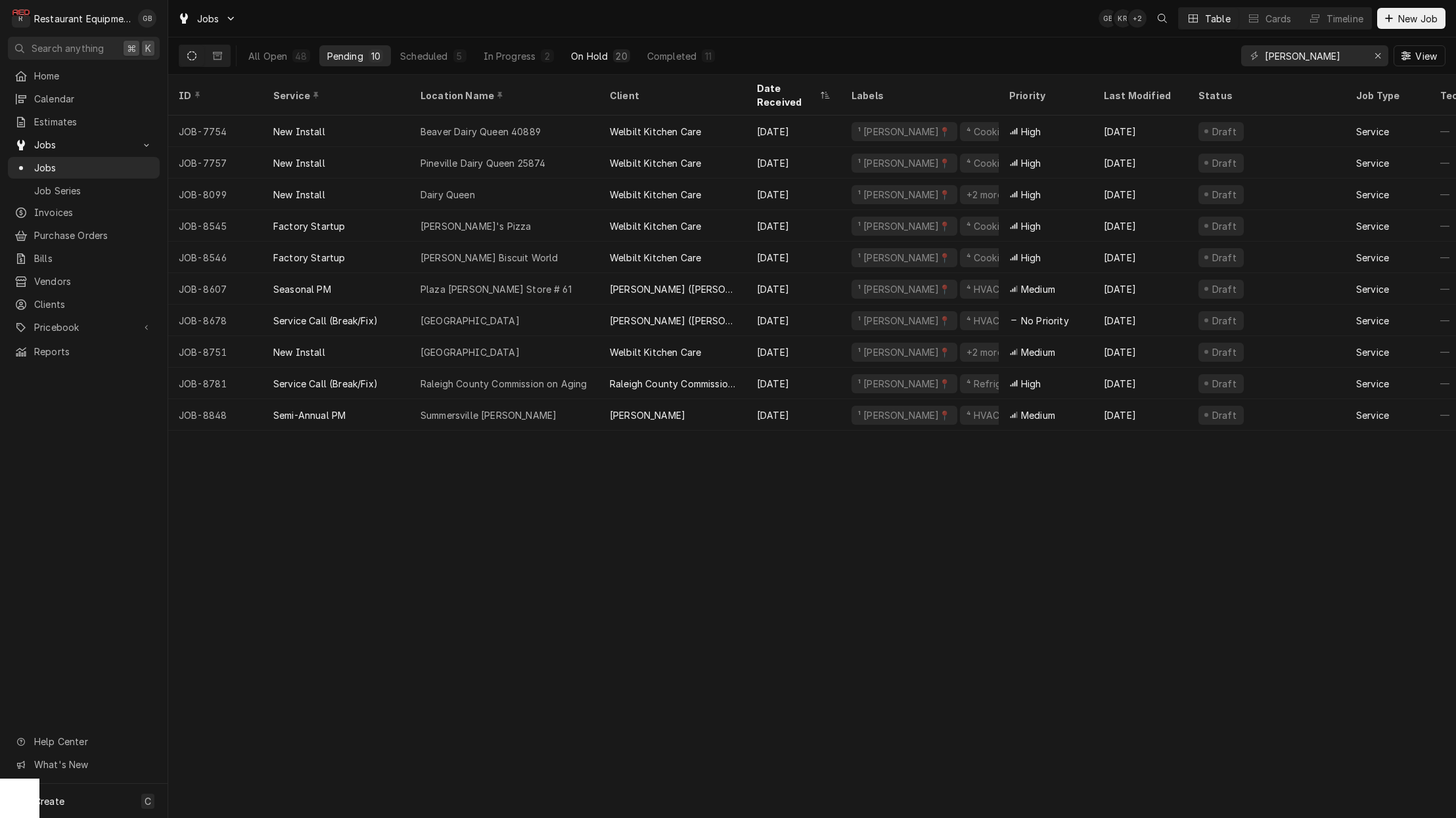
click at [602, 58] on div "On Hold" at bounding box center [589, 55] width 37 height 14
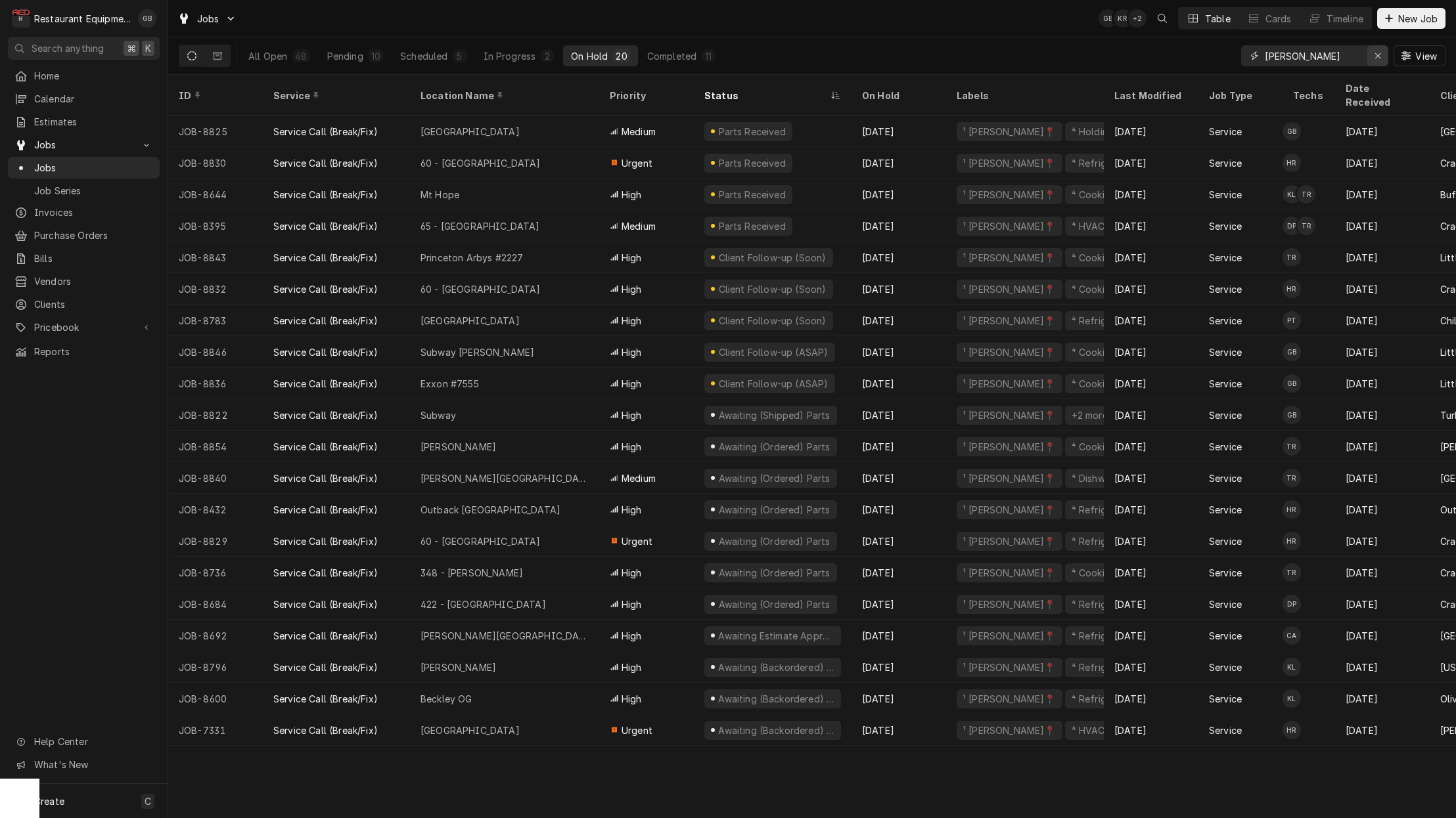
click at [1375, 58] on icon "Erase input" at bounding box center [1377, 56] width 6 height 6
click at [1363, 58] on input "Dynamic Content Wrapper" at bounding box center [1314, 55] width 99 height 21
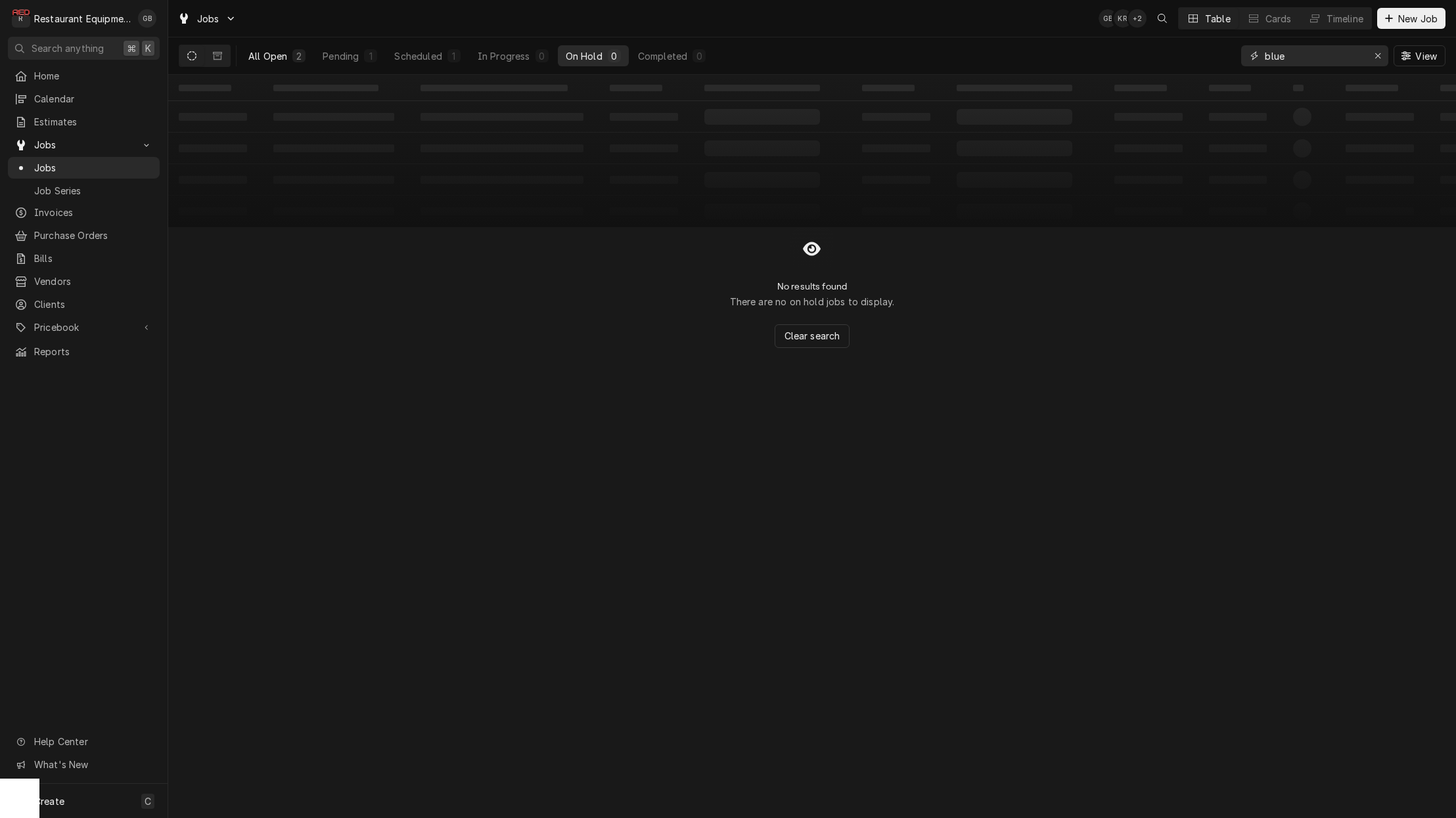
type input "blue"
click at [300, 53] on div "2" at bounding box center [299, 55] width 8 height 14
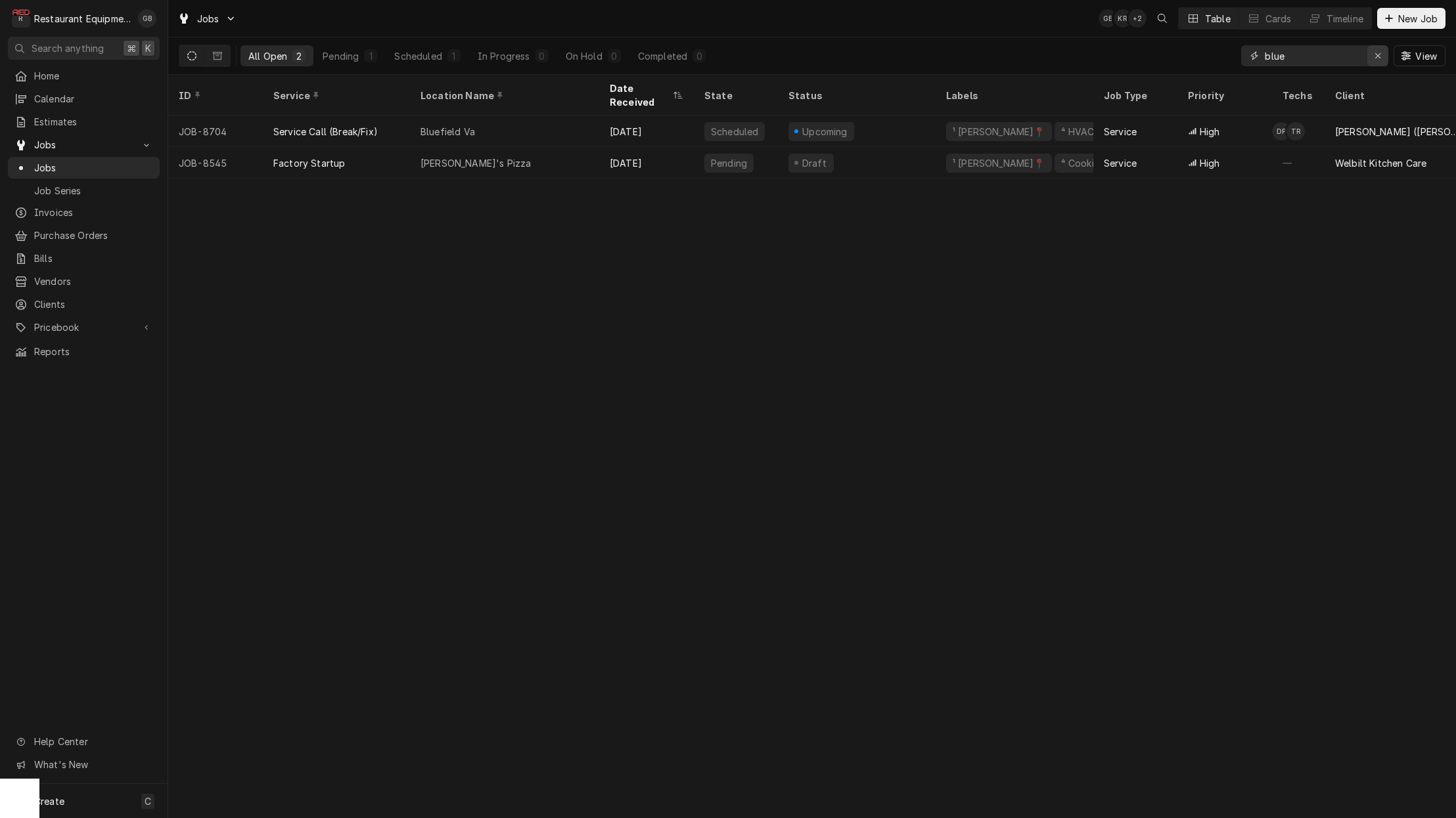
click at [1374, 55] on icon "Erase input" at bounding box center [1377, 55] width 7 height 9
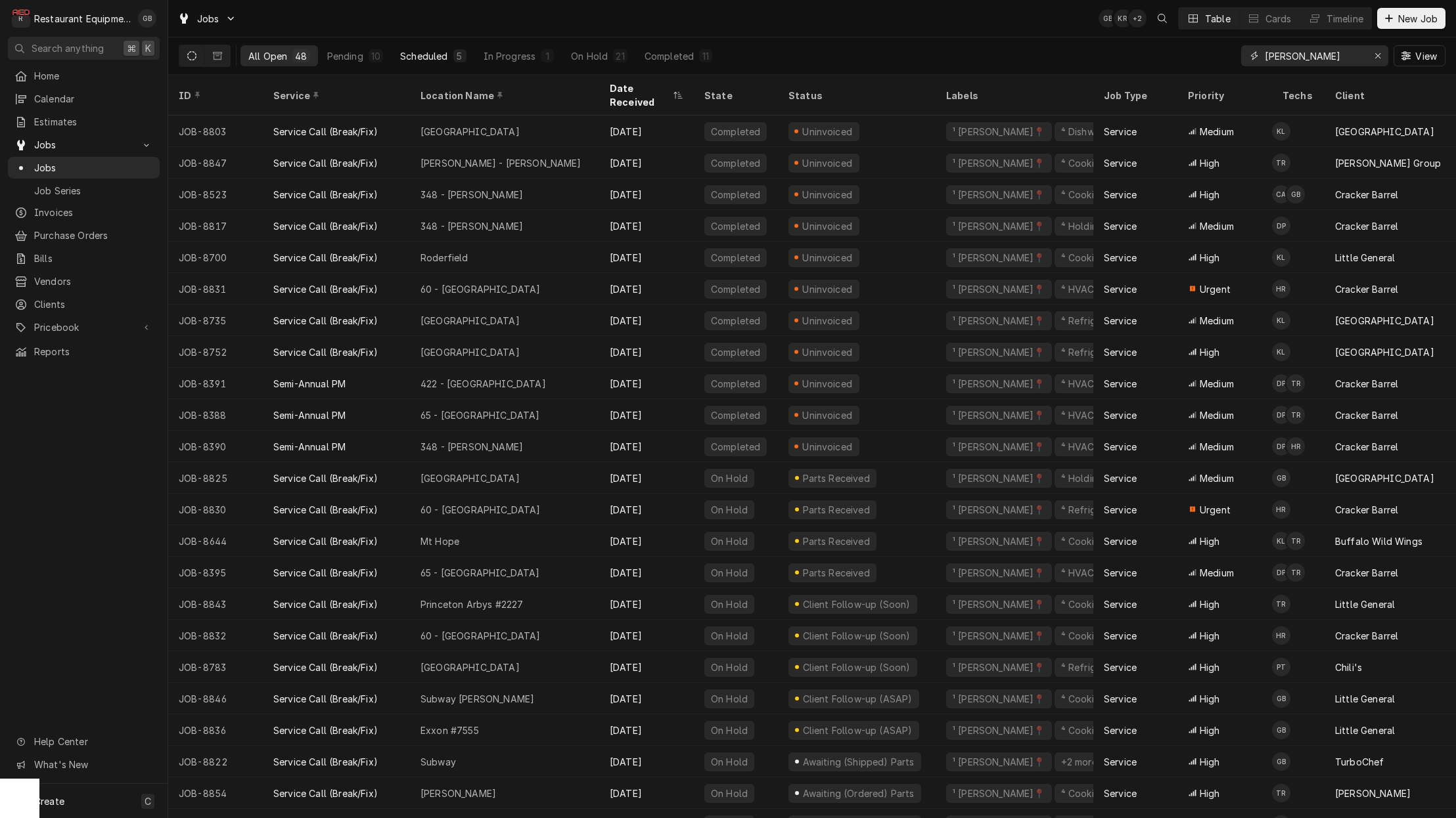
type input "[PERSON_NAME]"
click at [453, 54] on div "5" at bounding box center [459, 55] width 13 height 13
